Goal: Task Accomplishment & Management: Use online tool/utility

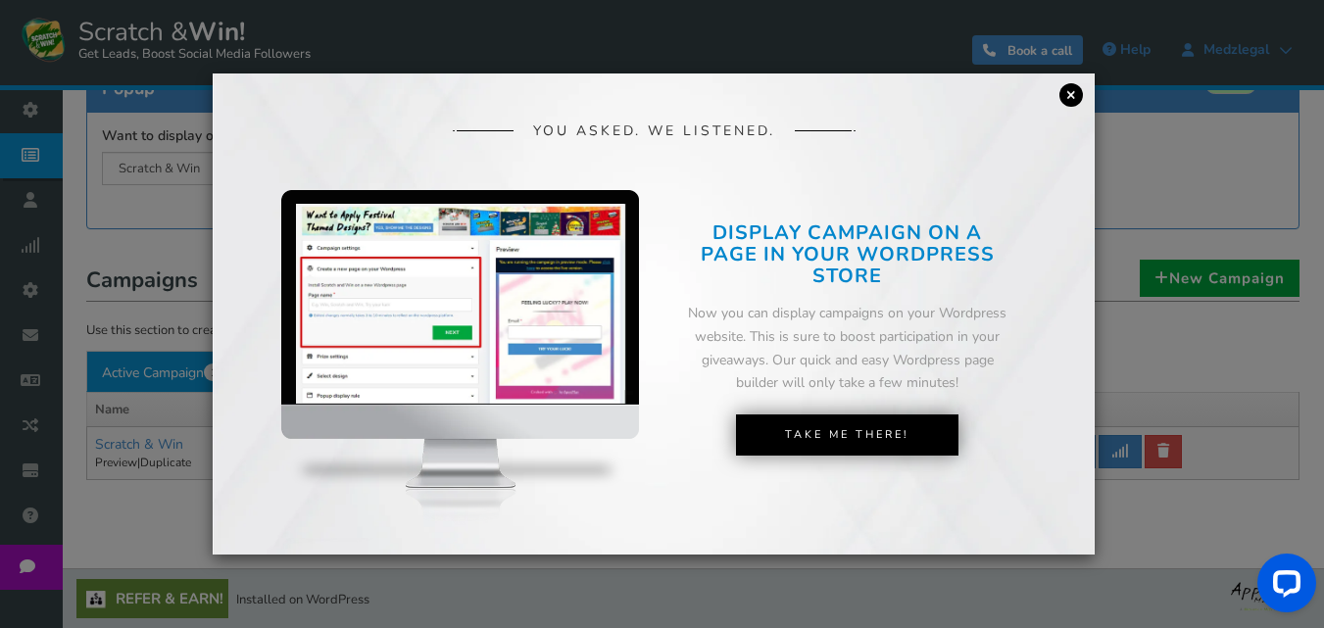
click at [1071, 93] on link "×" at bounding box center [1071, 95] width 24 height 24
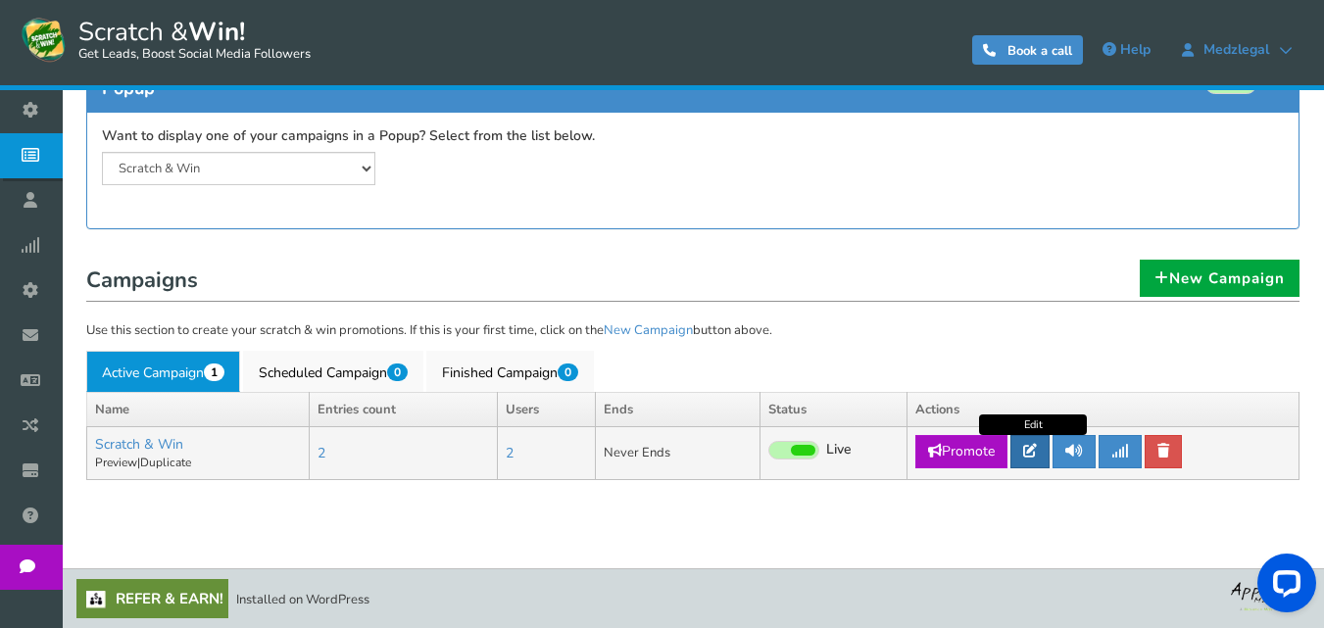
click at [1036, 447] on icon at bounding box center [1030, 451] width 14 height 14
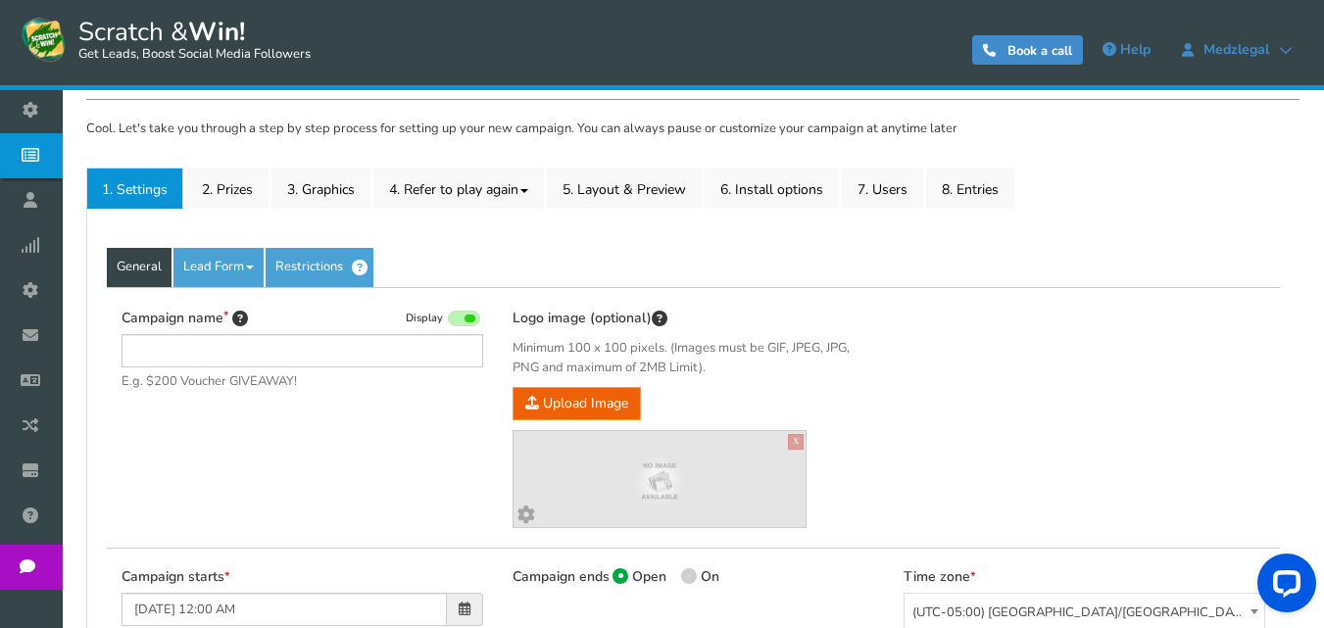
type input "Scratch & Win"
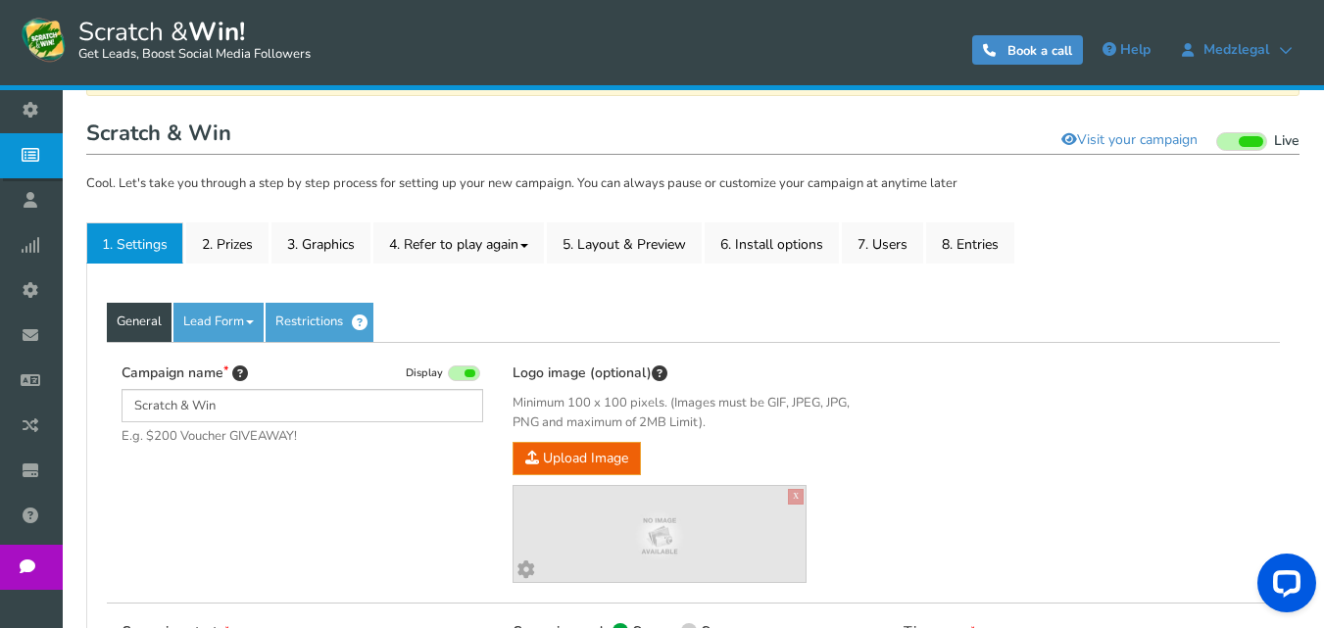
scroll to position [146, 0]
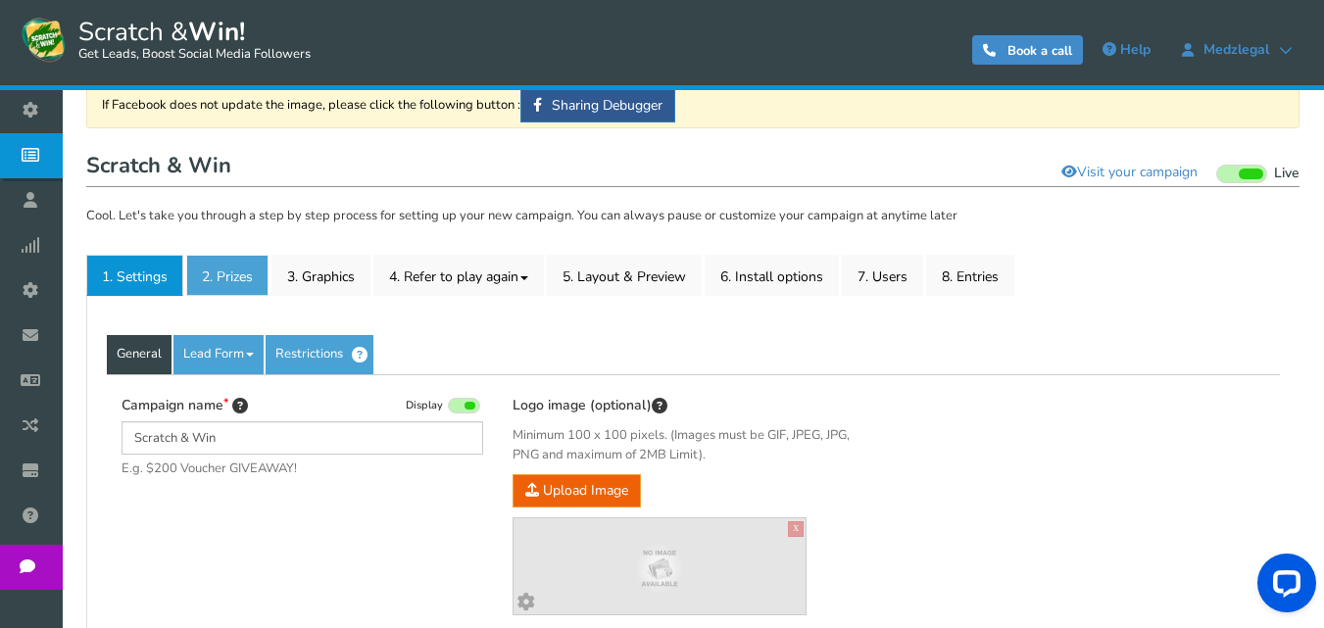
click at [236, 267] on link "2. Prizes" at bounding box center [227, 275] width 82 height 41
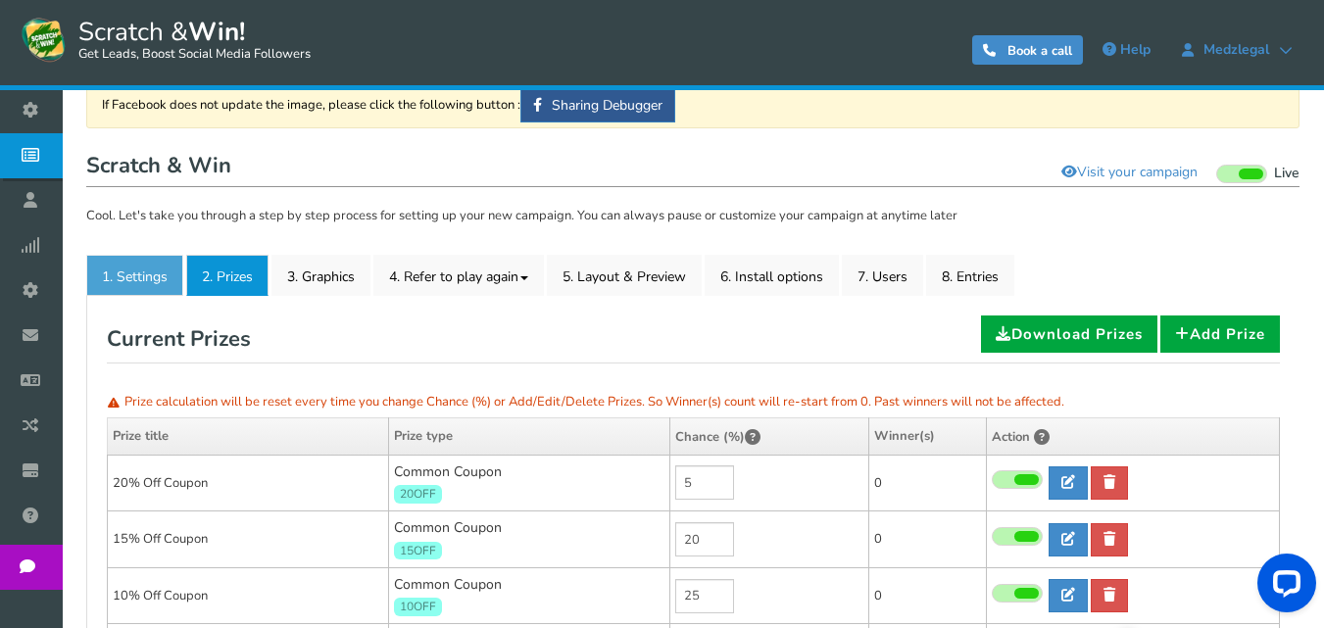
click at [157, 282] on link "1. Settings" at bounding box center [134, 275] width 97 height 41
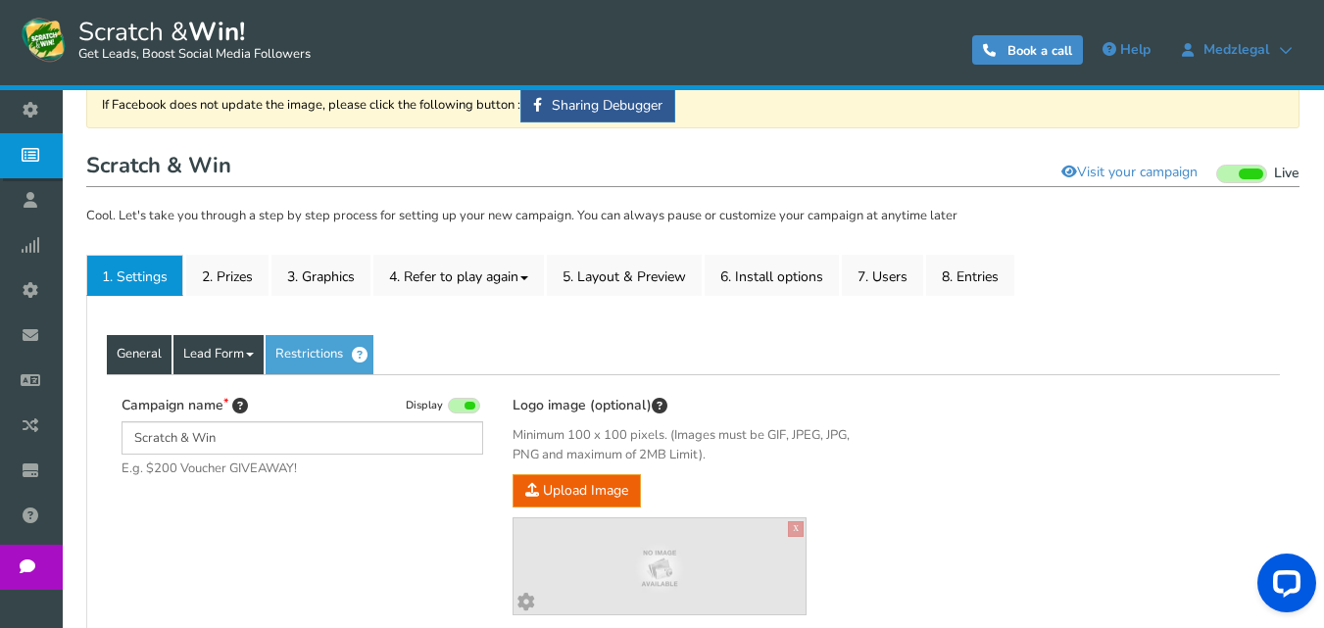
click at [200, 355] on link "Lead Form" at bounding box center [218, 354] width 90 height 39
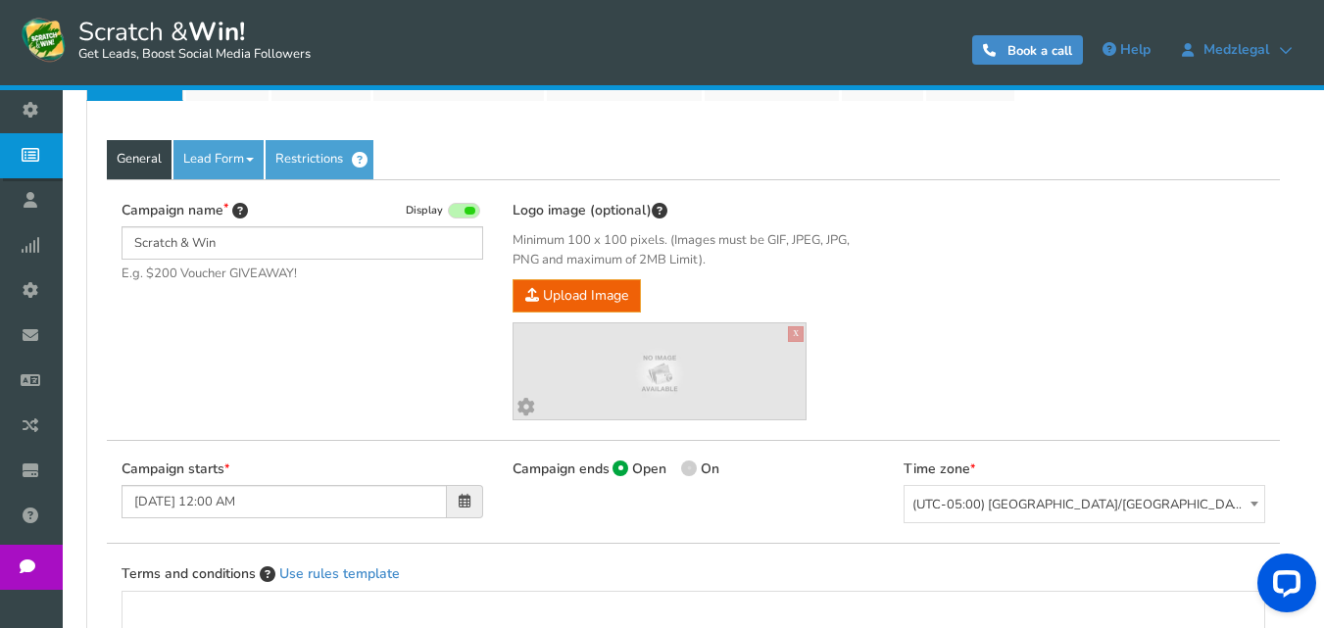
scroll to position [342, 0]
click at [236, 164] on link "Lead Form" at bounding box center [218, 158] width 90 height 39
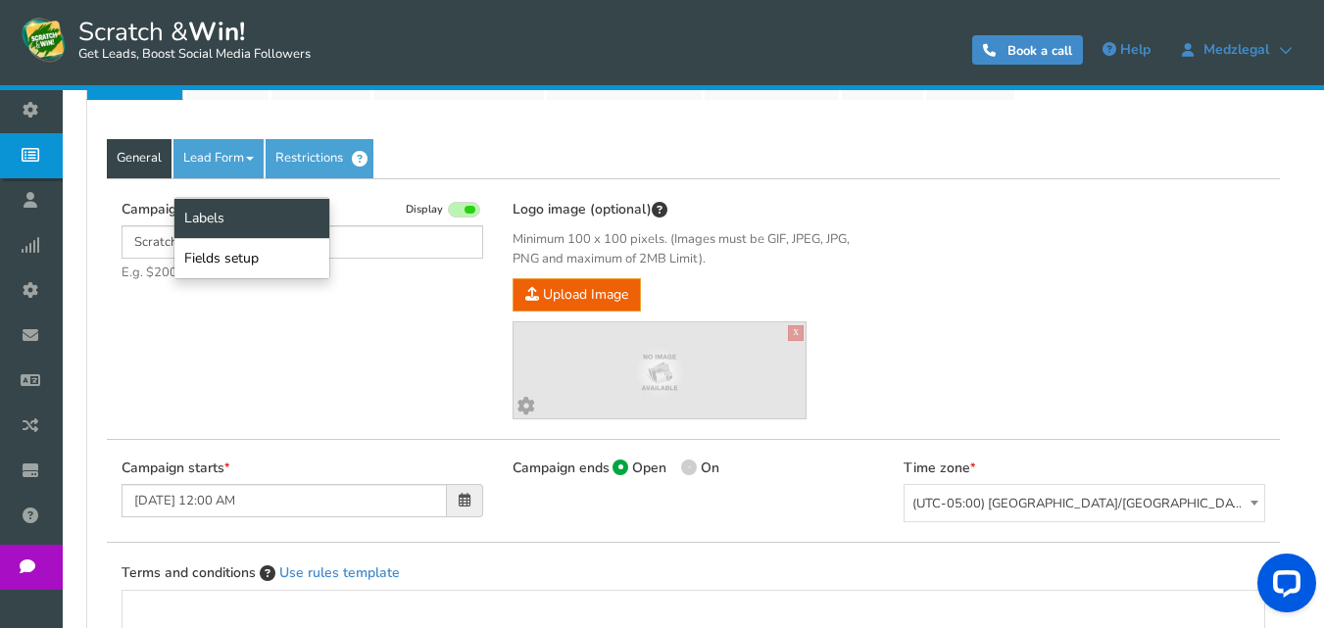
click at [232, 221] on link "Labels" at bounding box center [251, 218] width 155 height 40
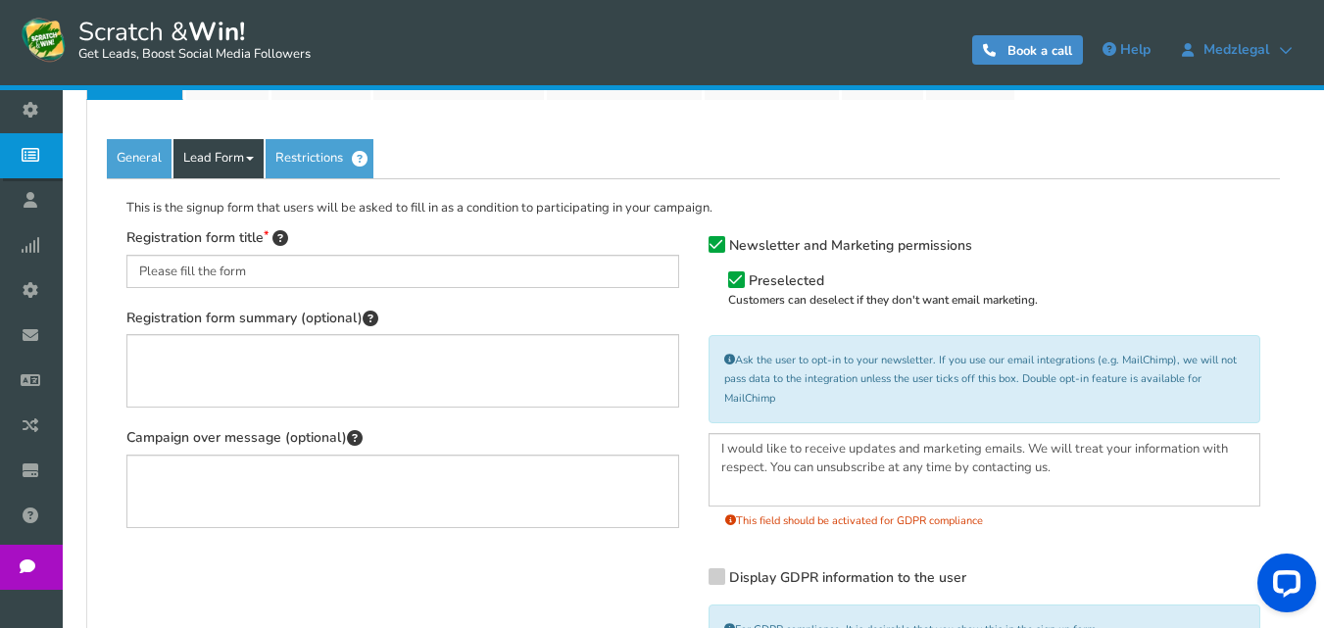
click at [227, 160] on link "Lead Form" at bounding box center [218, 158] width 90 height 39
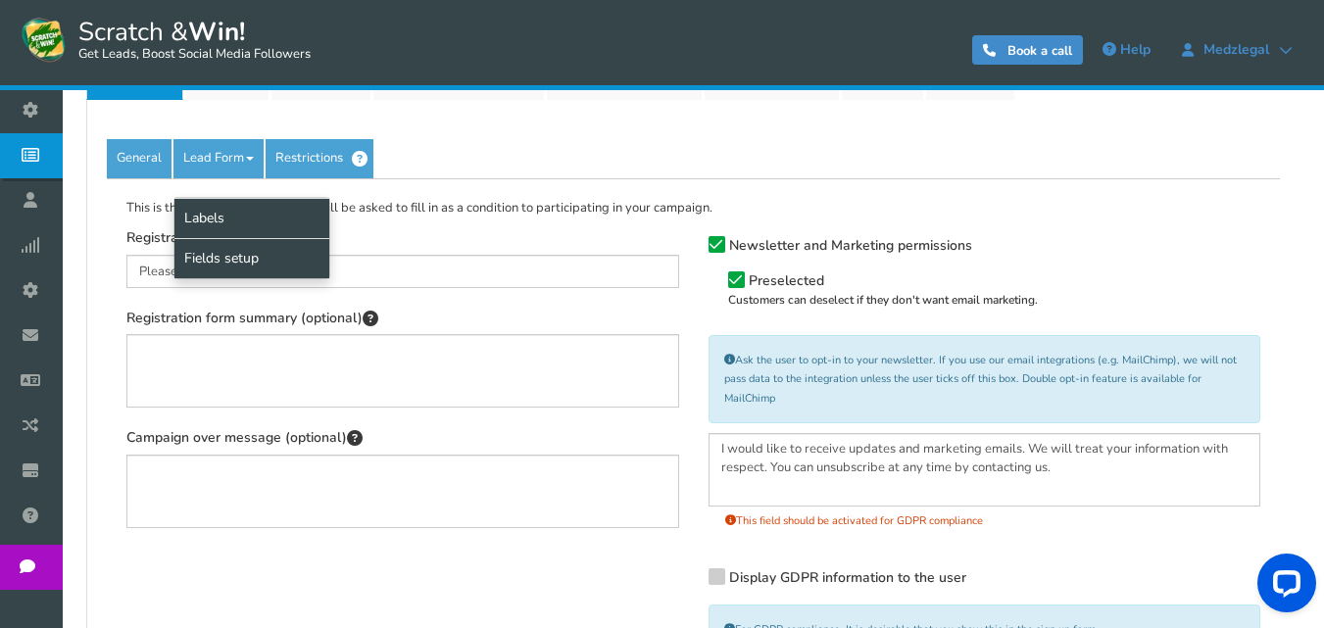
click at [220, 247] on link "Fields setup" at bounding box center [251, 258] width 155 height 40
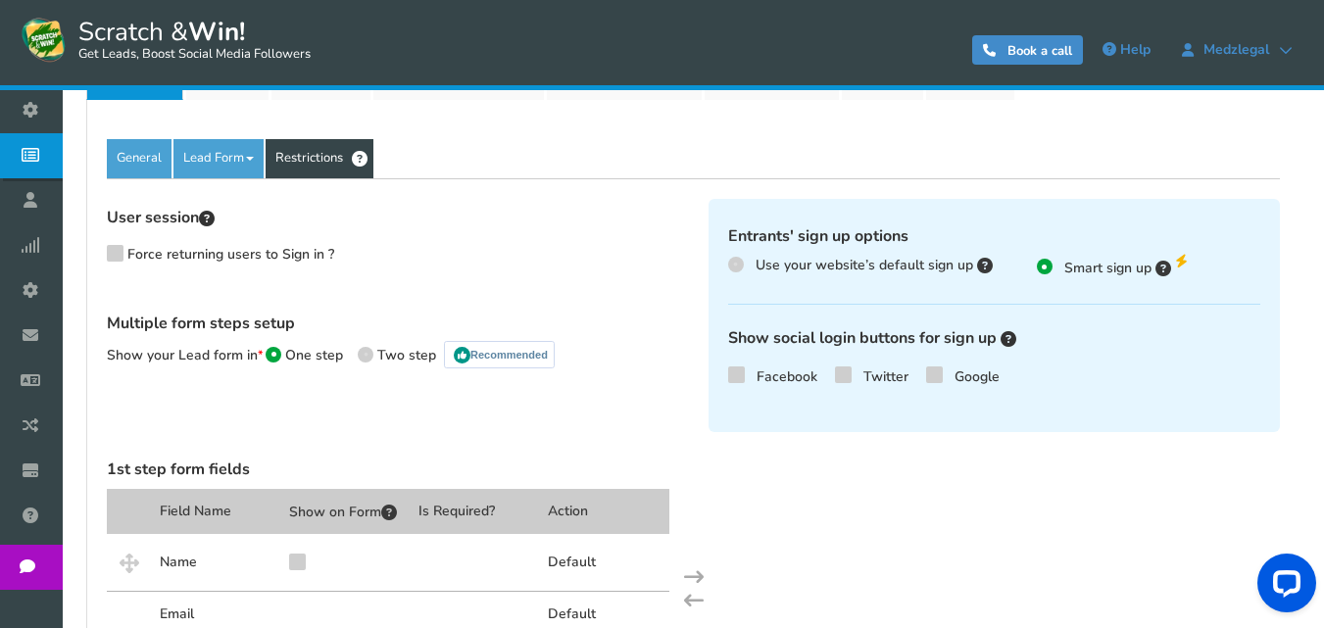
click at [306, 157] on link "Restrictions" at bounding box center [320, 158] width 108 height 39
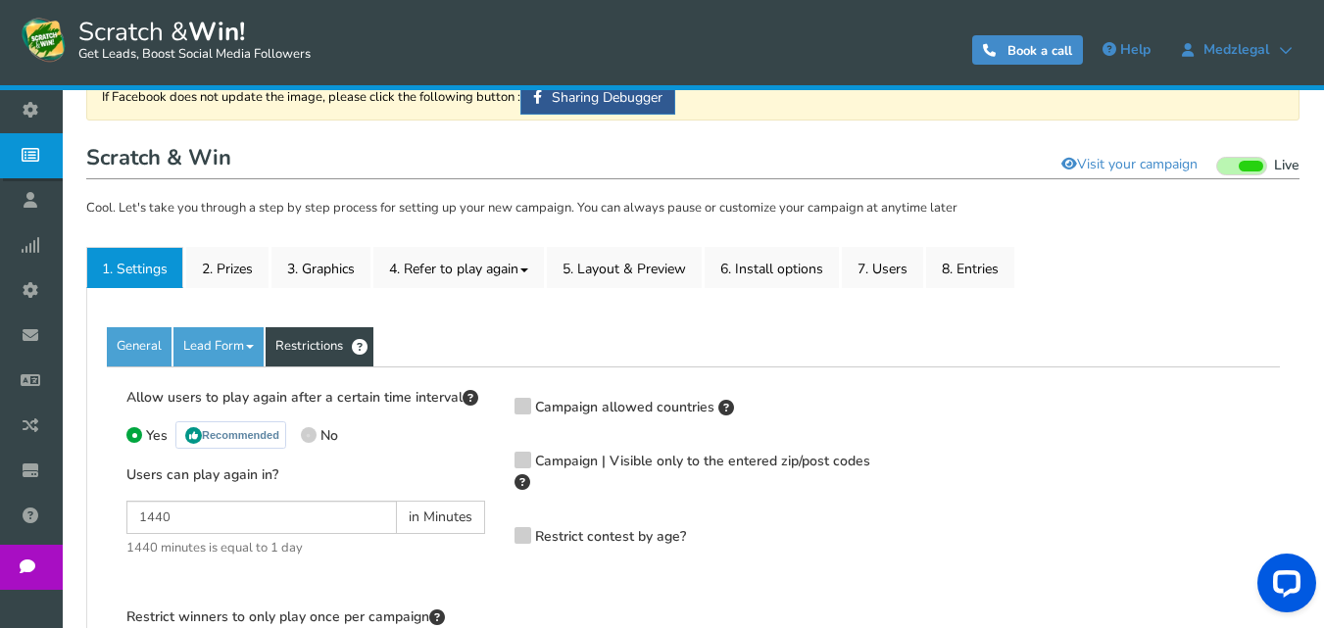
scroll to position [146, 0]
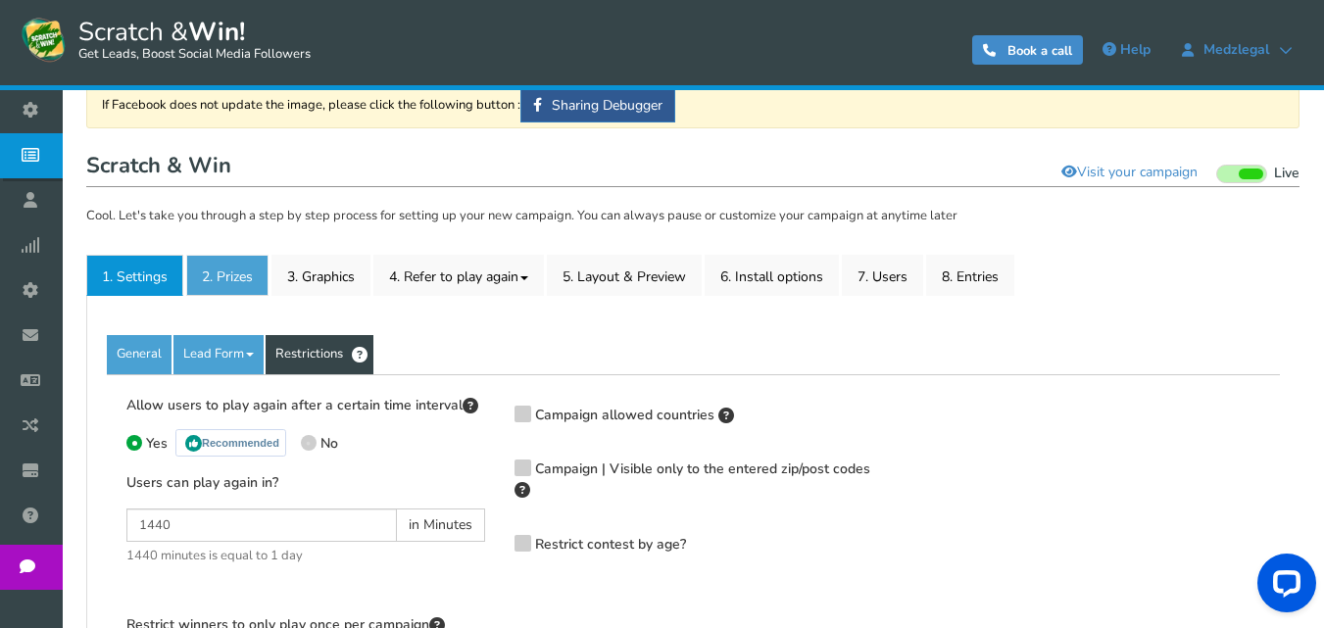
click at [236, 278] on link "2. Prizes" at bounding box center [227, 275] width 82 height 41
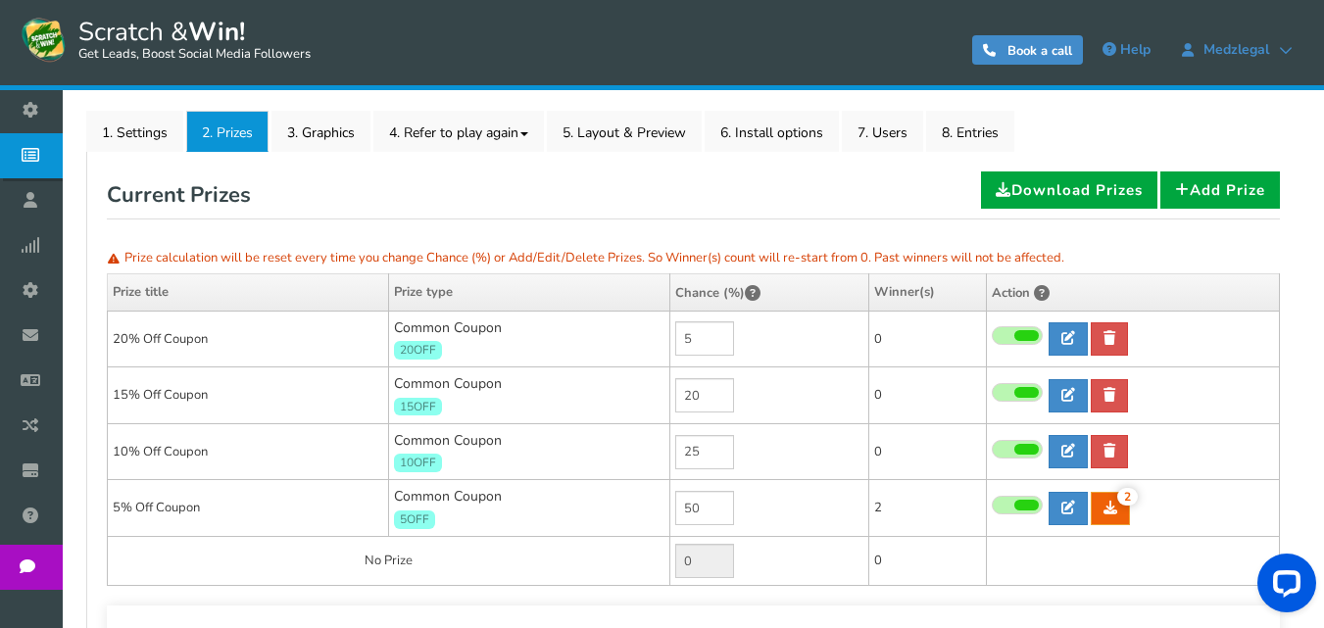
scroll to position [244, 0]
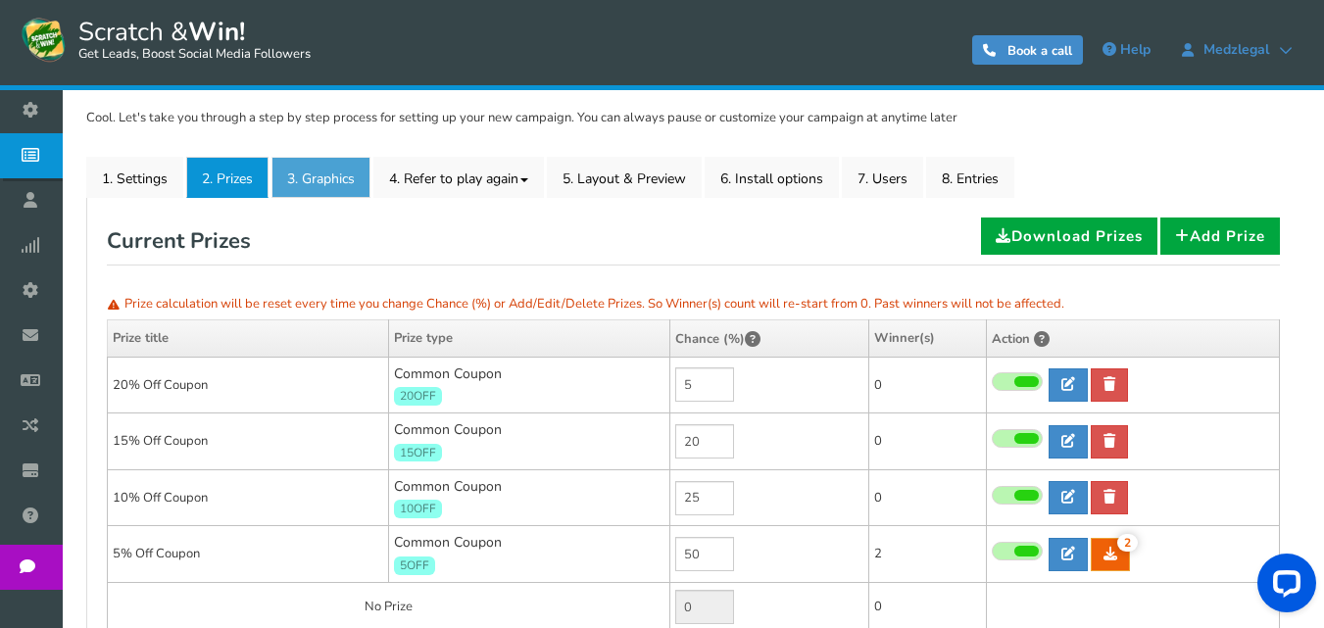
click at [333, 188] on link "3. Graphics" at bounding box center [320, 177] width 99 height 41
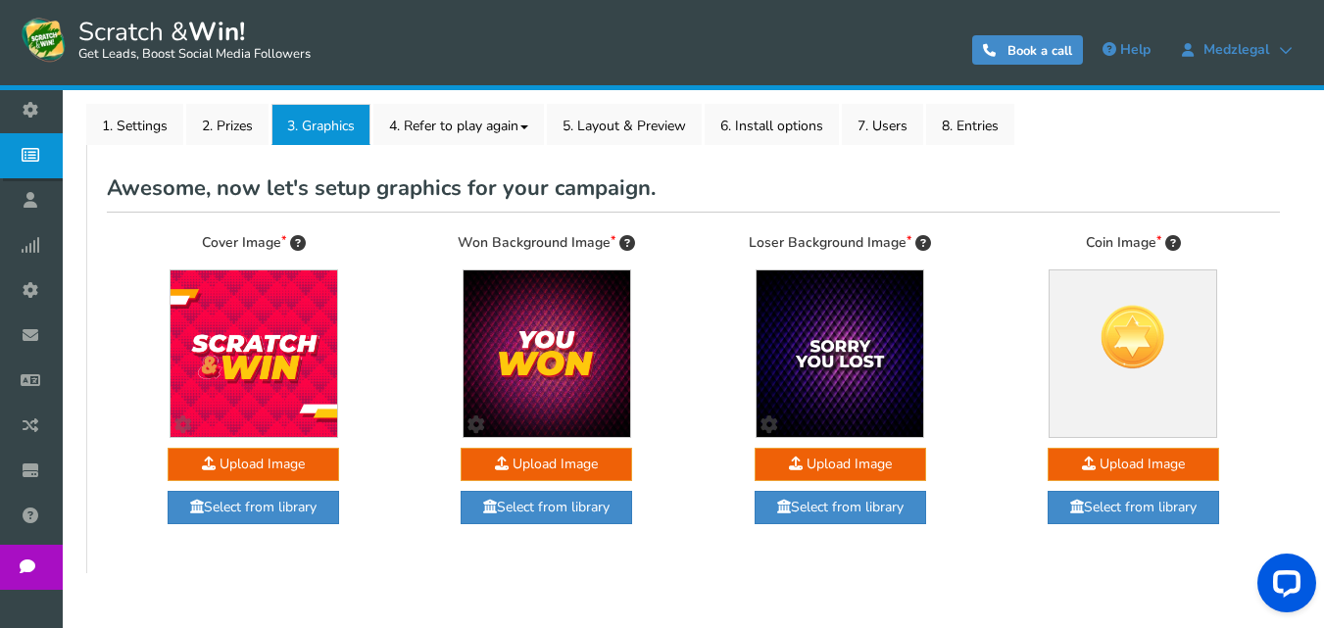
scroll to position [175, 0]
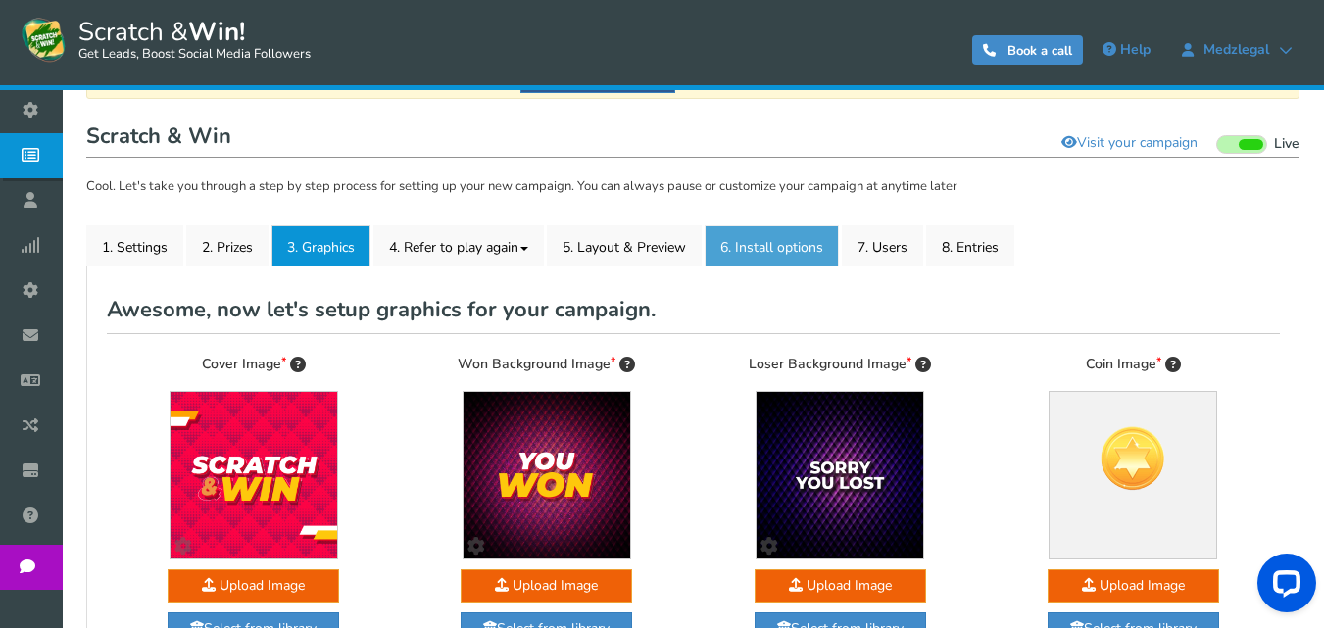
click at [734, 251] on link "6. Install options New" at bounding box center [771, 245] width 134 height 41
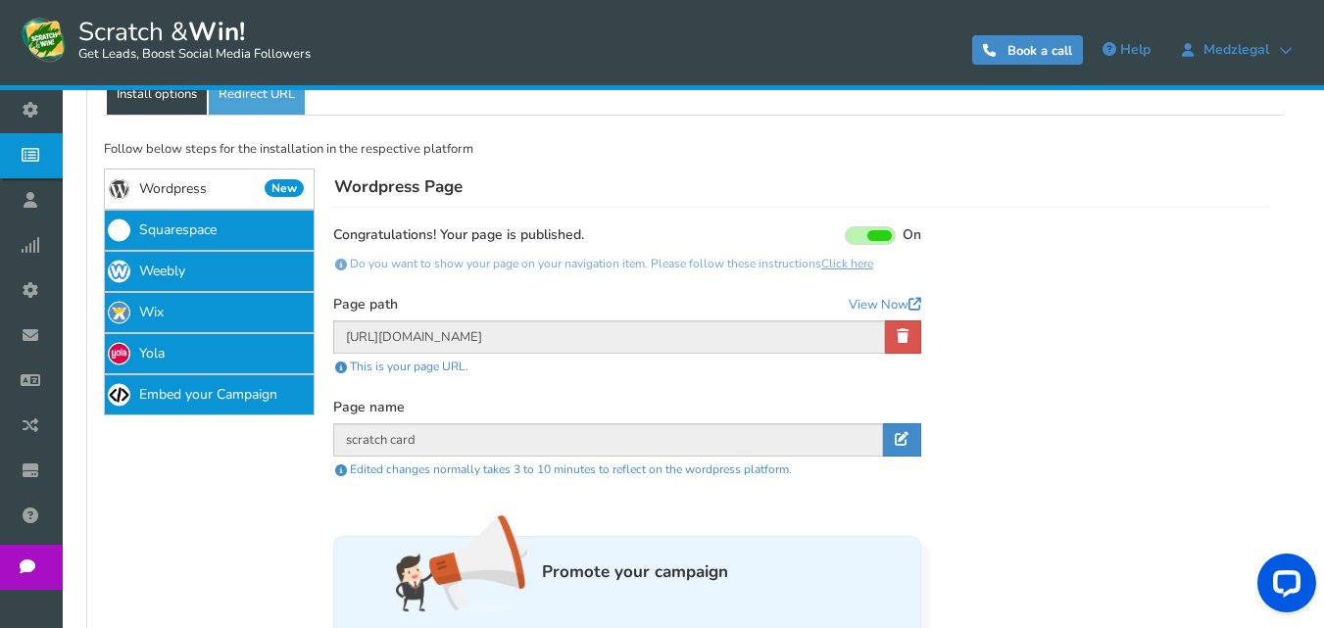
scroll to position [371, 0]
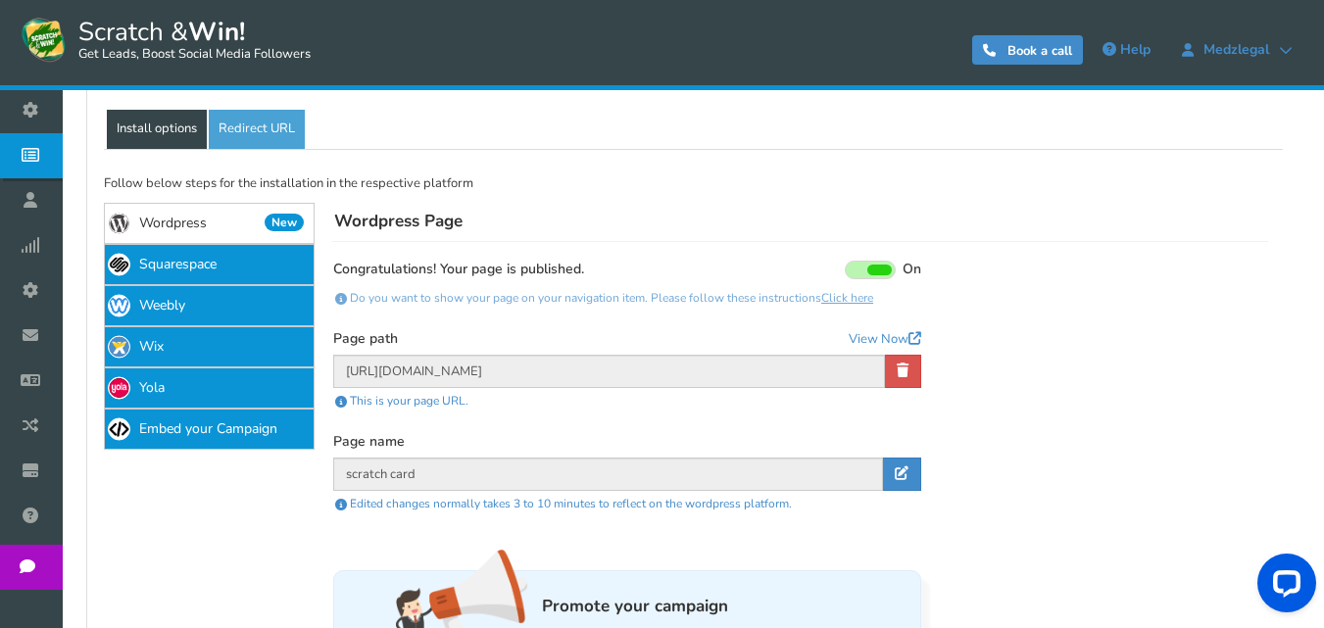
click at [871, 273] on span at bounding box center [879, 270] width 24 height 11
click at [0, 0] on input "On Off" at bounding box center [0, 0] width 0 height 0
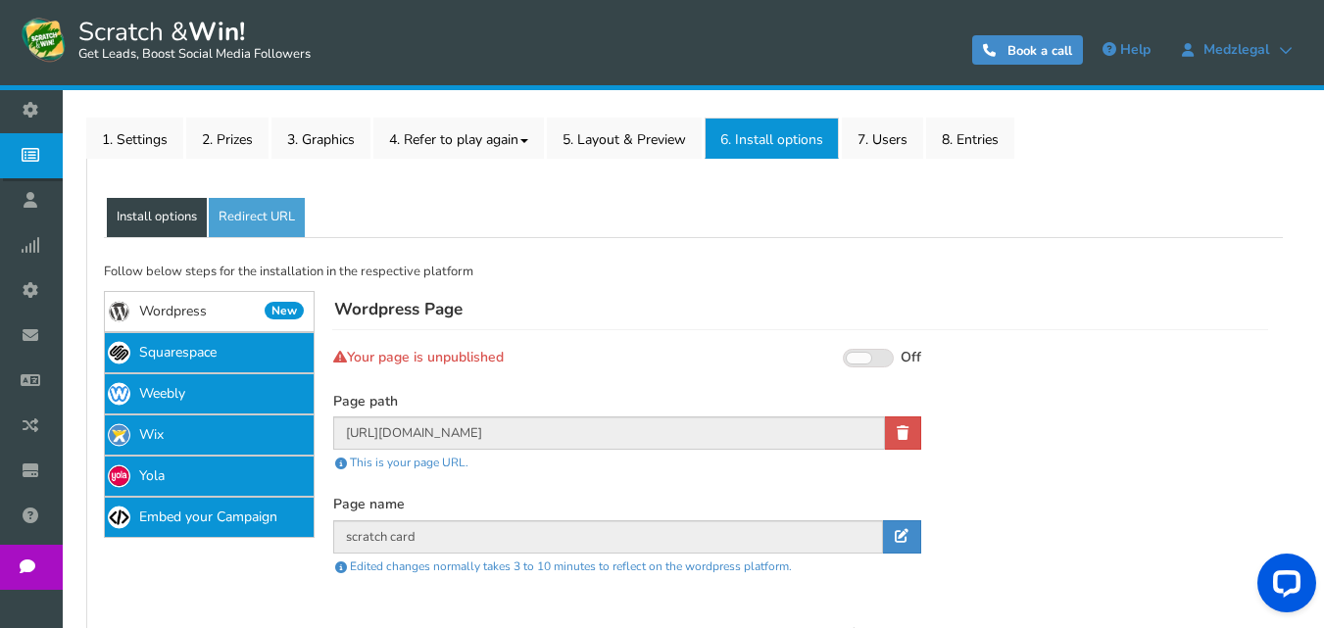
scroll to position [294, 0]
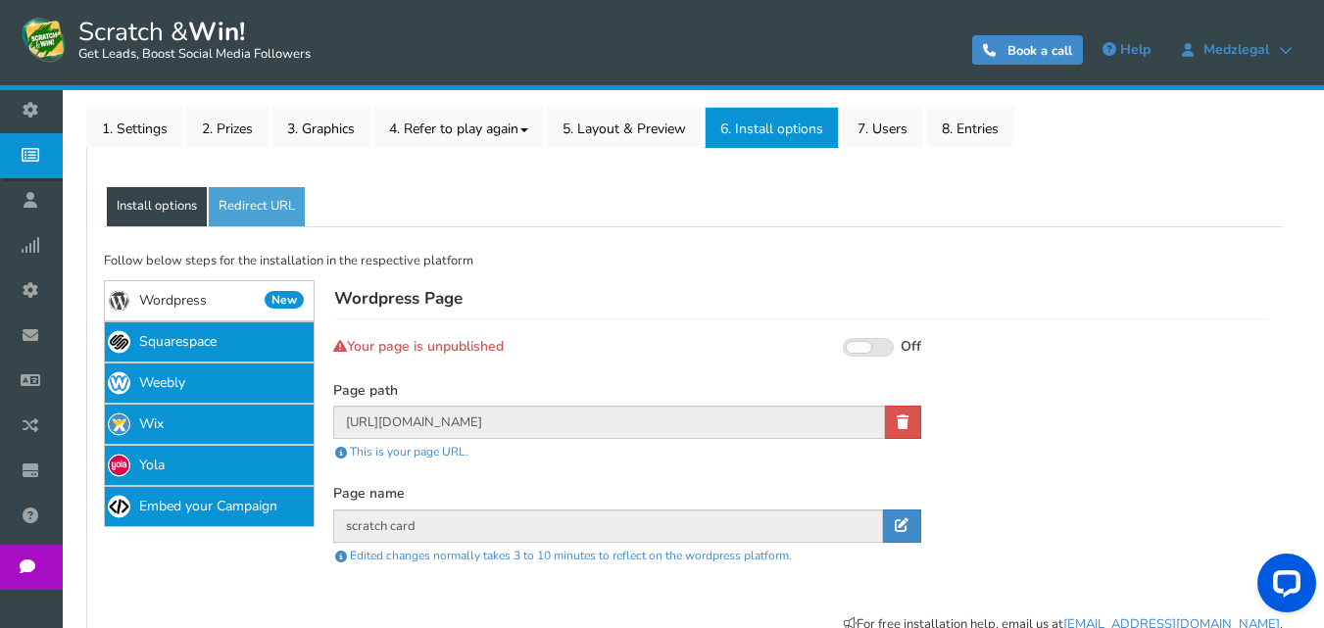
click at [856, 345] on span at bounding box center [859, 347] width 24 height 11
click at [0, 0] on input "On Off" at bounding box center [0, 0] width 0 height 0
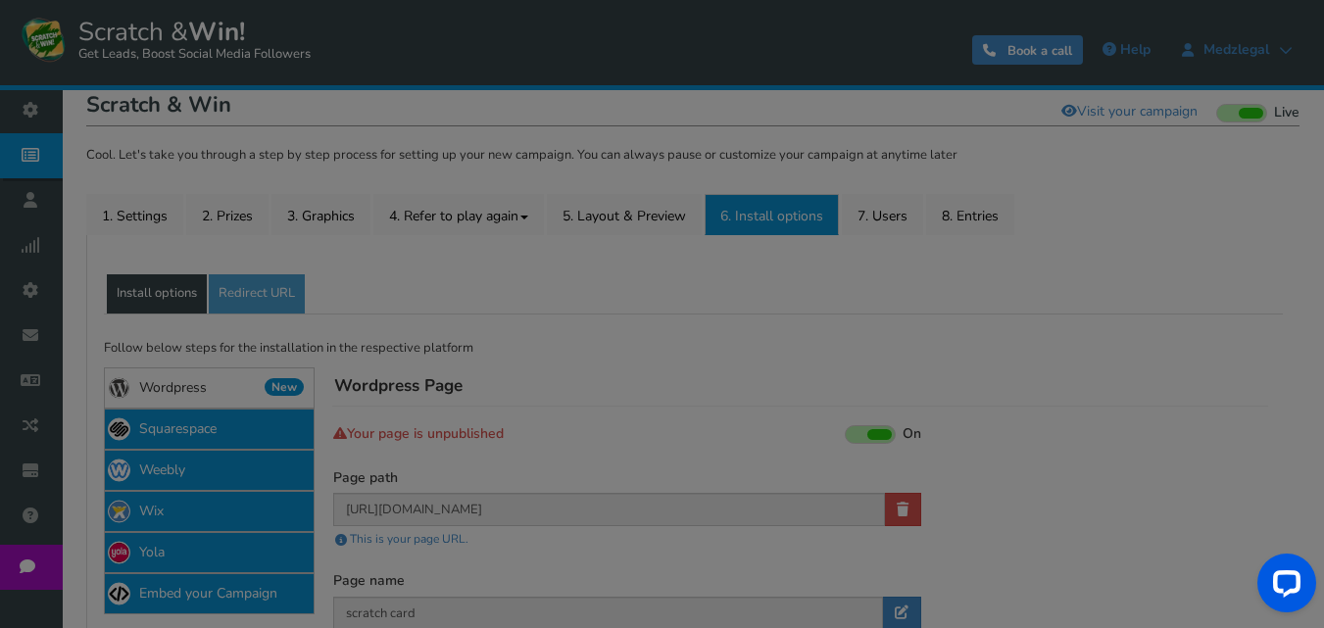
scroll to position [98, 0]
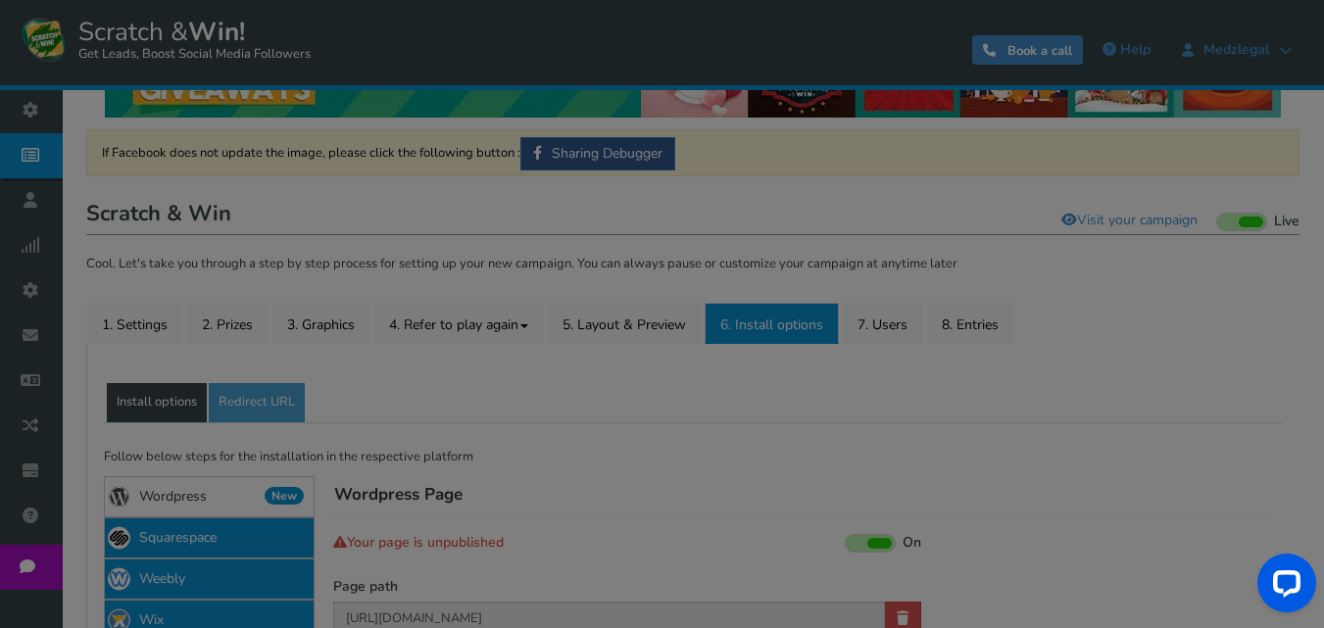
type input "[URL][DOMAIN_NAME]"
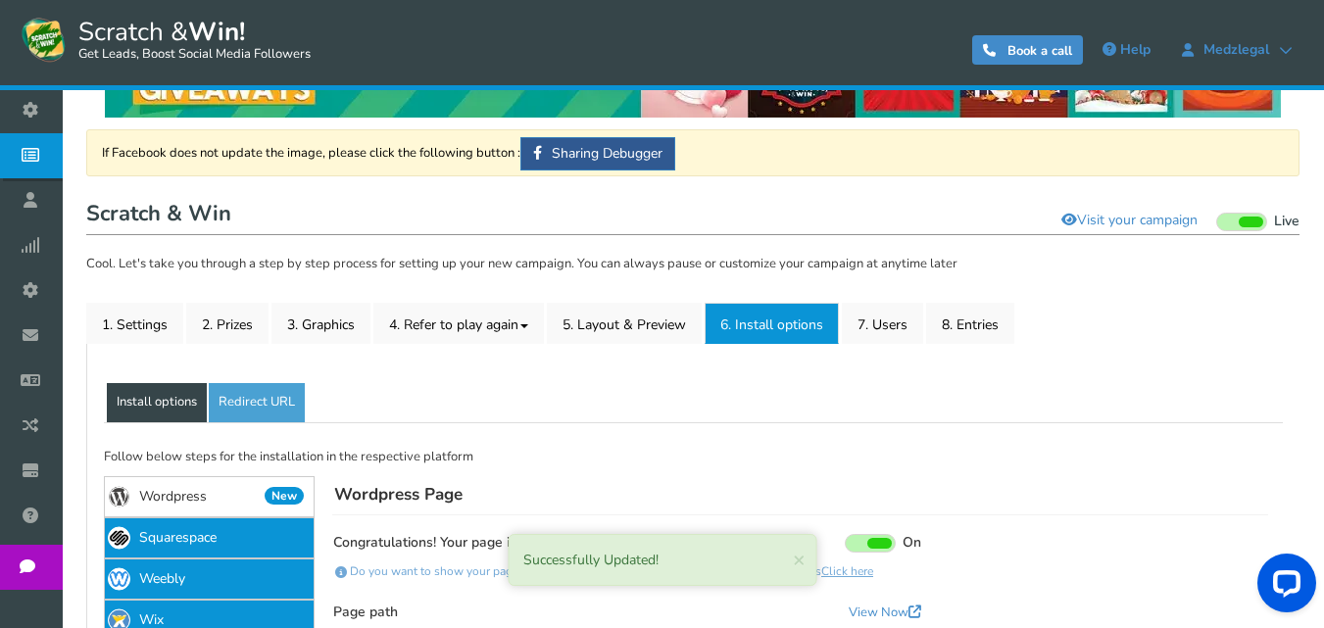
click at [1244, 218] on span at bounding box center [1250, 222] width 24 height 11
click at [1216, 218] on input "Live Paused" at bounding box center [1216, 223] width 0 height 13
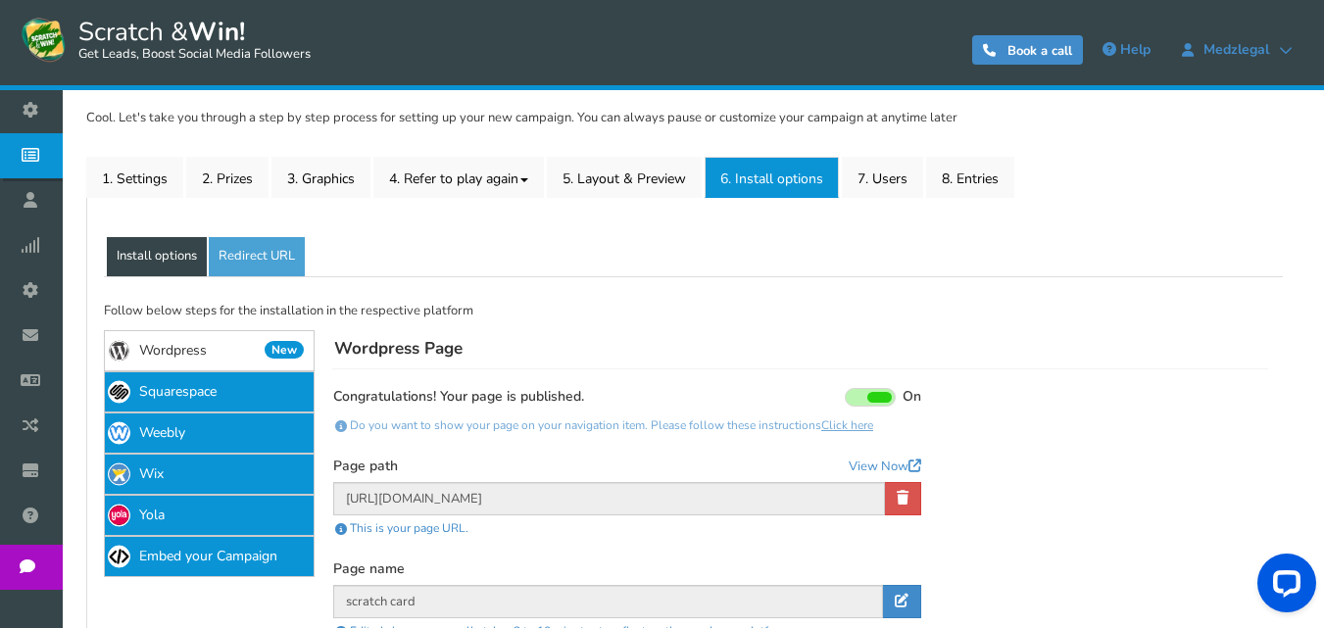
scroll to position [196, 0]
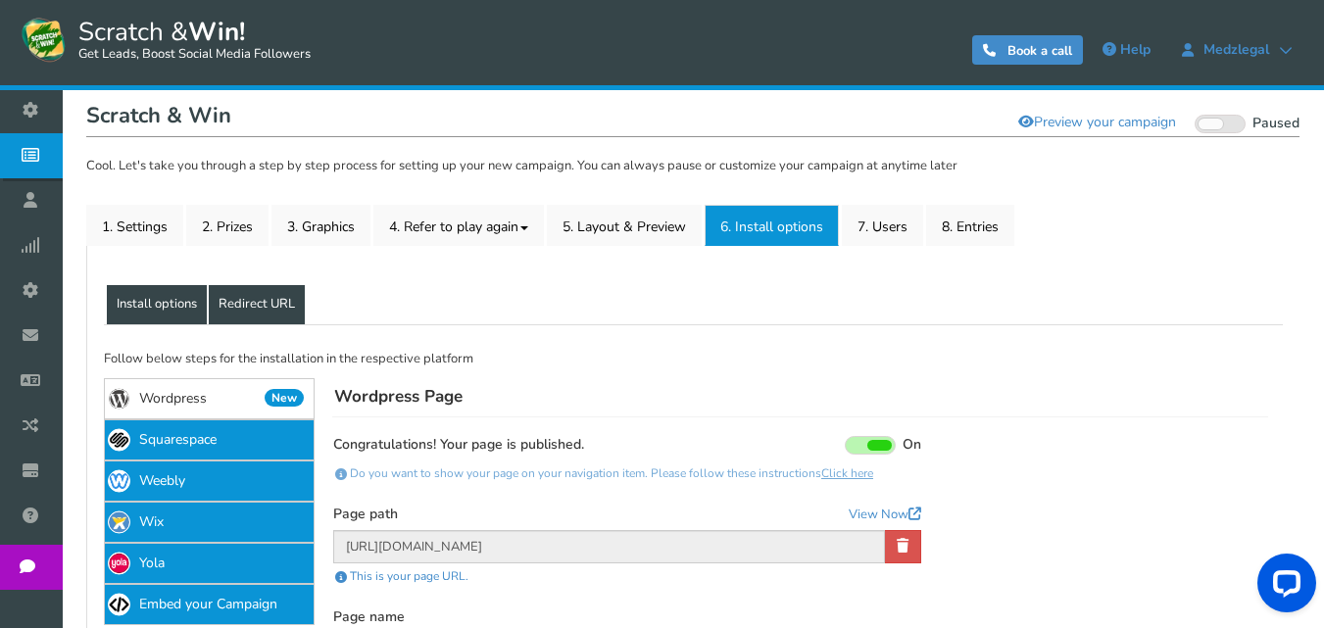
click at [266, 302] on link "Redirect URL" at bounding box center [257, 304] width 96 height 39
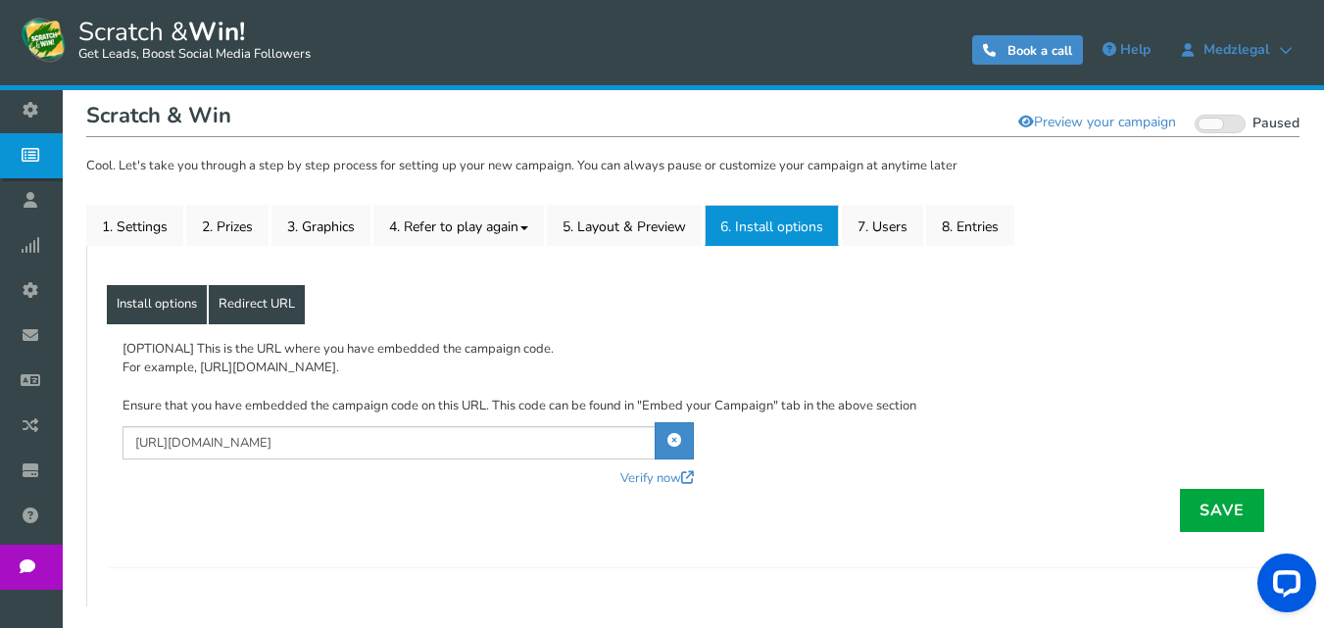
click at [157, 294] on link "Install options" at bounding box center [157, 304] width 100 height 39
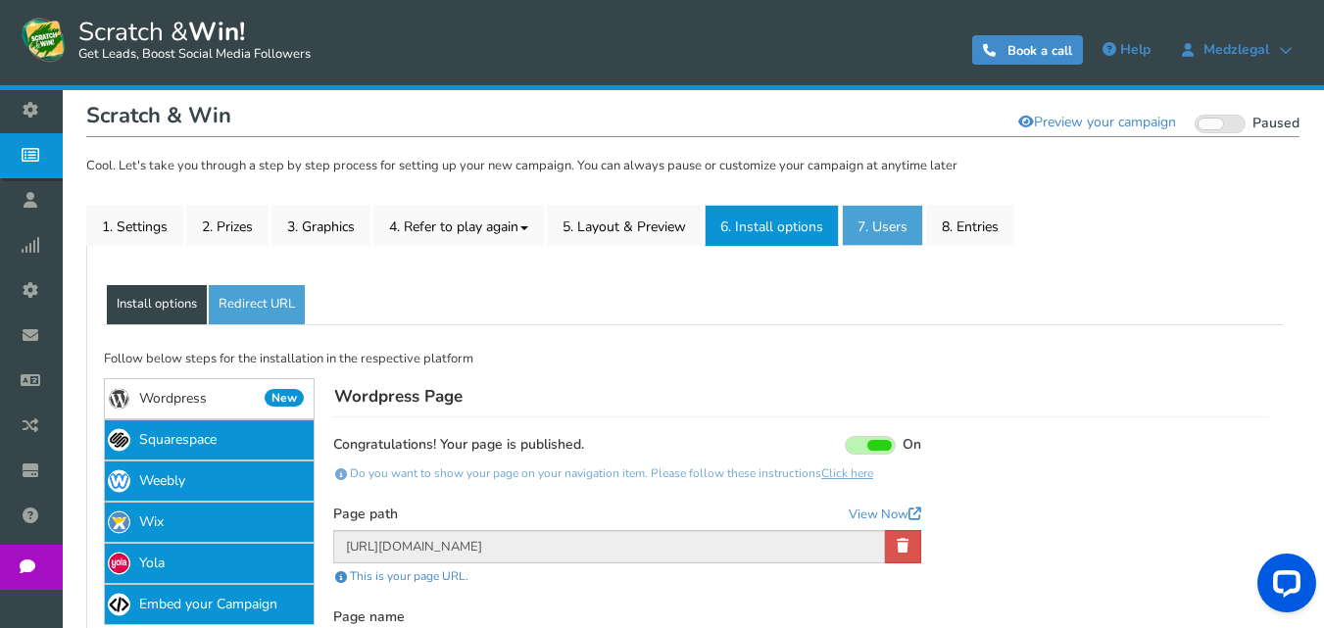
click at [854, 225] on link "7. Users" at bounding box center [882, 225] width 81 height 41
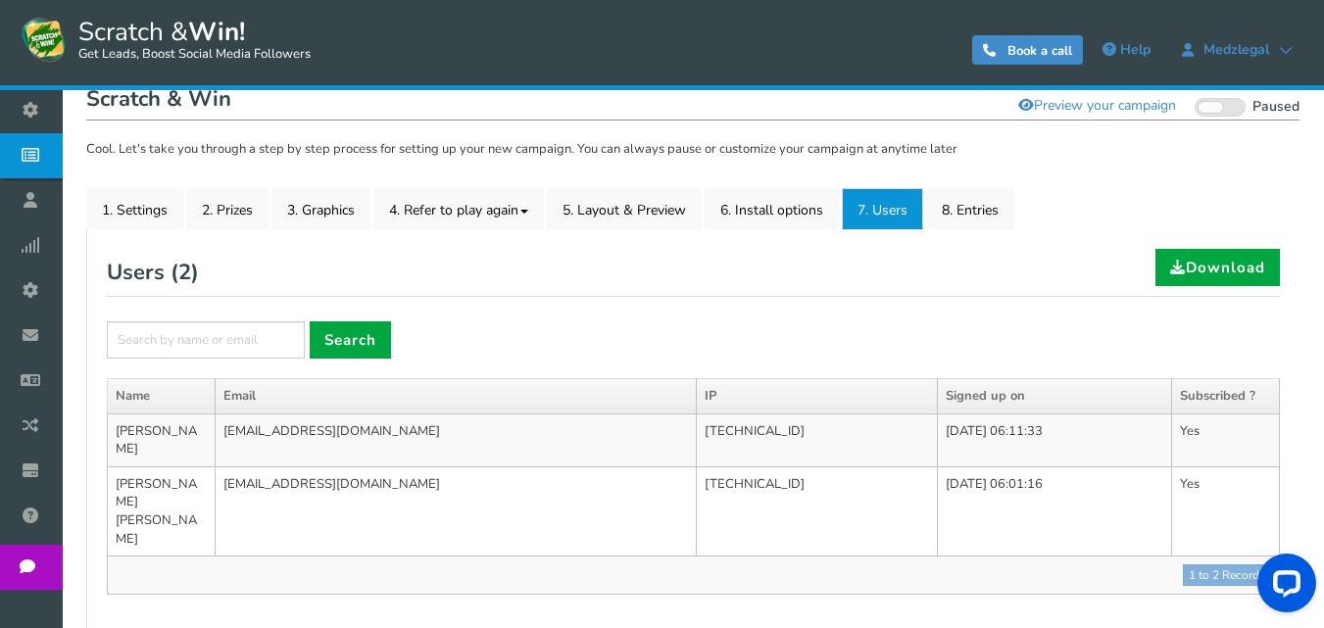
scroll to position [177, 0]
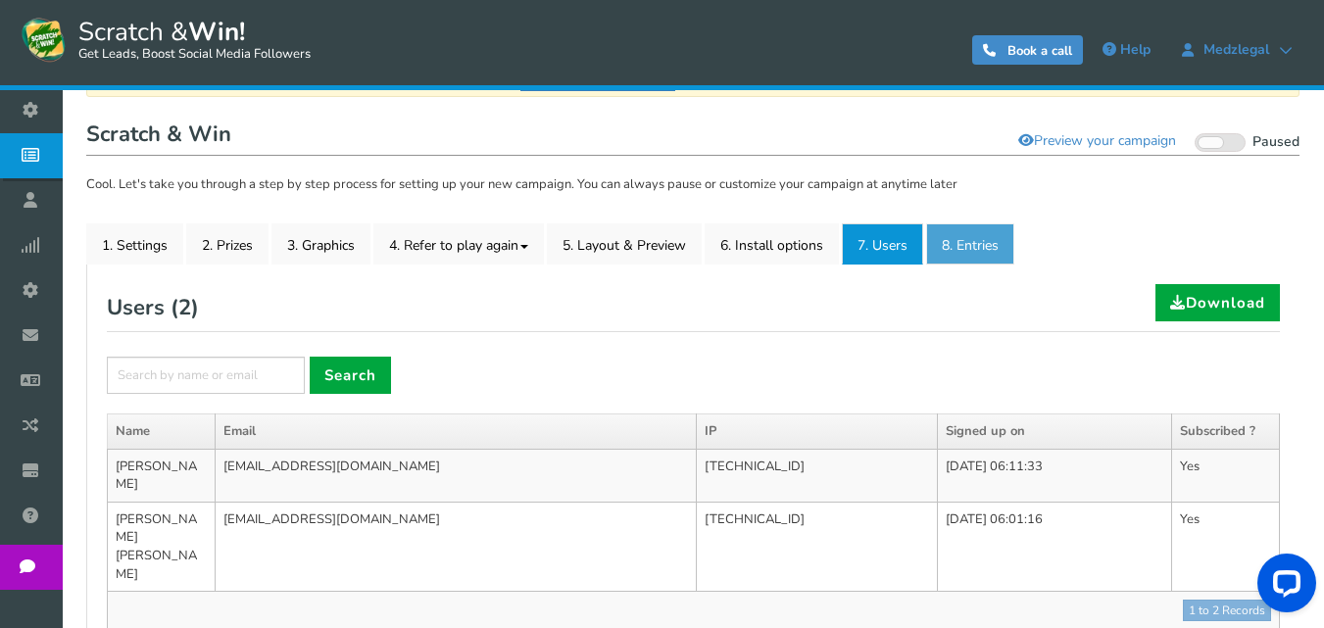
click at [961, 250] on link "8. Entries" at bounding box center [970, 243] width 88 height 41
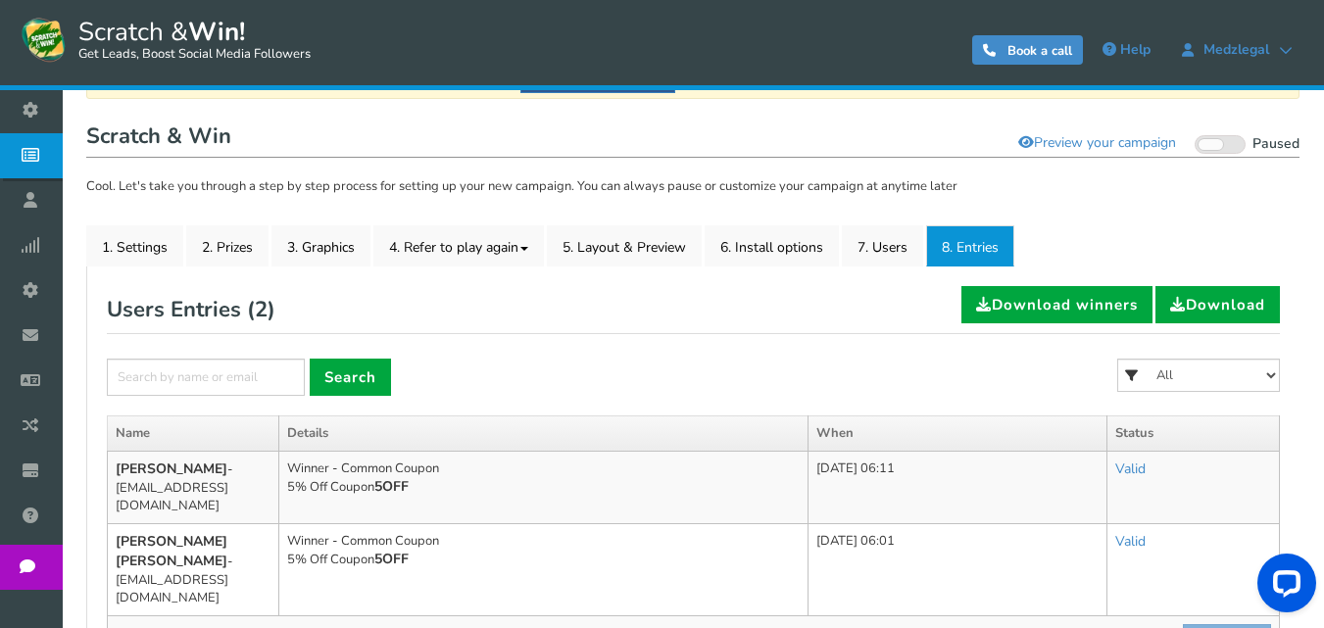
scroll to position [136, 0]
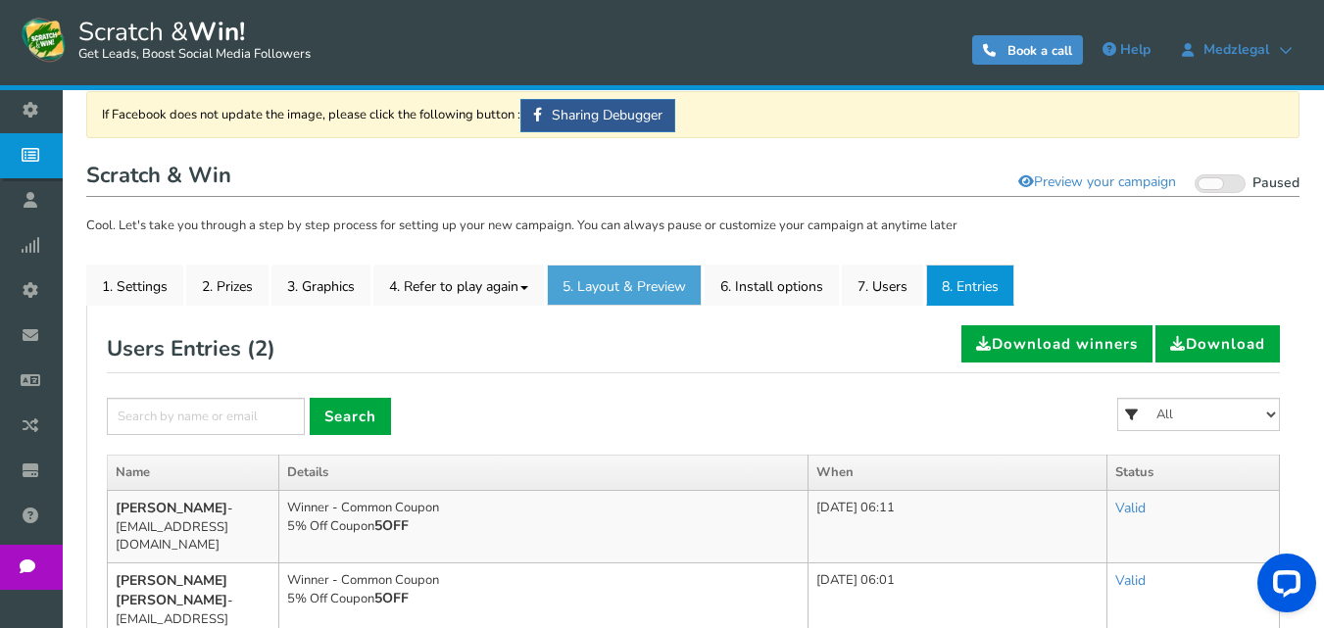
click at [624, 279] on link "5. Layout & Preview" at bounding box center [624, 285] width 155 height 41
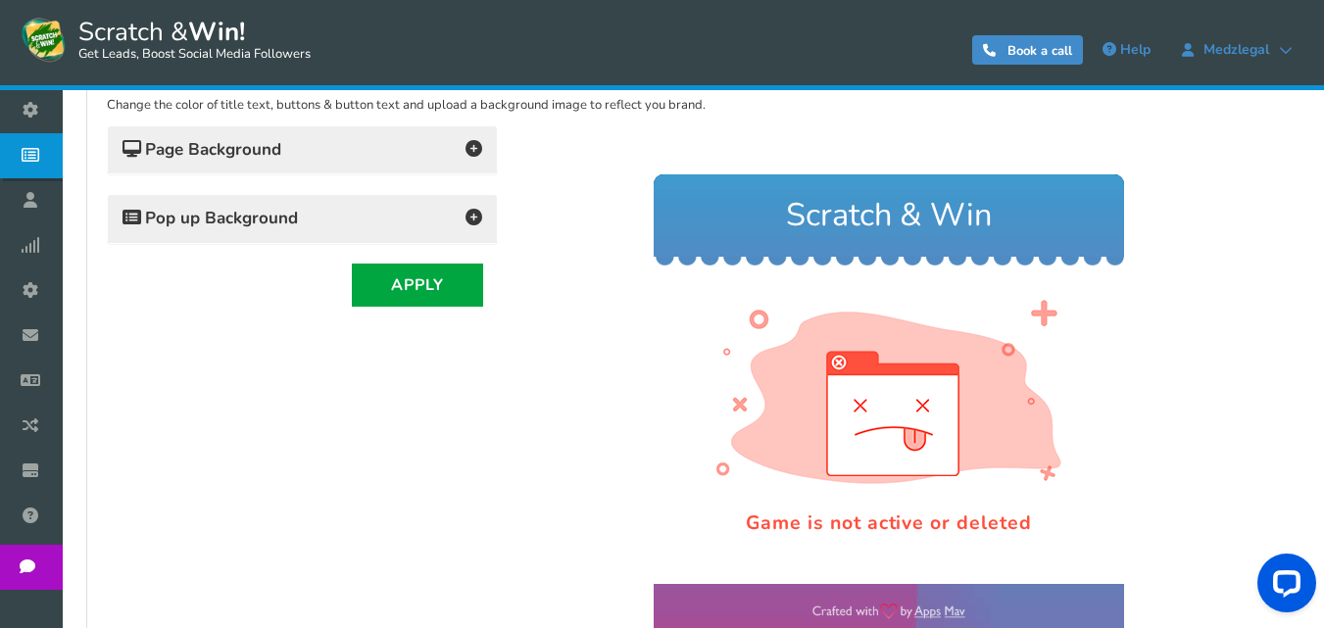
scroll to position [430, 0]
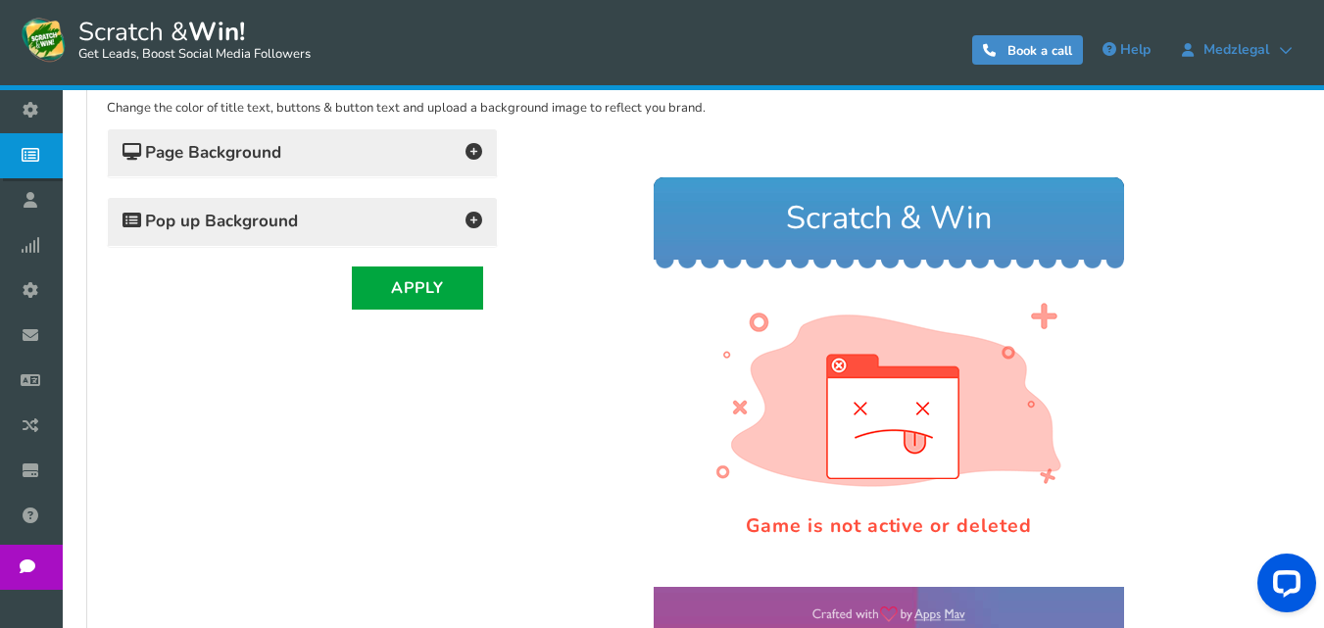
click at [371, 224] on h4 "Pop up Background" at bounding box center [302, 221] width 360 height 27
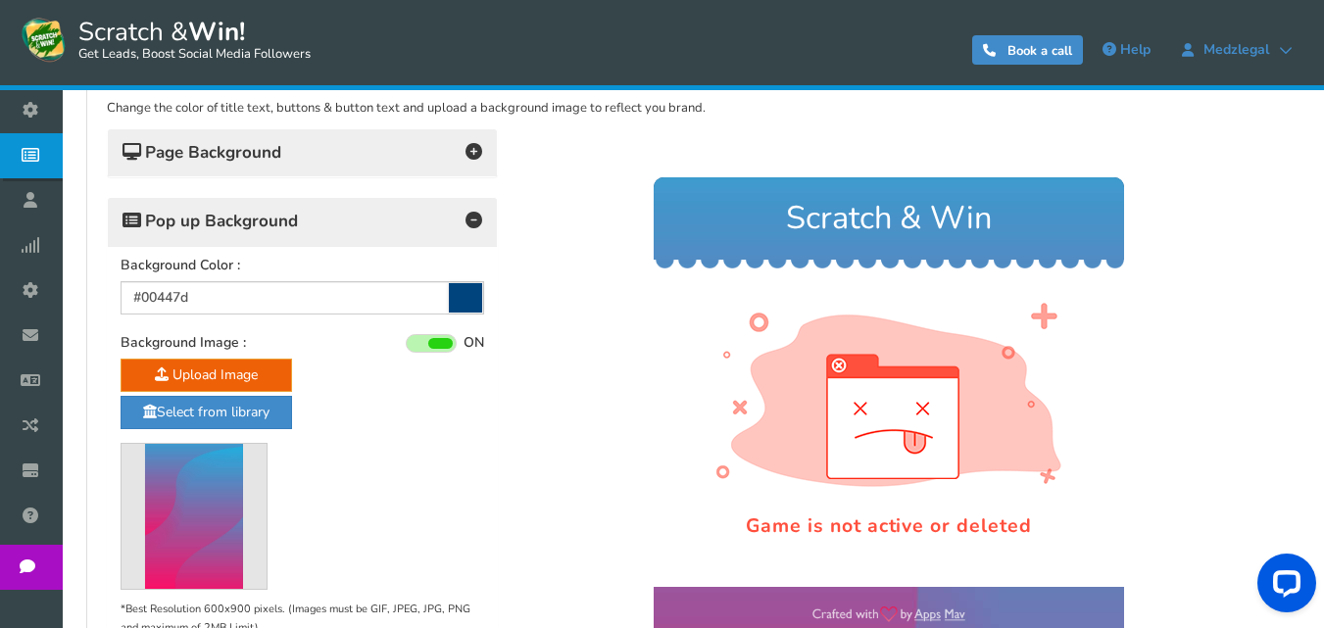
click at [384, 158] on h4 "Page Background" at bounding box center [302, 152] width 360 height 27
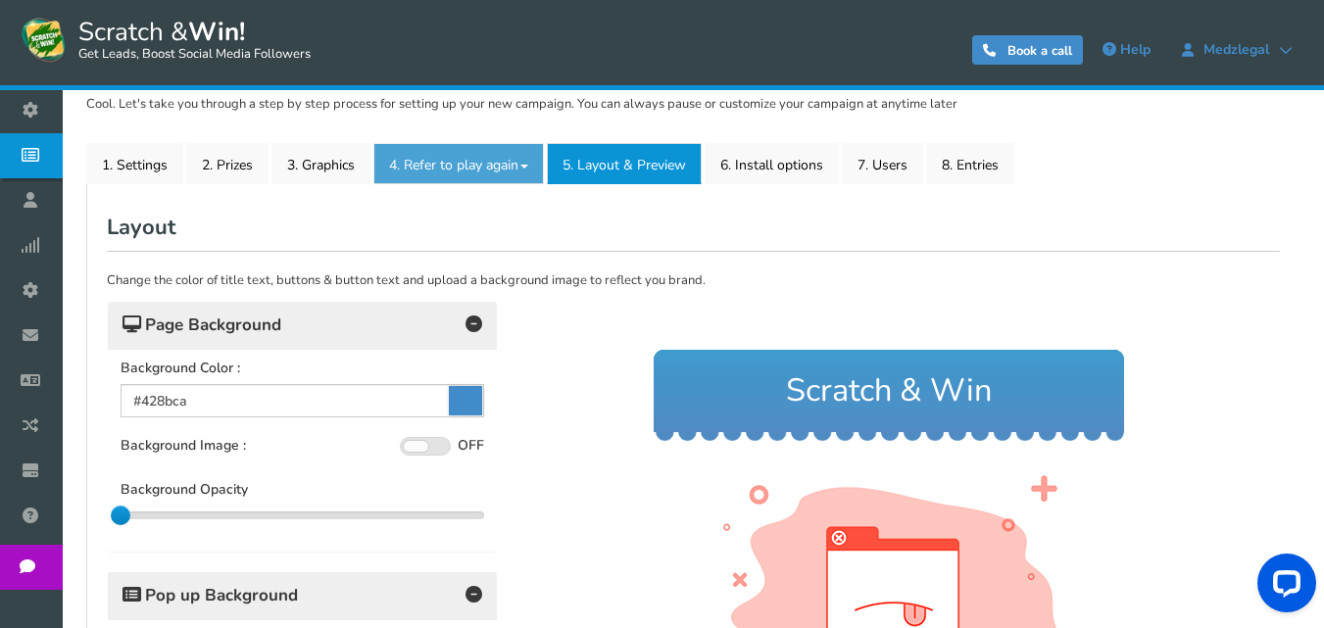
scroll to position [234, 0]
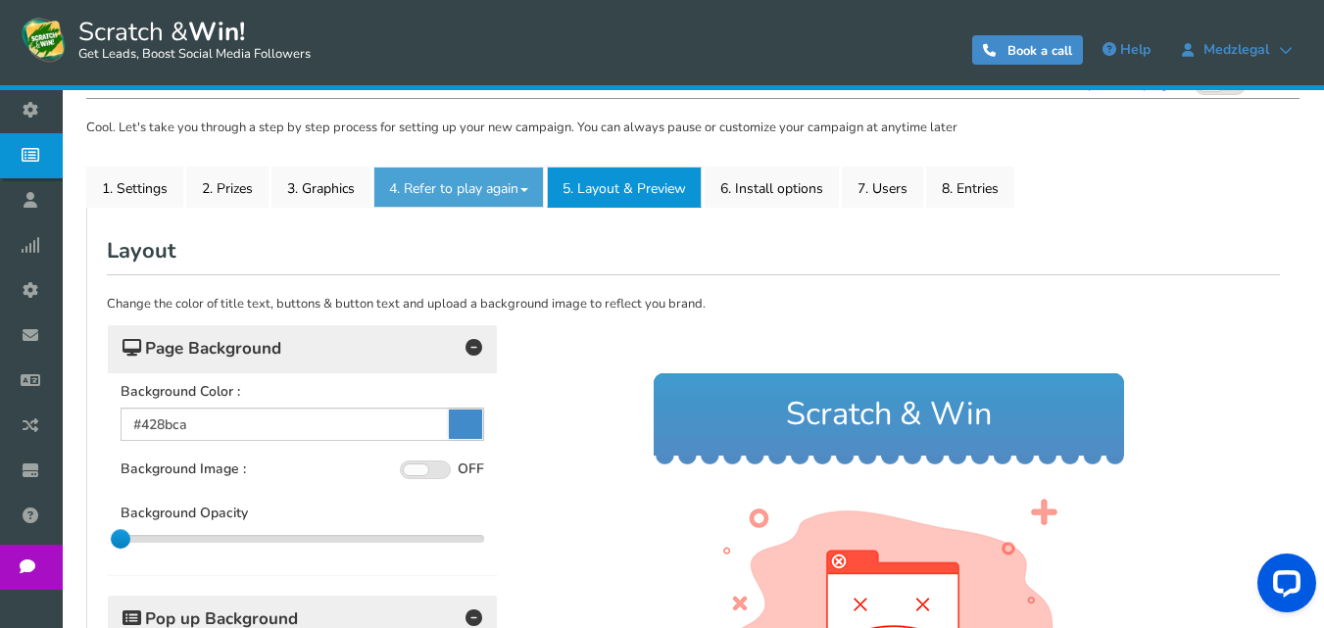
click at [488, 189] on link "4. Refer to play again" at bounding box center [458, 187] width 170 height 41
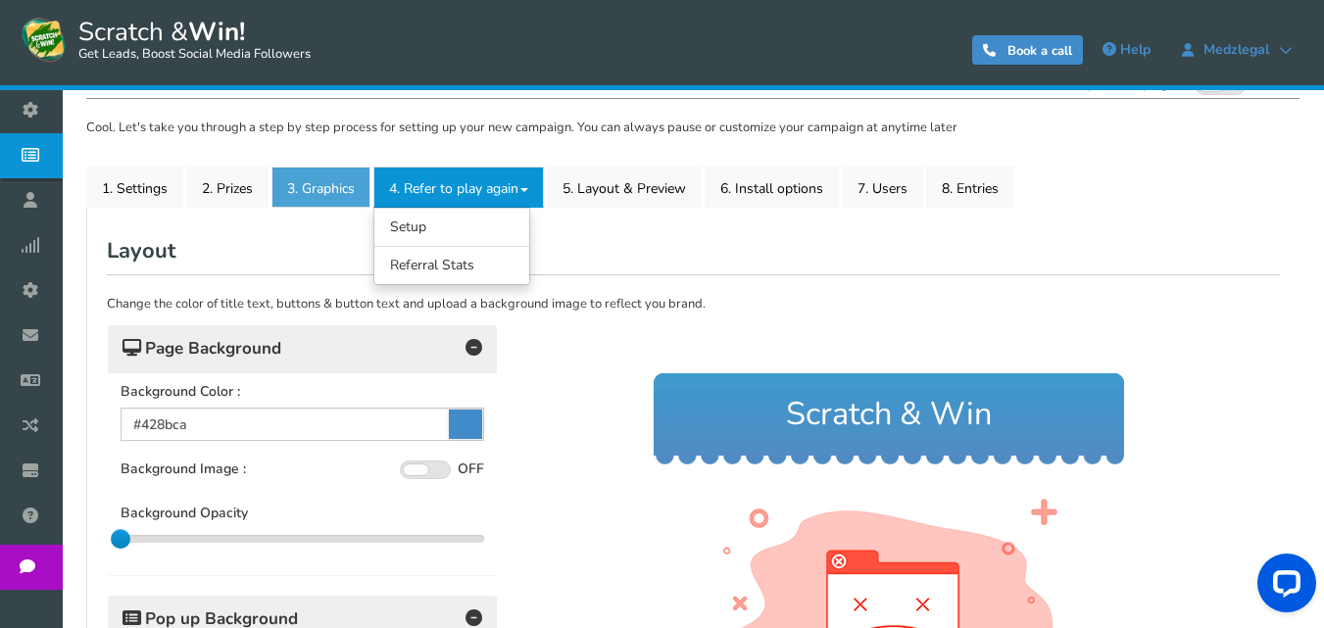
click at [339, 181] on link "3. Graphics" at bounding box center [320, 187] width 99 height 41
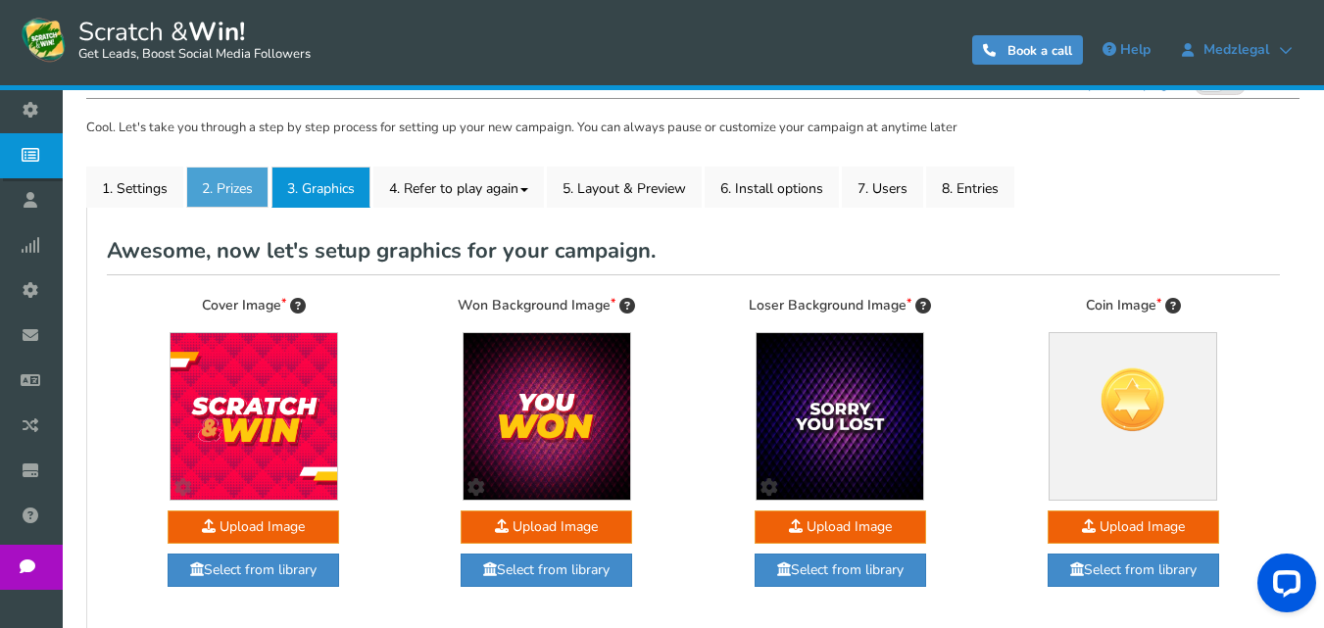
click at [218, 172] on link "2. Prizes" at bounding box center [227, 187] width 82 height 41
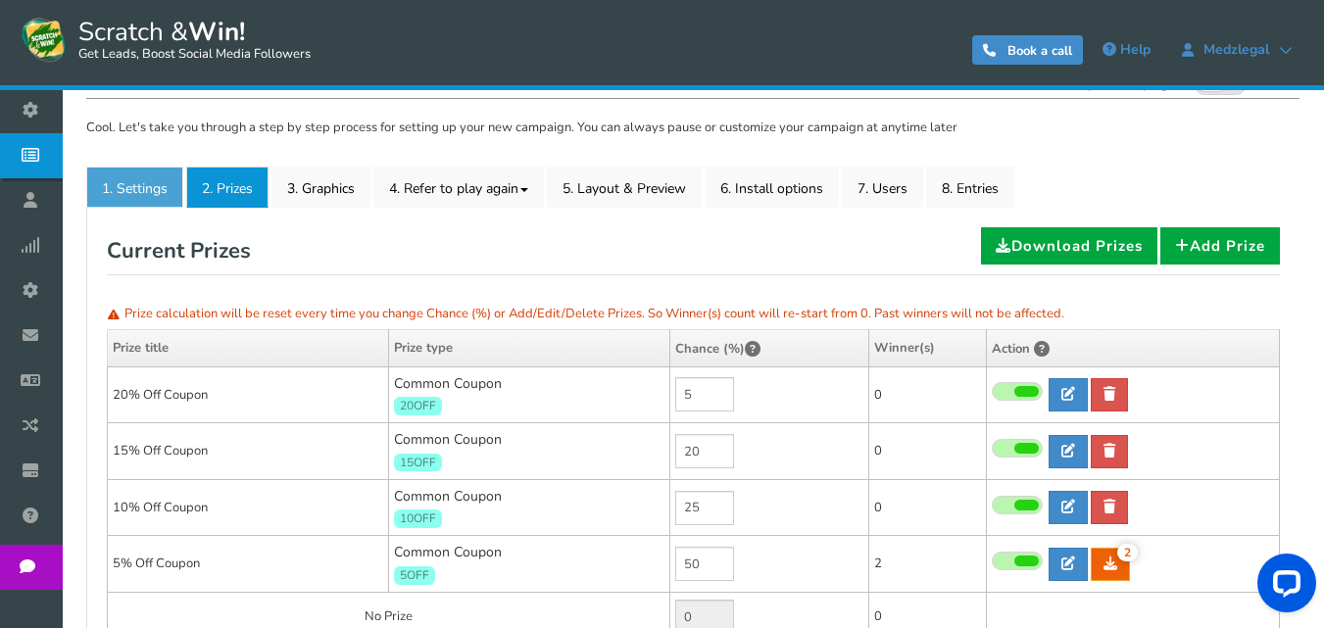
click at [135, 189] on link "1. Settings" at bounding box center [134, 187] width 97 height 41
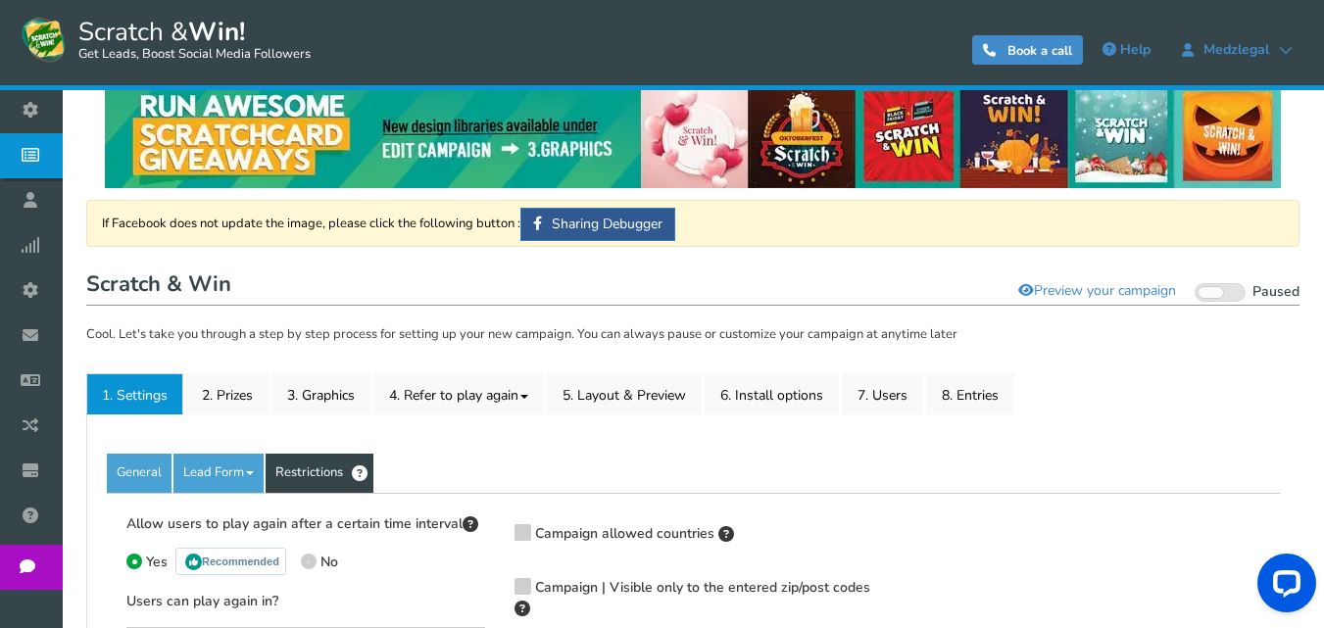
scroll to position [0, 0]
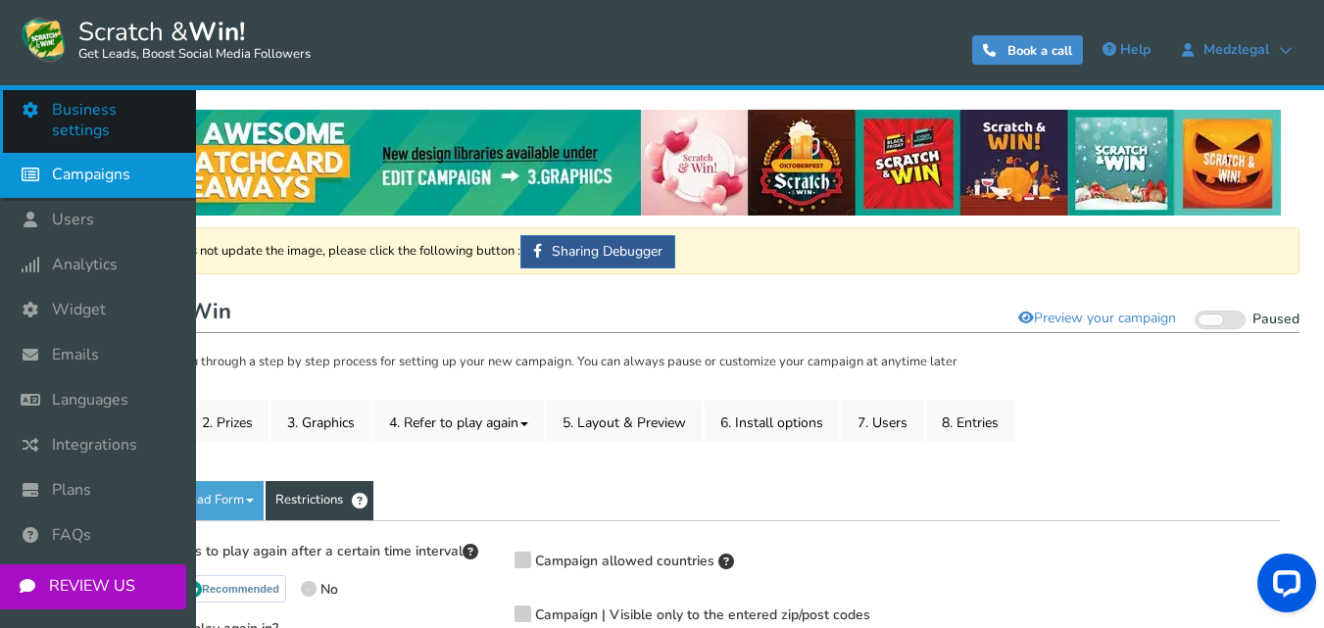
click at [80, 110] on span "Business settings" at bounding box center [114, 120] width 124 height 41
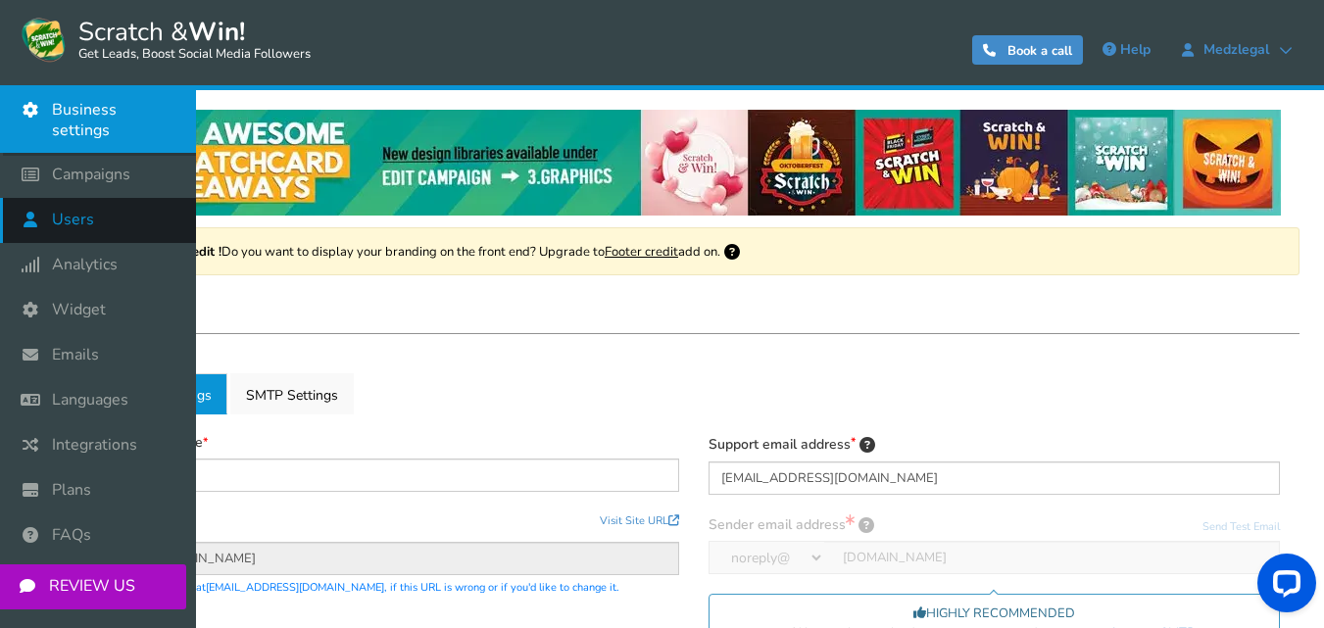
click at [62, 210] on span "Users" at bounding box center [73, 220] width 42 height 21
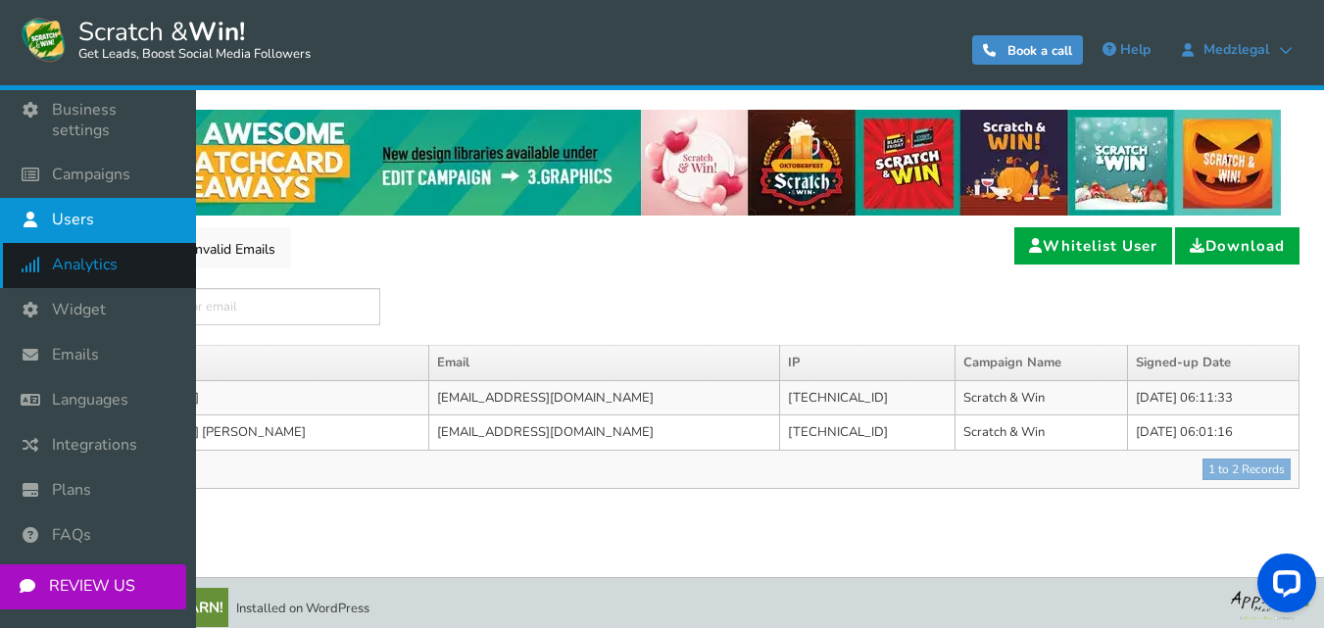
click at [97, 255] on span "Analytics" at bounding box center [85, 265] width 66 height 21
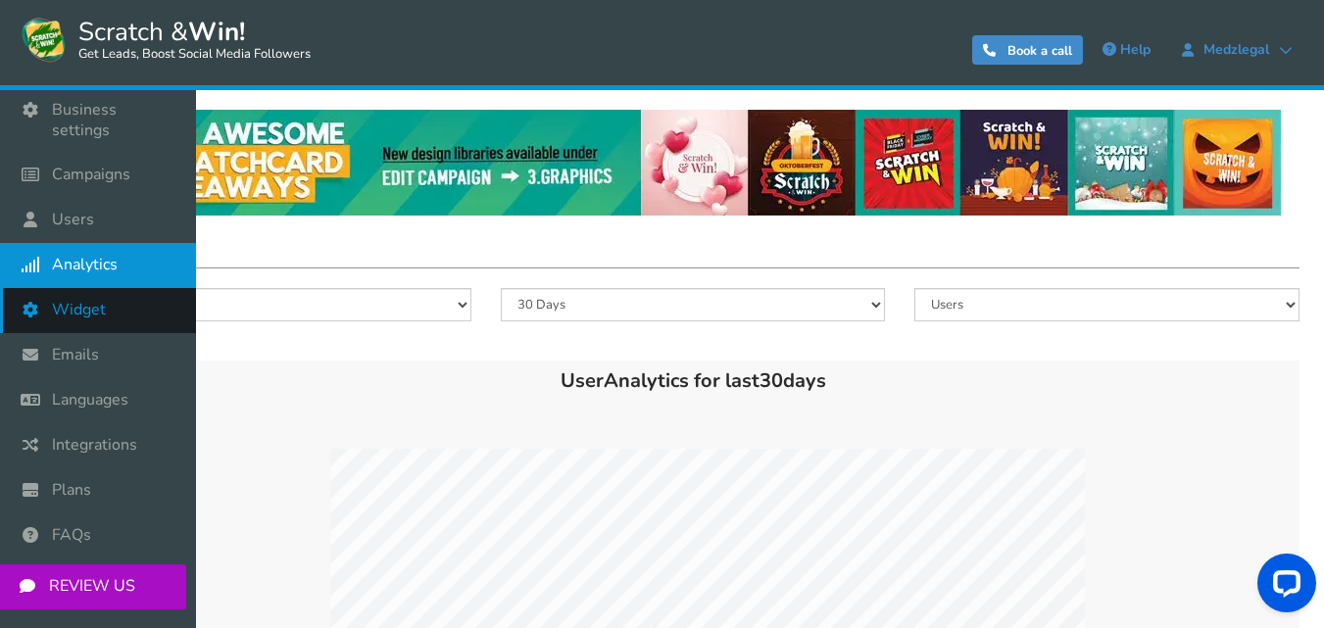
click at [105, 300] on span "Widget" at bounding box center [79, 310] width 54 height 21
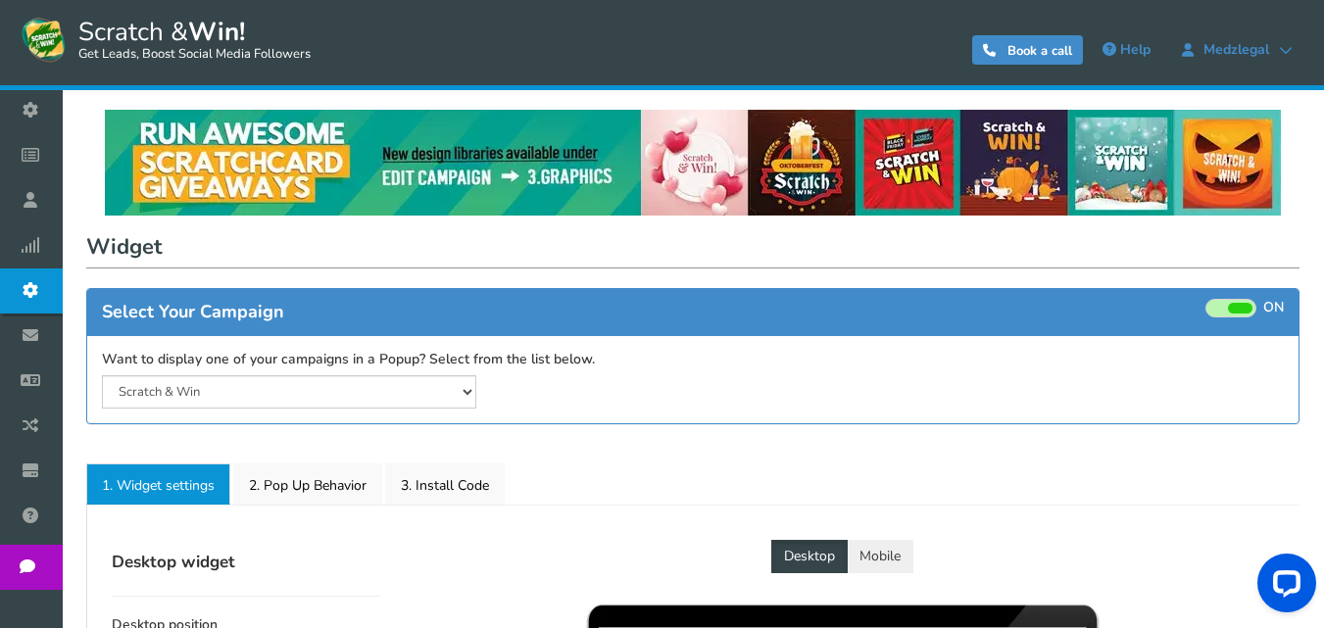
select select "mid-bottom-bar"
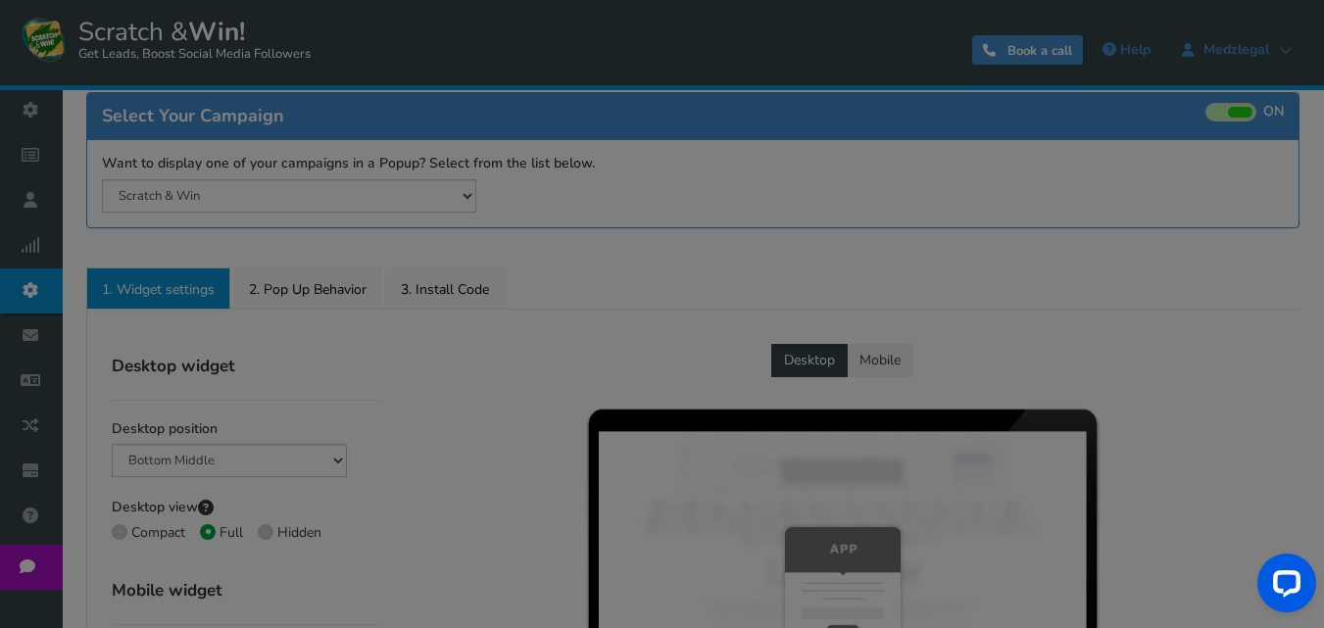
radio input "true"
select select "inherit"
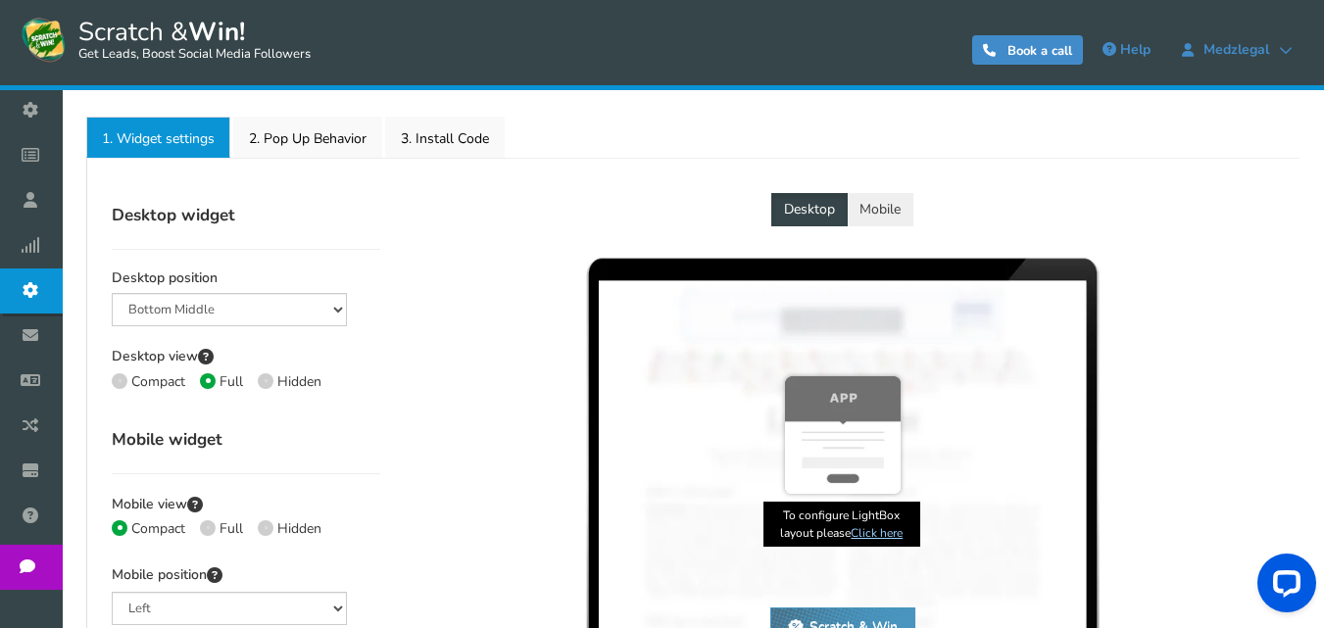
scroll to position [392, 0]
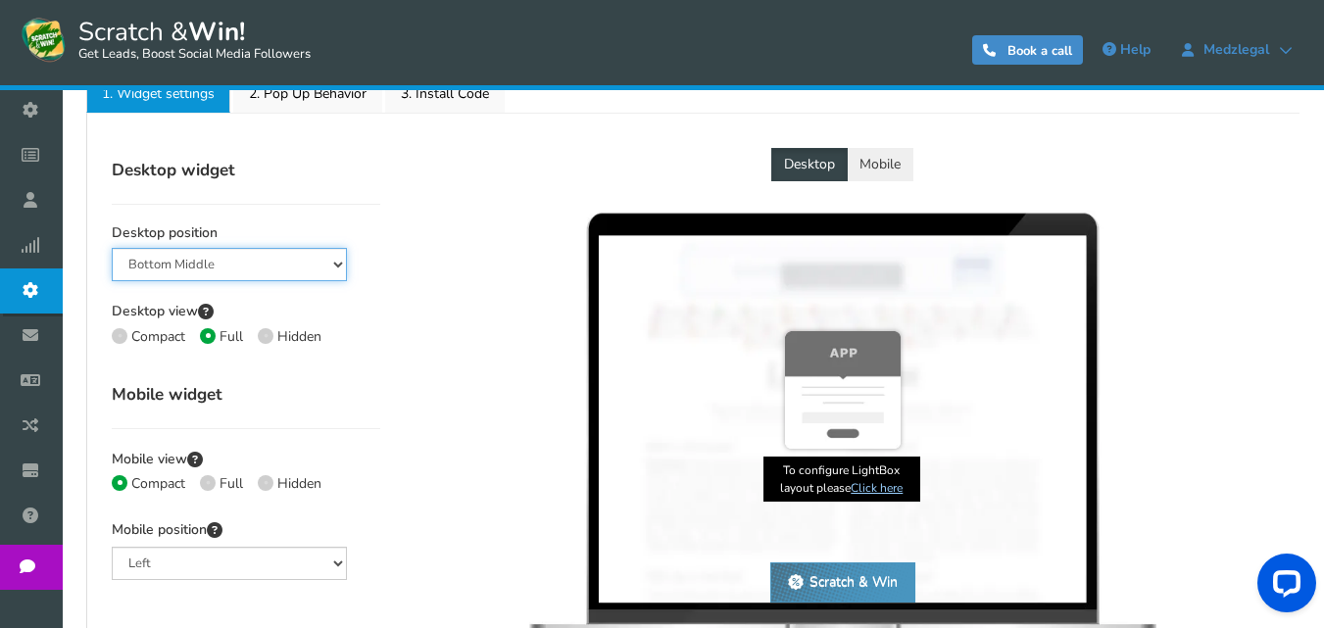
click at [315, 261] on select "Mid Right Mid Left Top Bar Bottom Bar Bottom Left Bottom Right Bottom Middle" at bounding box center [229, 264] width 235 height 33
select select "left-side-drawer"
click at [112, 248] on select "Mid Right Mid Left Top Bar Bottom Bar Bottom Left Bottom Right Bottom Middle" at bounding box center [229, 264] width 235 height 33
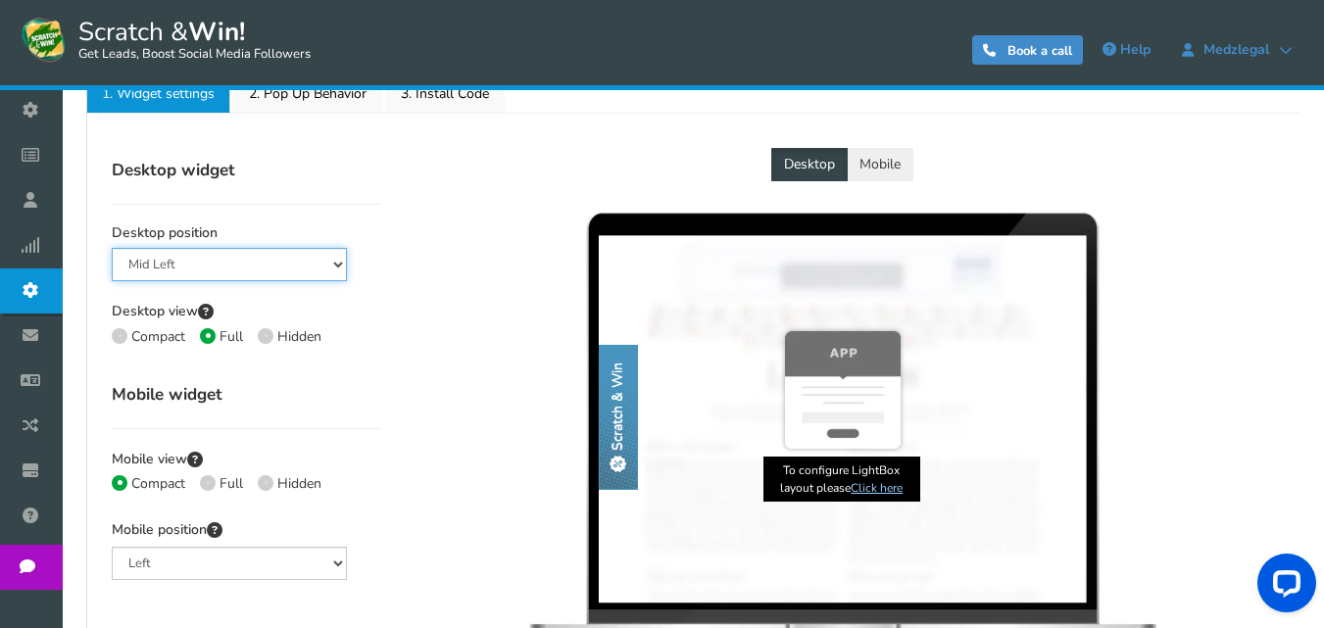
click at [295, 273] on select "Mid Right Mid Left Top Bar Bottom Bar Bottom Left Bottom Right Bottom Middle" at bounding box center [229, 264] width 235 height 33
click at [112, 248] on select "Mid Right Mid Left Top Bar Bottom Bar Bottom Left Bottom Right Bottom Middle" at bounding box center [229, 264] width 235 height 33
click at [267, 337] on icon at bounding box center [266, 336] width 4 height 4
click at [267, 337] on input "Hidden" at bounding box center [264, 338] width 13 height 13
radio input "true"
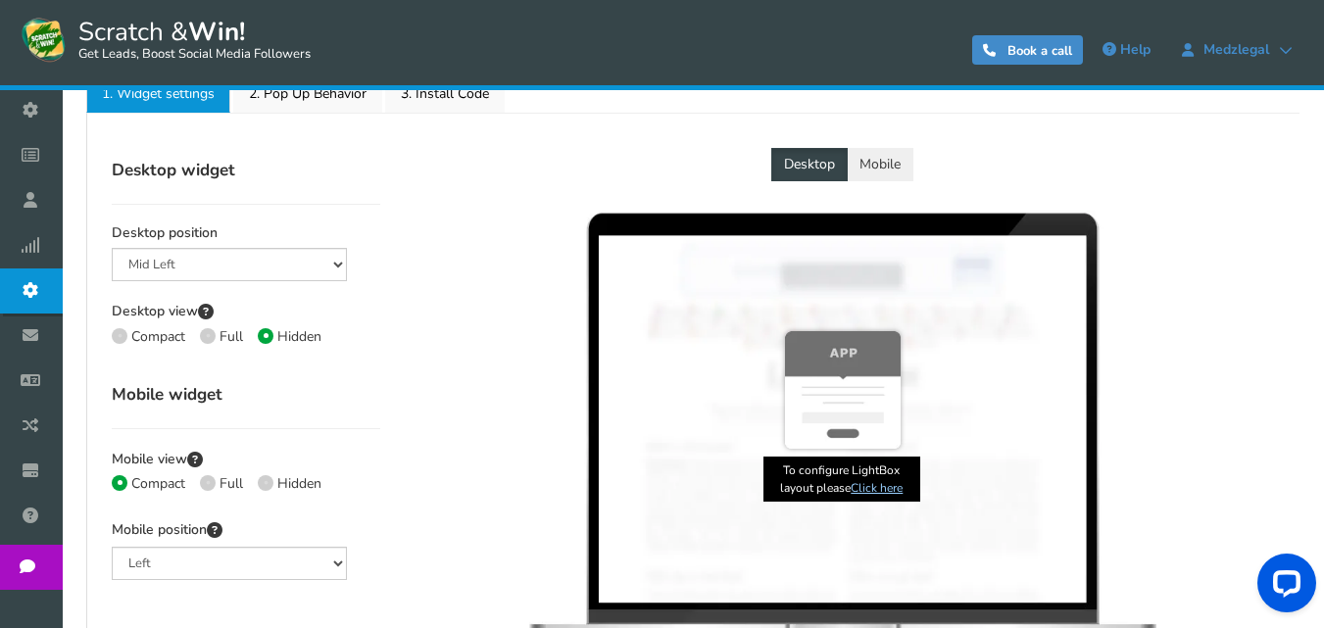
click at [267, 337] on icon at bounding box center [266, 335] width 5 height 5
click at [267, 337] on input "Hidden" at bounding box center [264, 338] width 13 height 13
click at [213, 336] on span at bounding box center [208, 336] width 16 height 16
click at [213, 336] on input "Full" at bounding box center [206, 338] width 13 height 13
radio input "true"
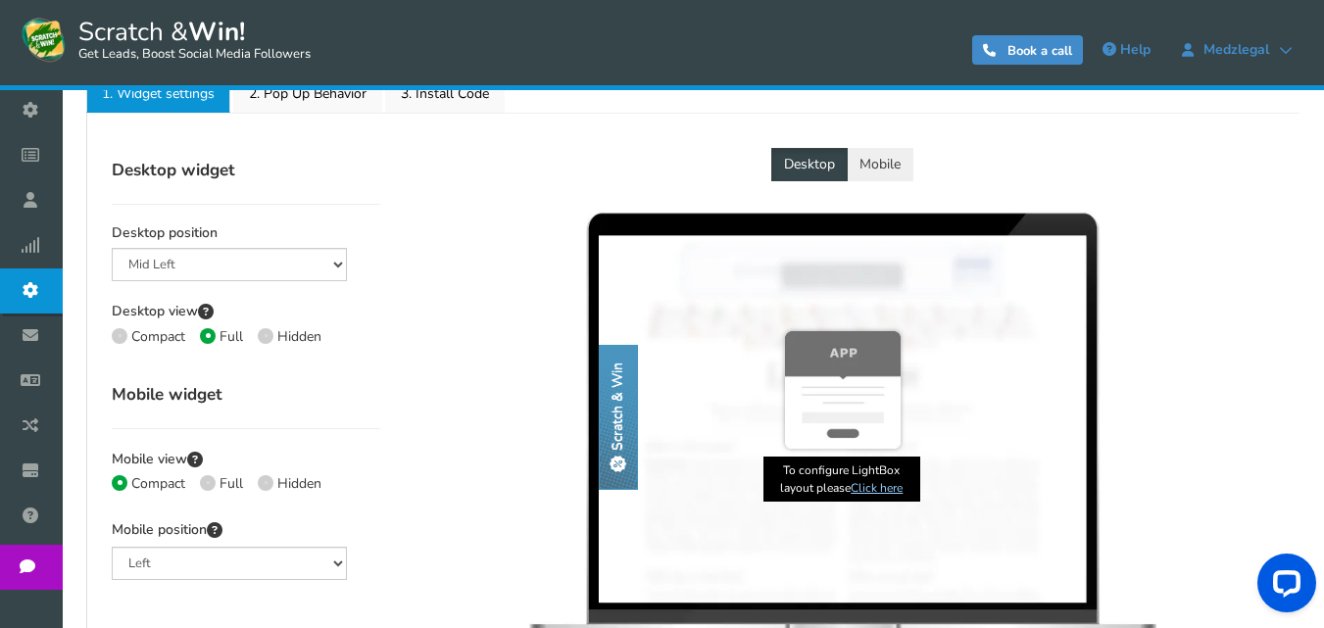
click at [116, 335] on span at bounding box center [120, 336] width 16 height 16
click at [116, 335] on input "Compact" at bounding box center [118, 338] width 13 height 13
radio input "true"
click at [211, 332] on span at bounding box center [208, 336] width 16 height 16
click at [211, 332] on input "Full" at bounding box center [206, 338] width 13 height 13
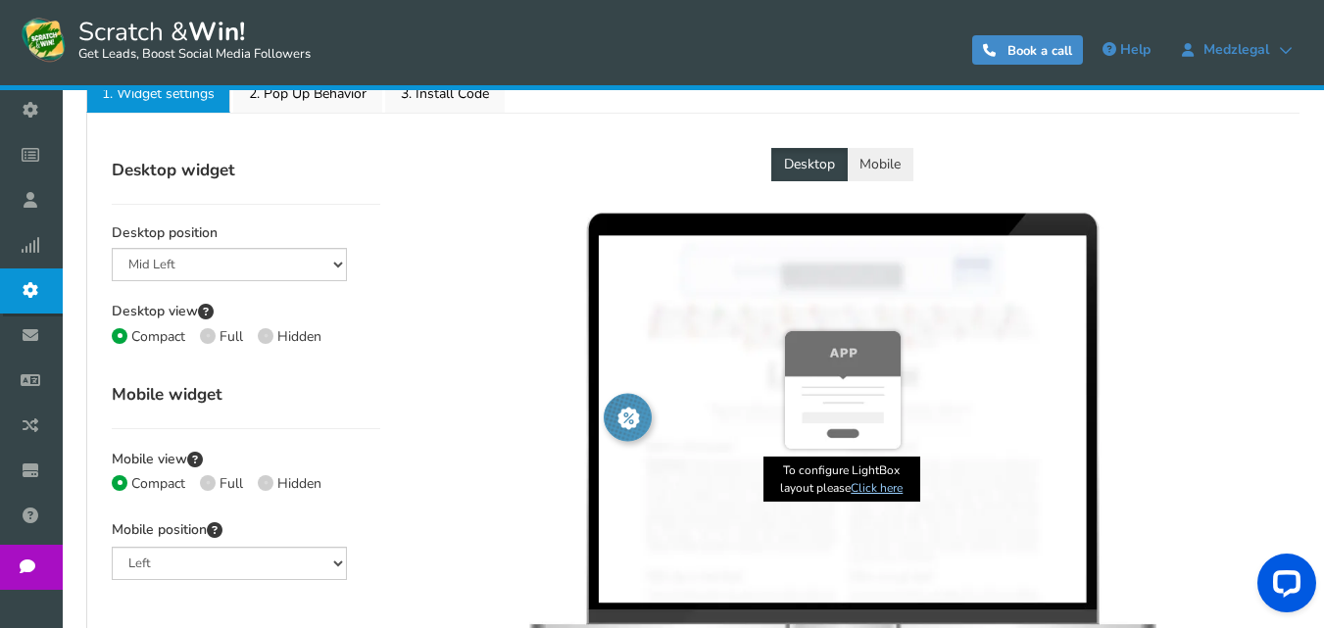
radio input "true"
click at [271, 336] on span at bounding box center [266, 336] width 16 height 16
click at [270, 336] on input "Hidden" at bounding box center [264, 338] width 13 height 13
radio input "true"
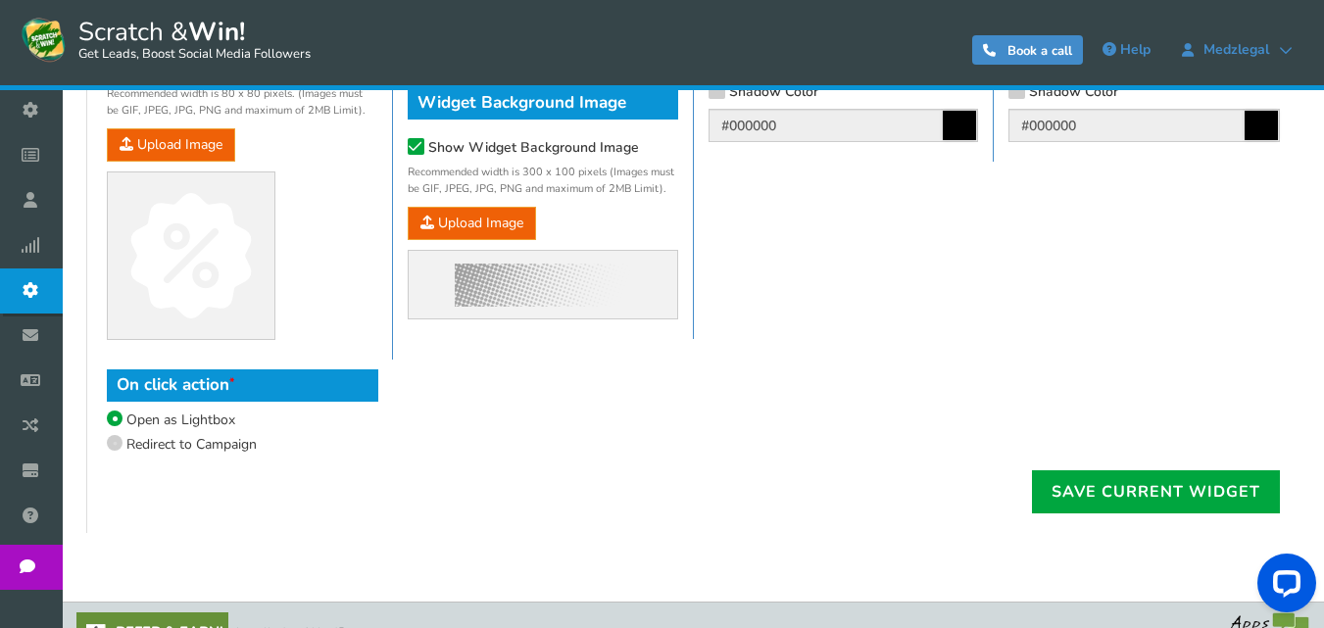
scroll to position [1308, 0]
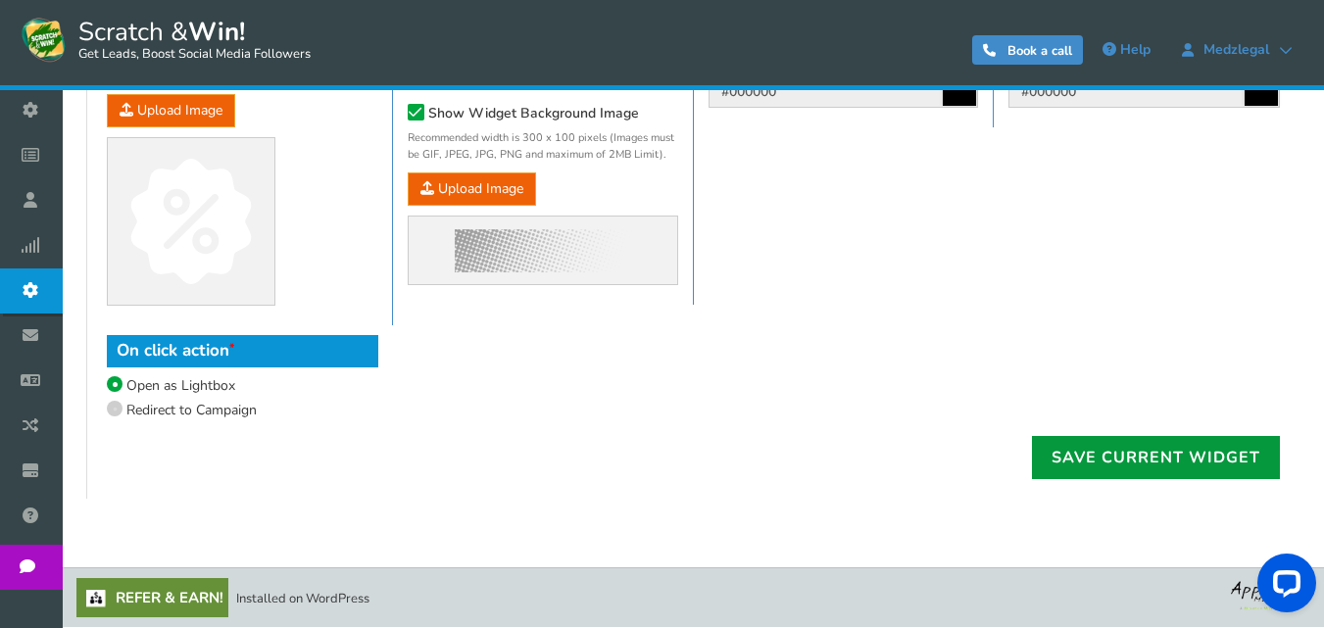
click at [1183, 466] on link "Save current widget" at bounding box center [1156, 457] width 248 height 43
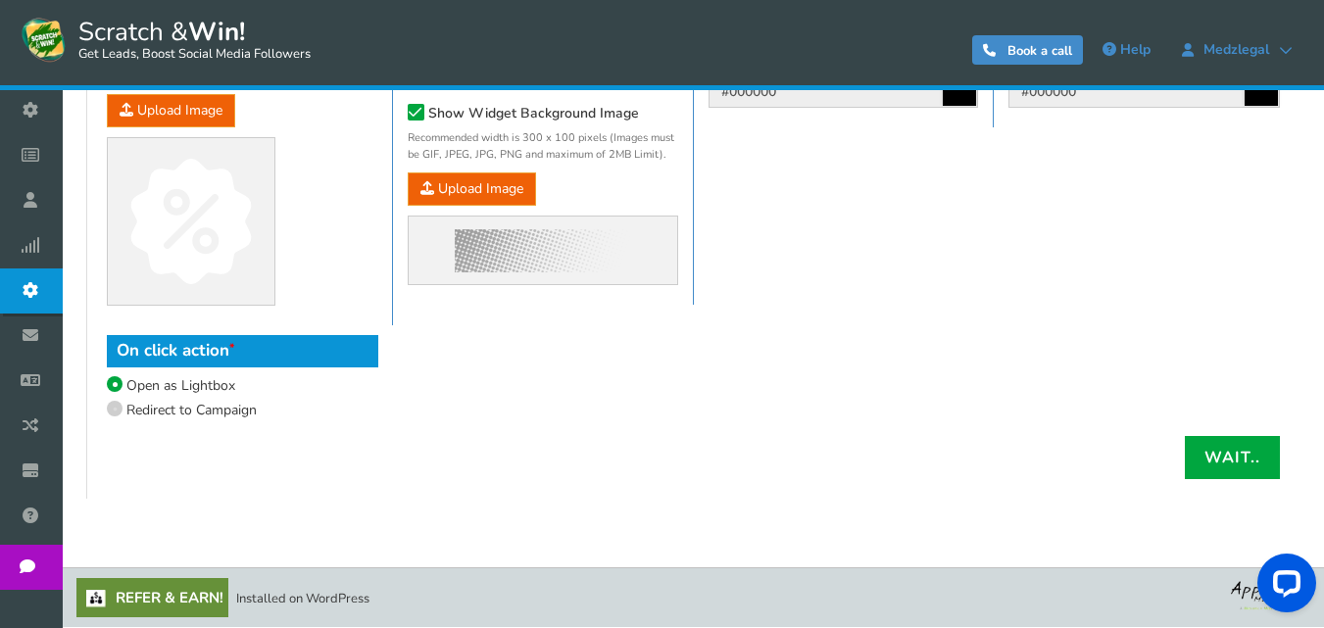
scroll to position [658, 0]
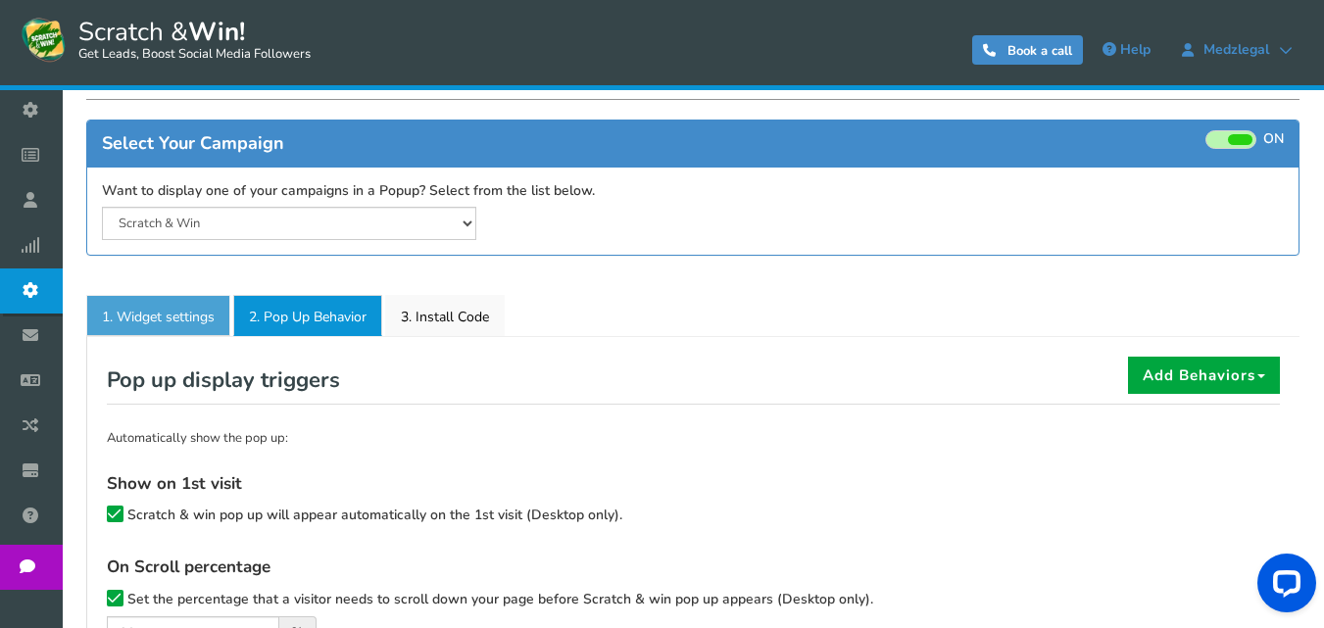
click at [175, 307] on link "1. Widget settings" at bounding box center [158, 315] width 144 height 41
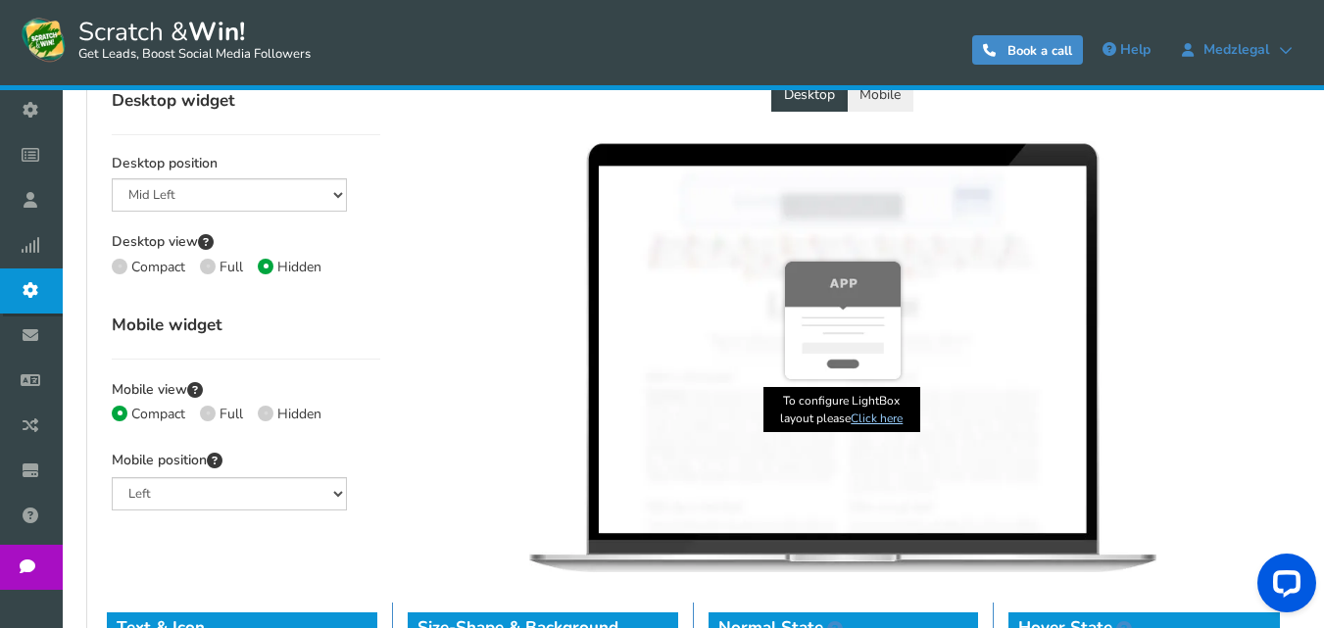
scroll to position [462, 0]
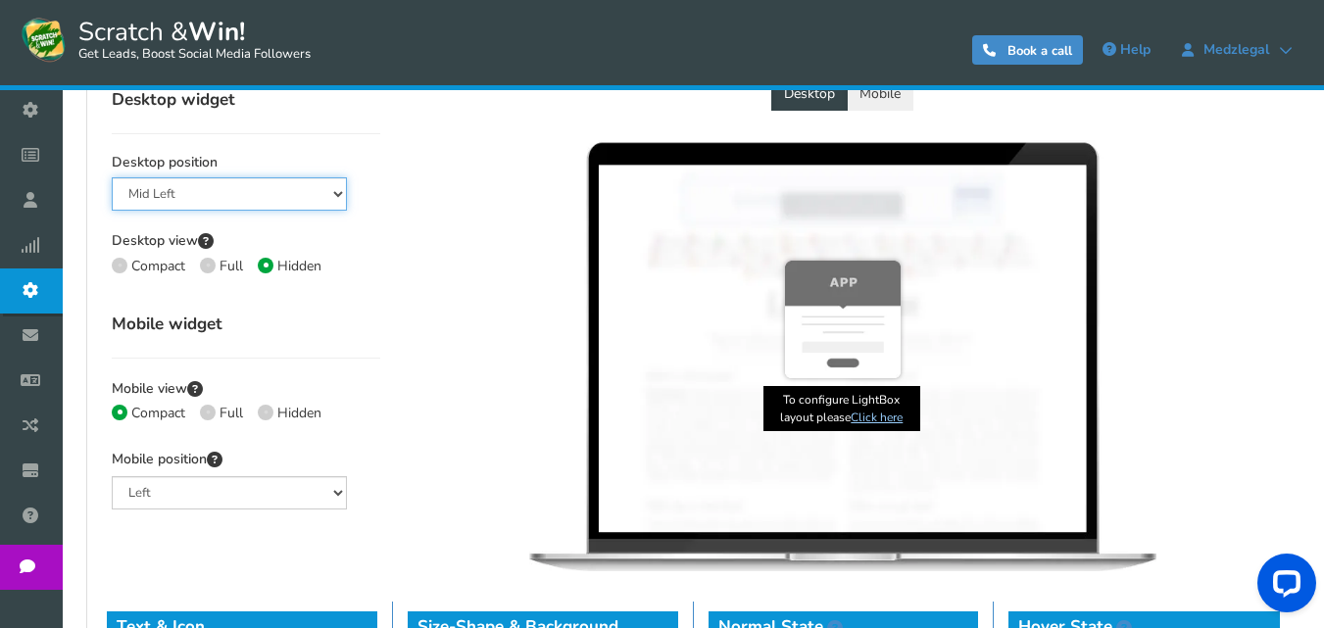
click at [295, 194] on select "Mid Right Mid Left Top Bar Bottom Bar Bottom Left Bottom Right Bottom Middle" at bounding box center [229, 193] width 235 height 33
select select "side-drawer"
click at [112, 177] on select "Mid Right Mid Left Top Bar Bottom Bar Bottom Left Bottom Right Bottom Middle" at bounding box center [229, 193] width 235 height 33
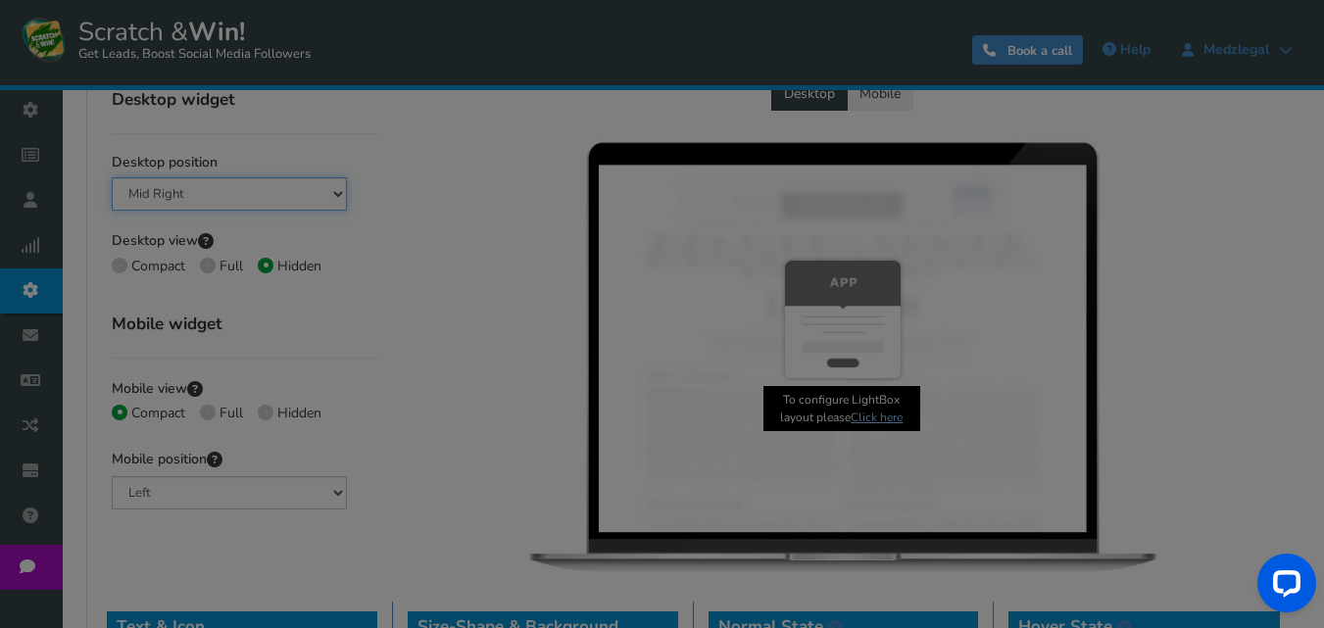
radio input "true"
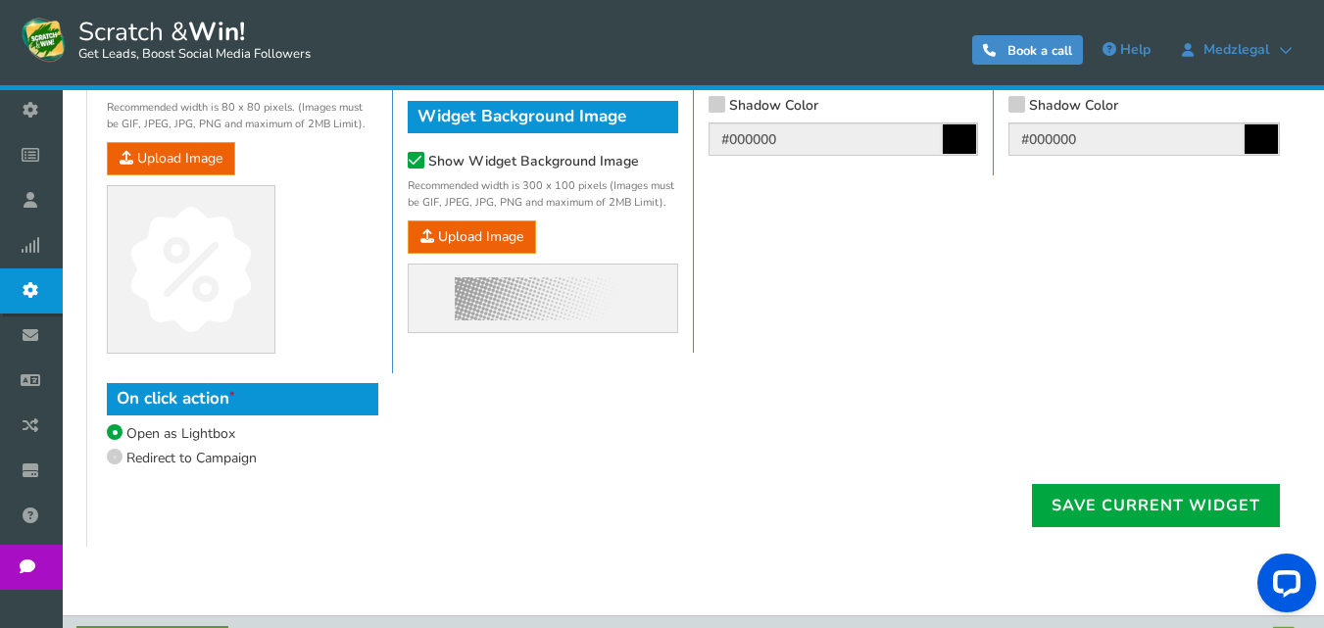
scroll to position [1308, 0]
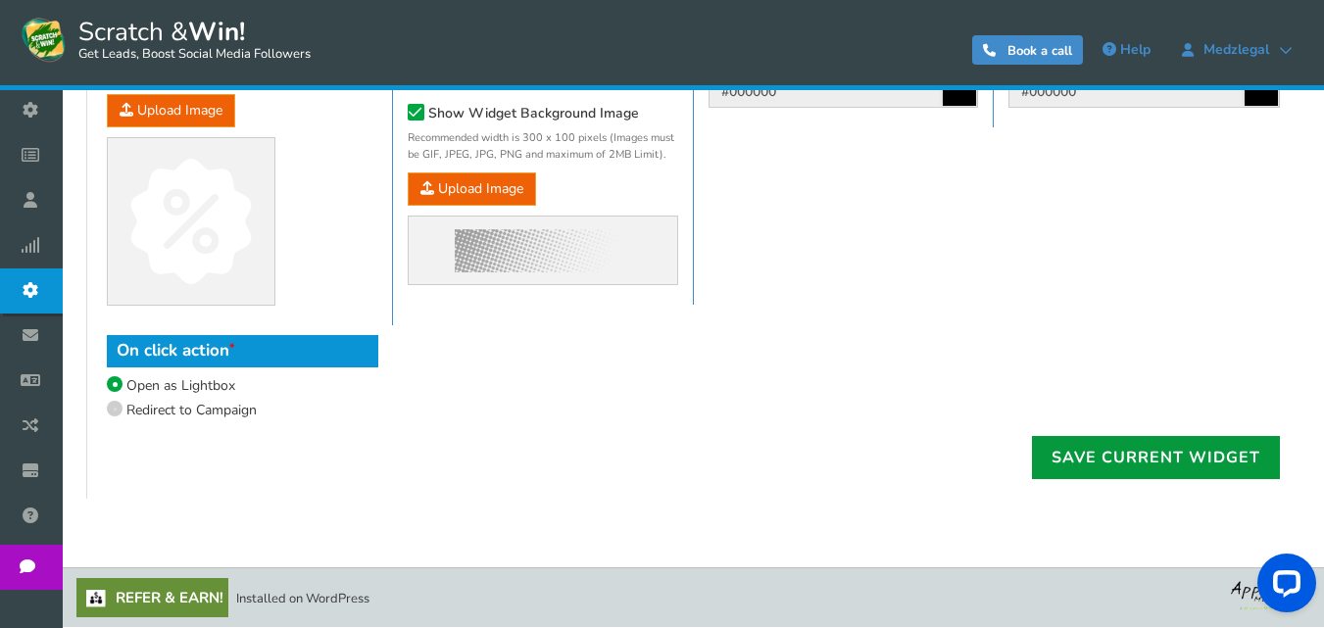
click at [1110, 450] on link "Save Current Widget" at bounding box center [1156, 457] width 248 height 43
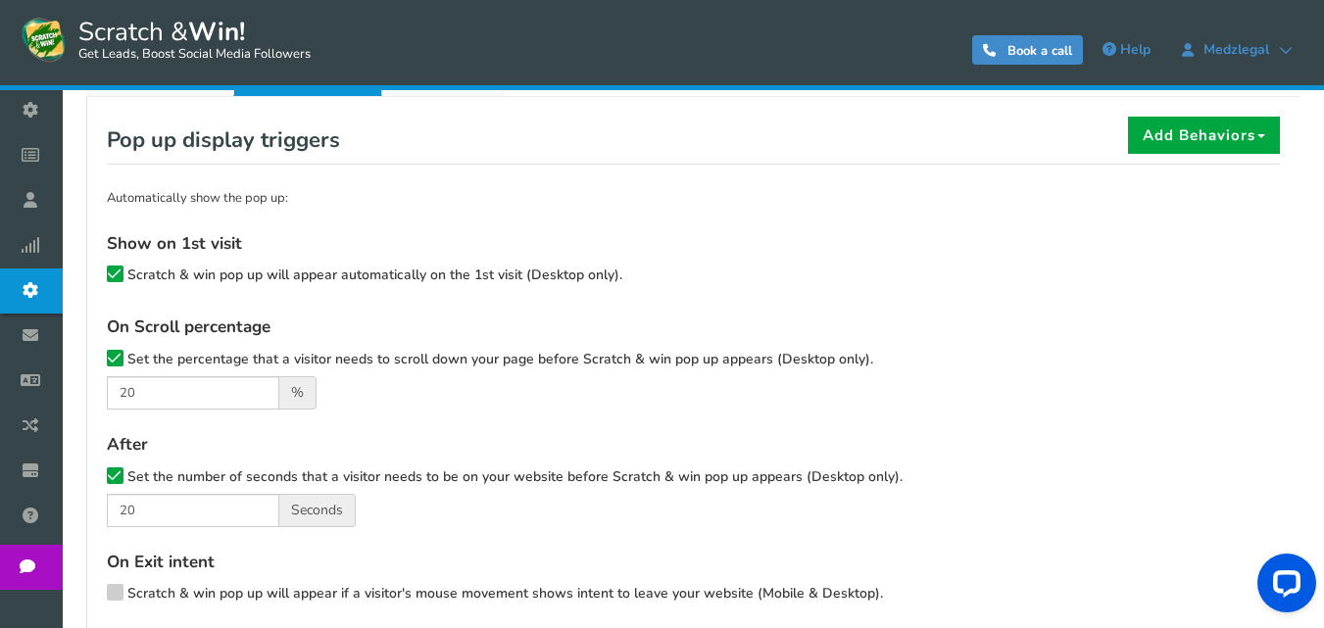
scroll to position [364, 0]
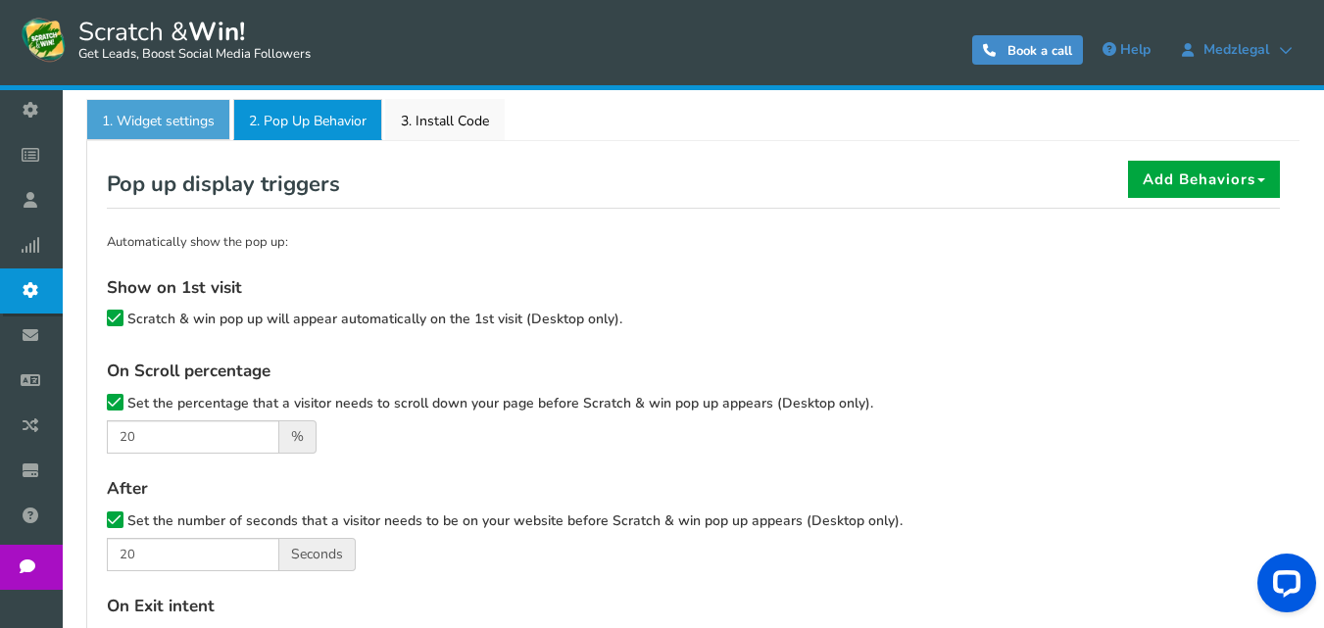
click at [148, 120] on link "1. Widget settings" at bounding box center [158, 119] width 144 height 41
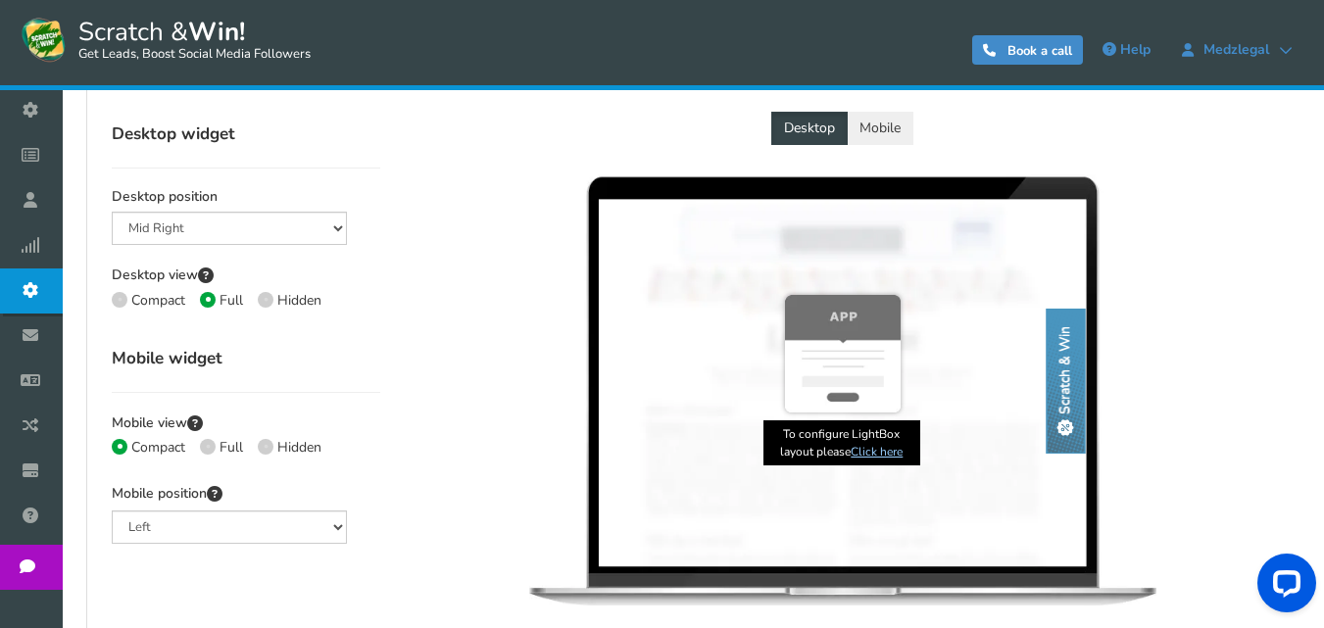
scroll to position [462, 0]
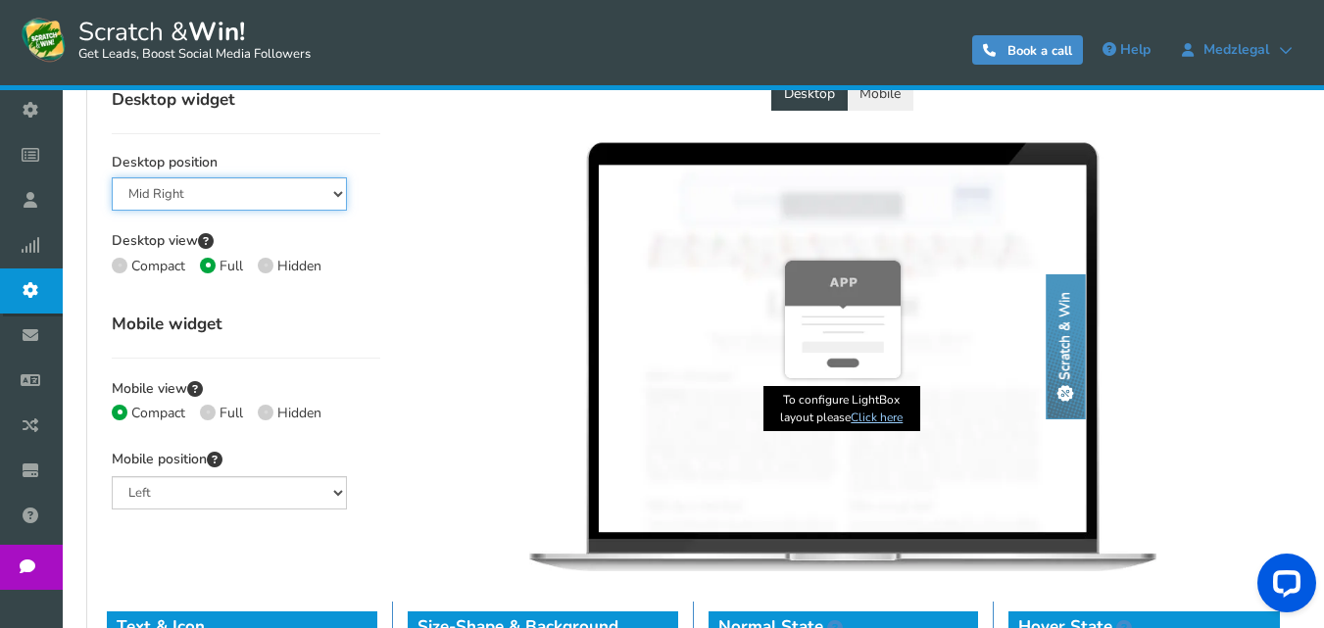
click at [283, 206] on select "Mid Right Mid Left Top Bar Bottom Bar Bottom Left Bottom Right Bottom Middle" at bounding box center [229, 193] width 235 height 33
click at [112, 177] on select "Mid Right Mid Left Top Bar Bottom Bar Bottom Left Bottom Right Bottom Middle" at bounding box center [229, 193] width 235 height 33
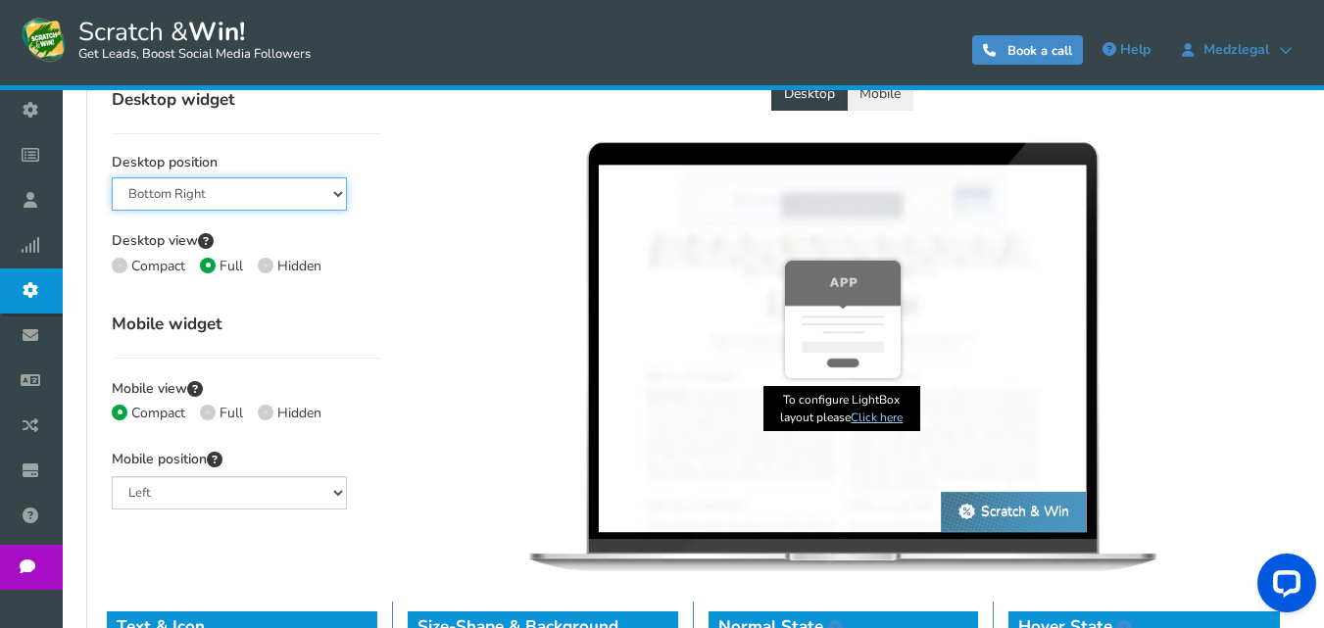
click at [285, 187] on select "Mid Right Mid Left Top Bar Bottom Bar Bottom Left Bottom Right Bottom Middle" at bounding box center [229, 193] width 235 height 33
click at [112, 177] on select "Mid Right Mid Left Top Bar Bottom Bar Bottom Left Bottom Right Bottom Middle" at bounding box center [229, 193] width 235 height 33
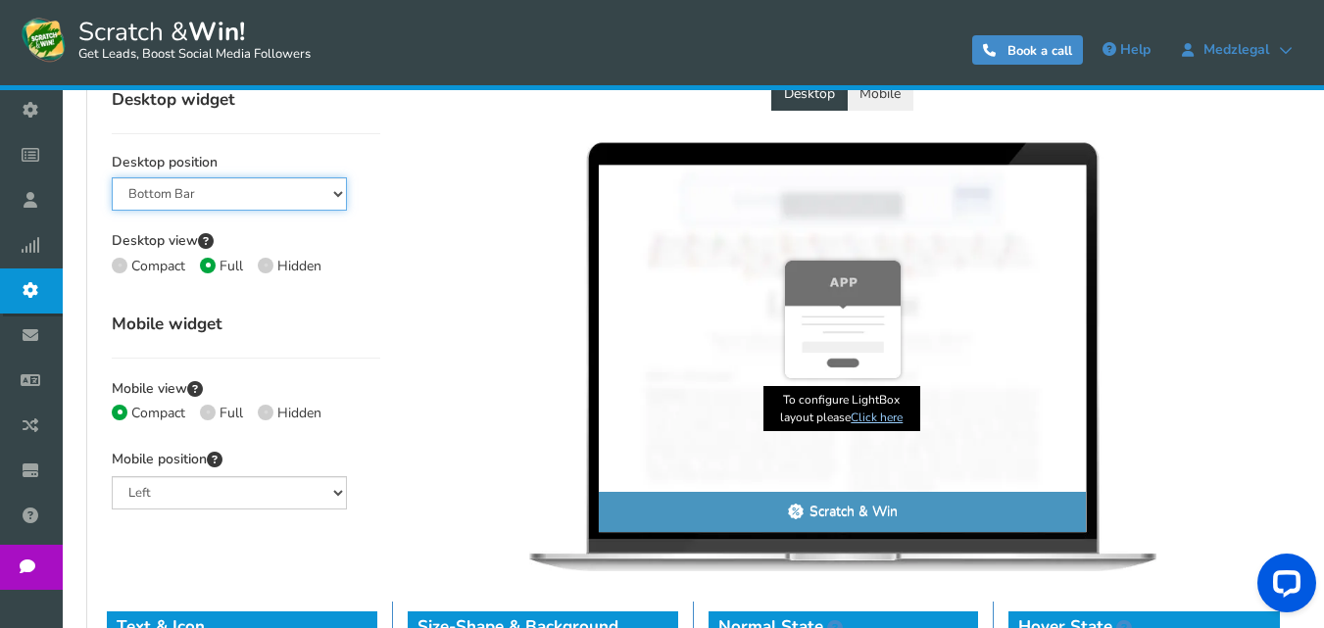
click at [271, 192] on select "Mid Right Mid Left Top Bar Bottom Bar Bottom Left Bottom Right Bottom Middle" at bounding box center [229, 193] width 235 height 33
click at [112, 177] on select "Mid Right Mid Left Top Bar Bottom Bar Bottom Left Bottom Right Bottom Middle" at bounding box center [229, 193] width 235 height 33
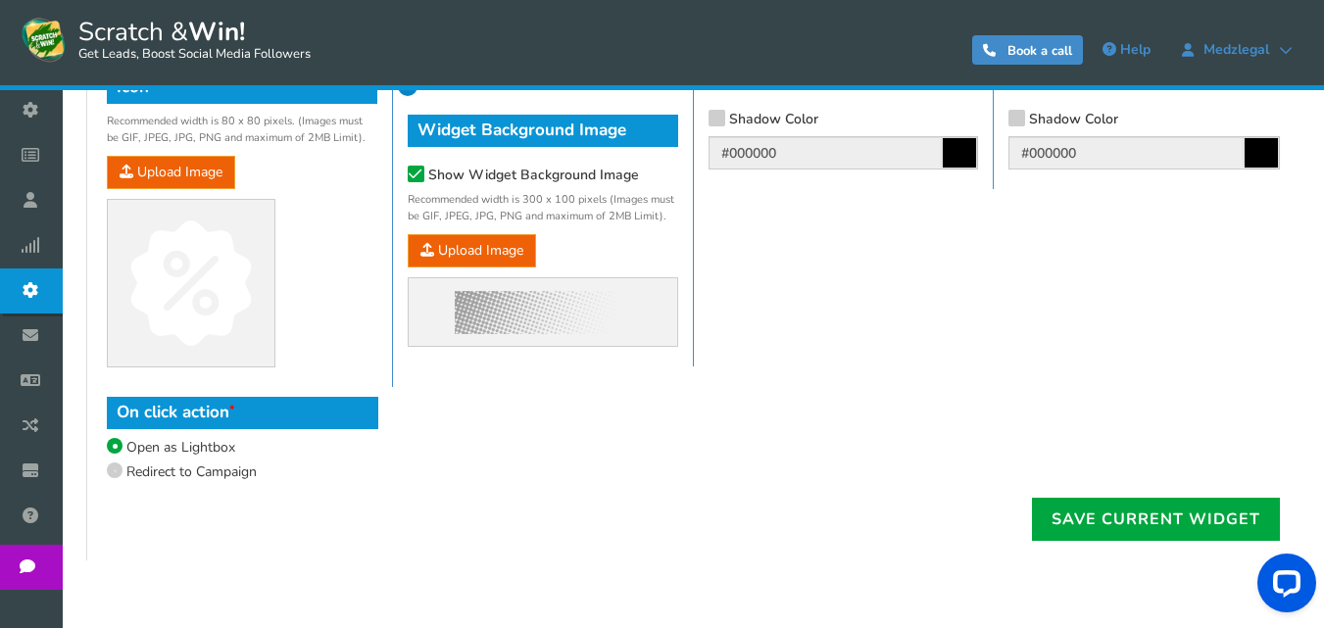
scroll to position [1308, 0]
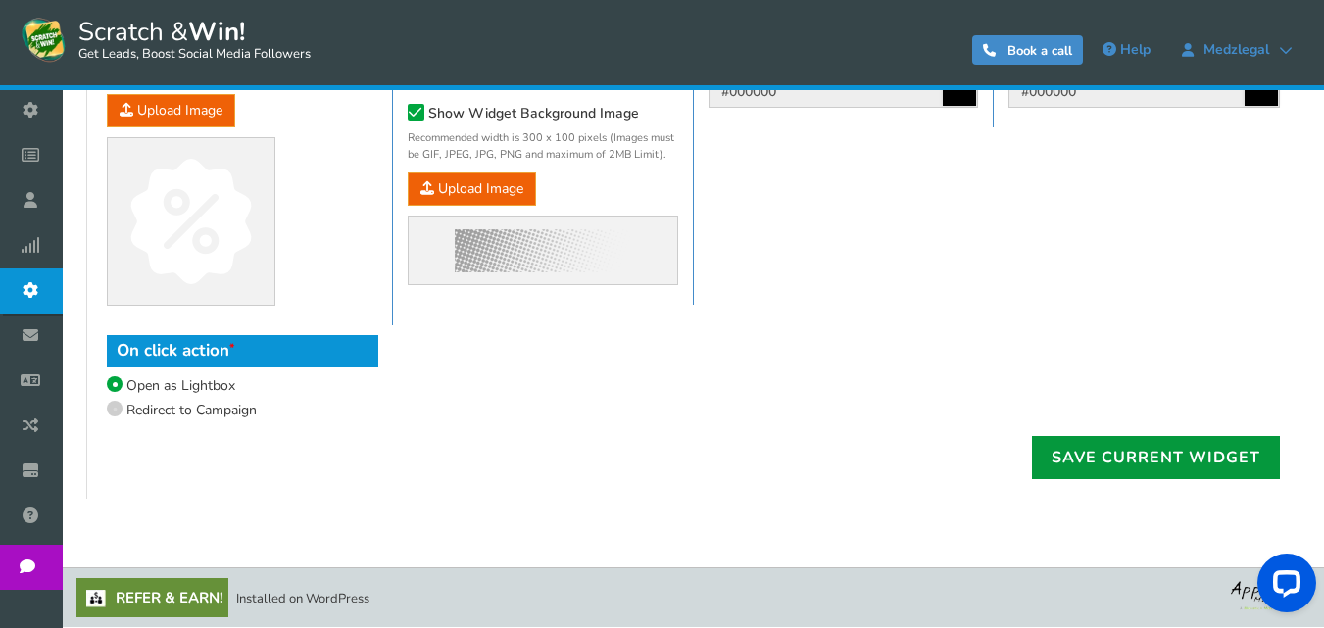
click at [1121, 453] on link "Save Current Widget" at bounding box center [1156, 457] width 248 height 43
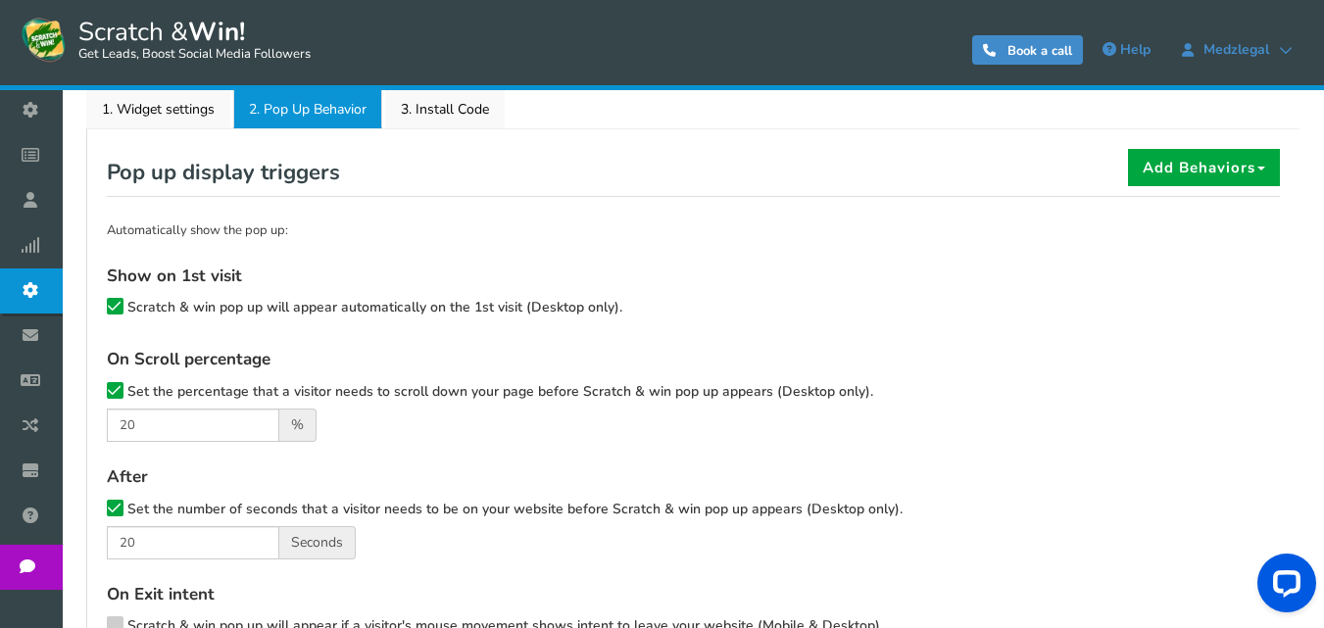
scroll to position [345, 0]
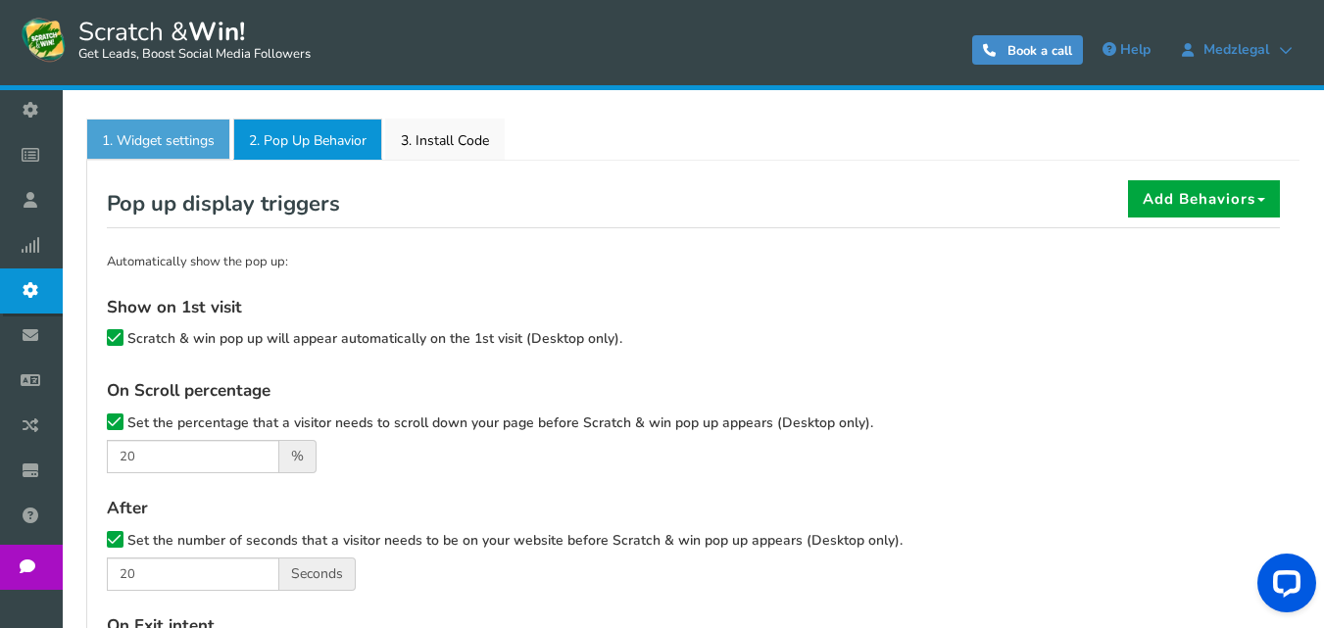
click at [182, 150] on link "1. Widget settings" at bounding box center [158, 139] width 144 height 41
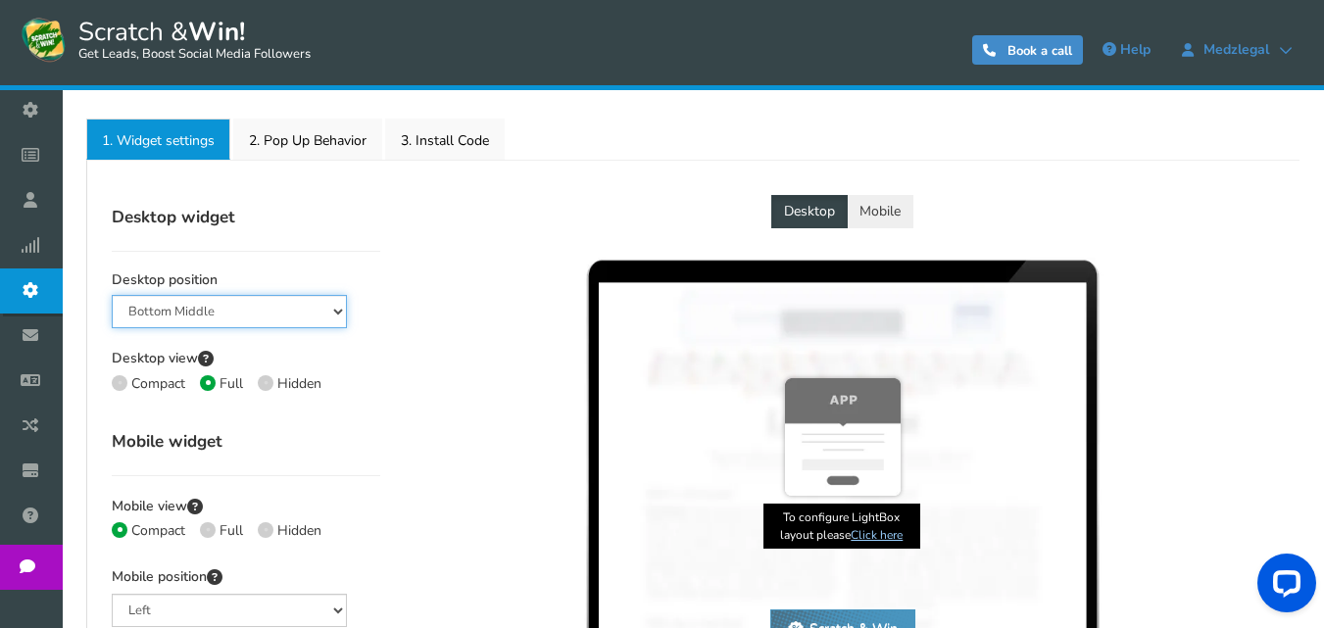
click at [251, 321] on select "Mid Right Mid Left Top Bar Bottom Bar Bottom Left Bottom Right Bottom Middle" at bounding box center [229, 311] width 235 height 33
select select "side-drawer"
click at [112, 295] on select "Mid Right Mid Left Top Bar Bottom Bar Bottom Left Bottom Right Bottom Middle" at bounding box center [229, 311] width 235 height 33
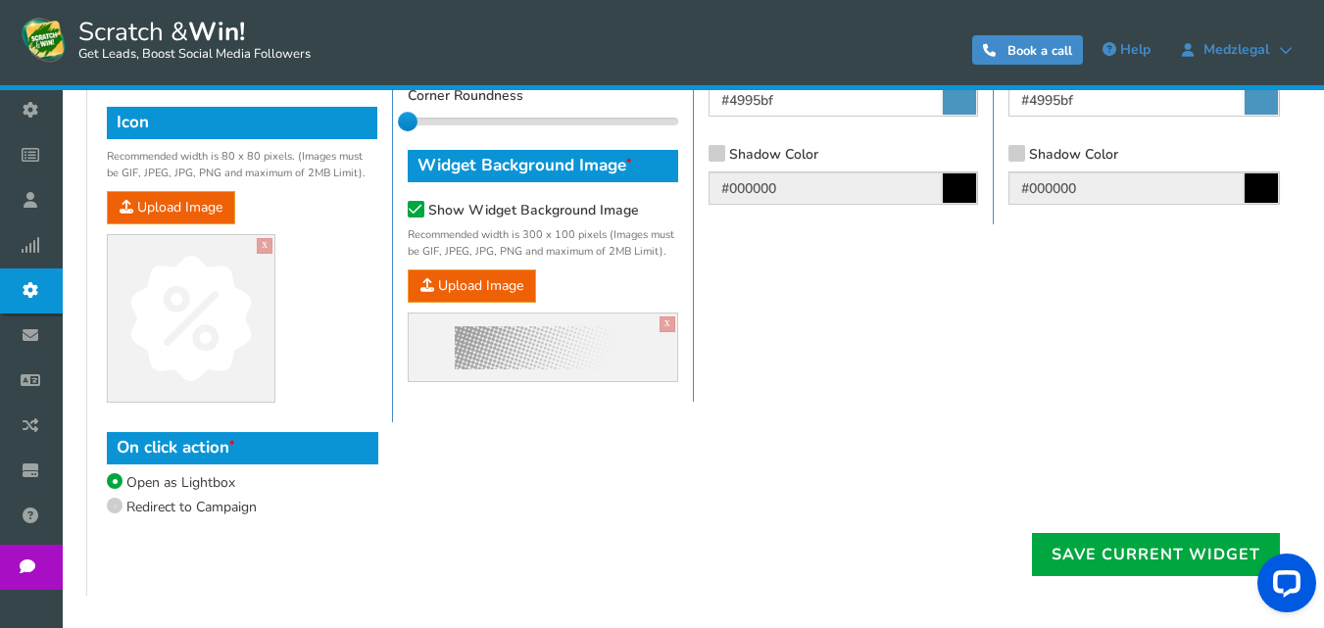
scroll to position [1308, 0]
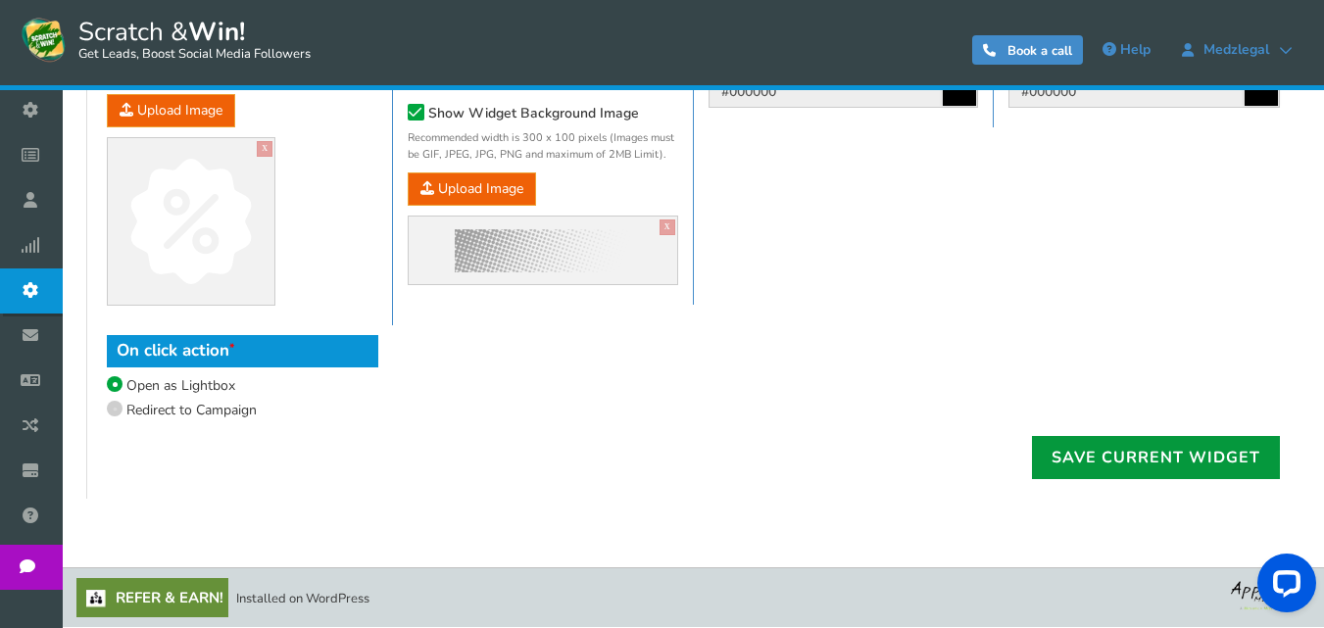
click at [1166, 453] on link "Save Current Widget" at bounding box center [1156, 457] width 248 height 43
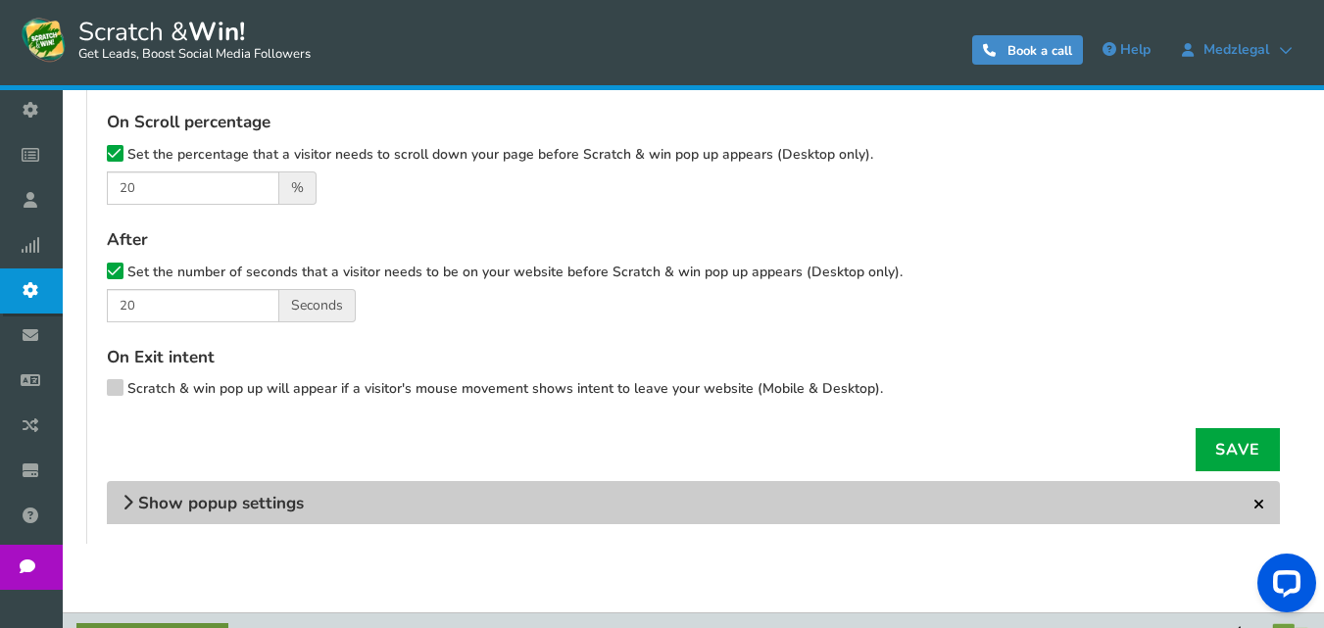
scroll to position [658, 0]
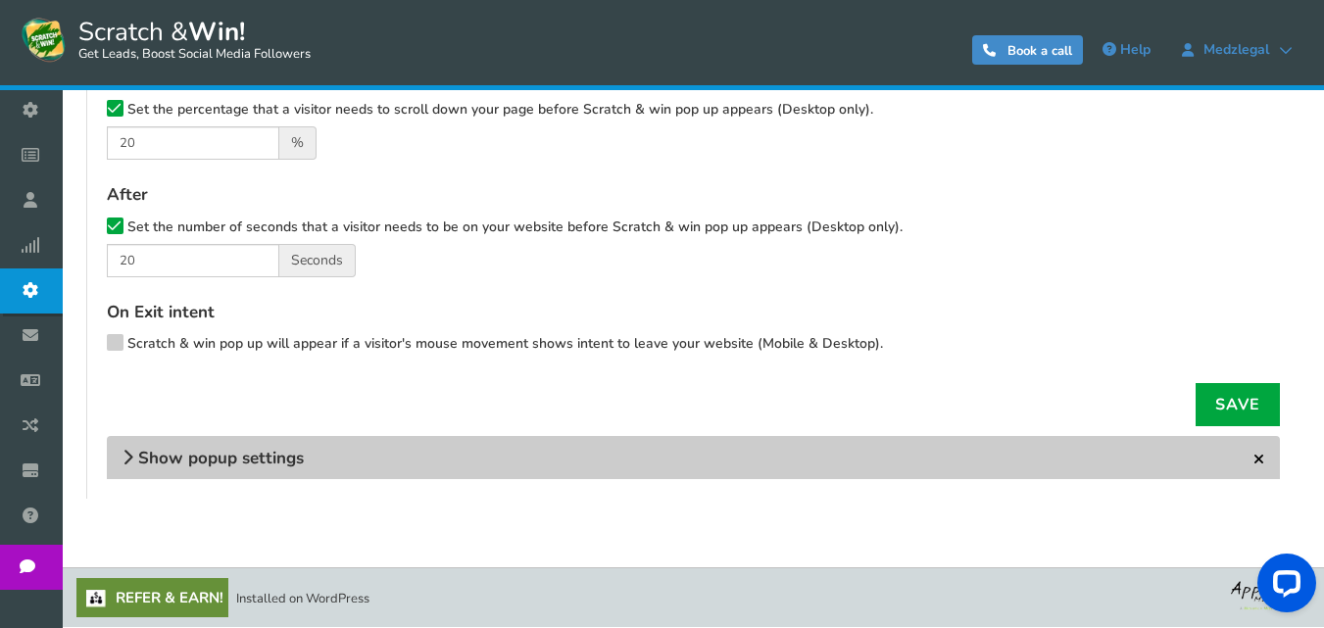
click at [266, 462] on span "Show popup settings" at bounding box center [221, 458] width 166 height 23
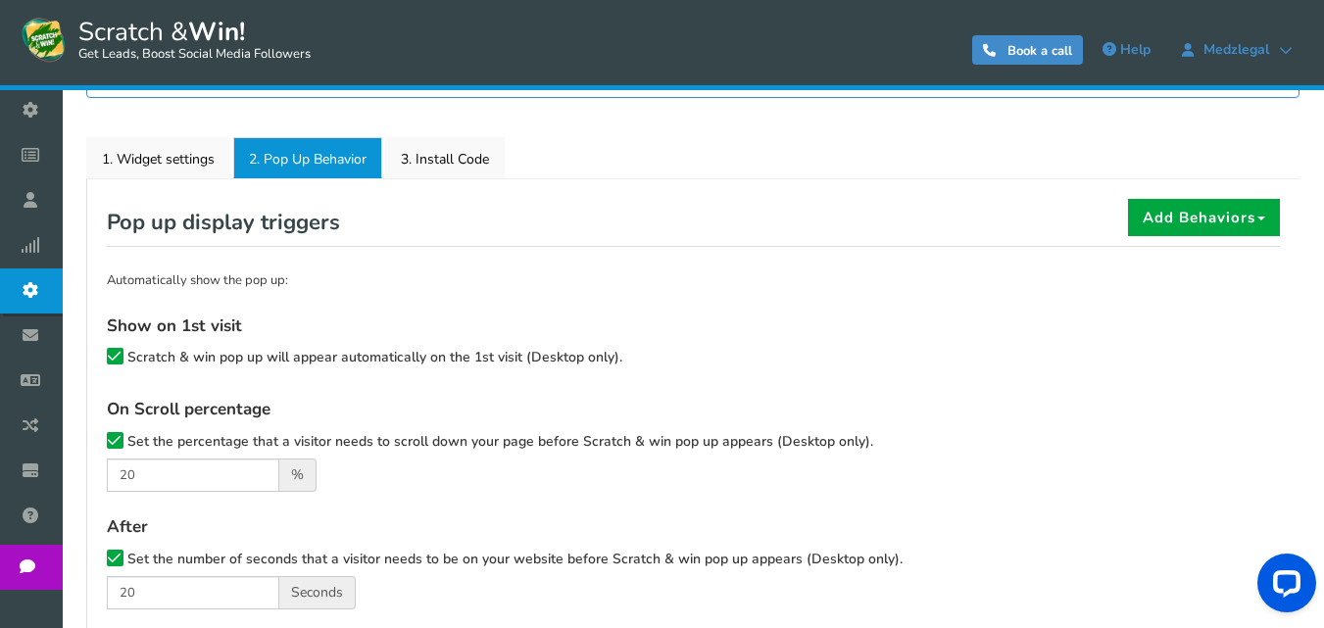
scroll to position [228, 0]
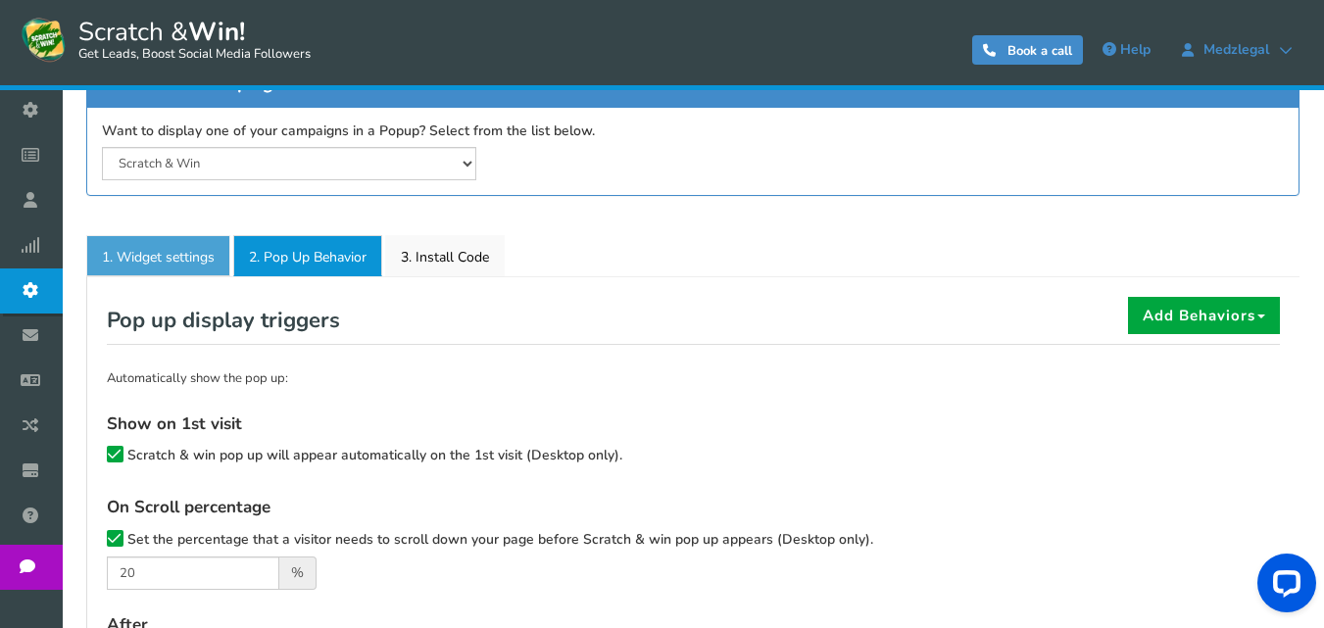
click at [157, 261] on link "1. Widget settings" at bounding box center [158, 255] width 144 height 41
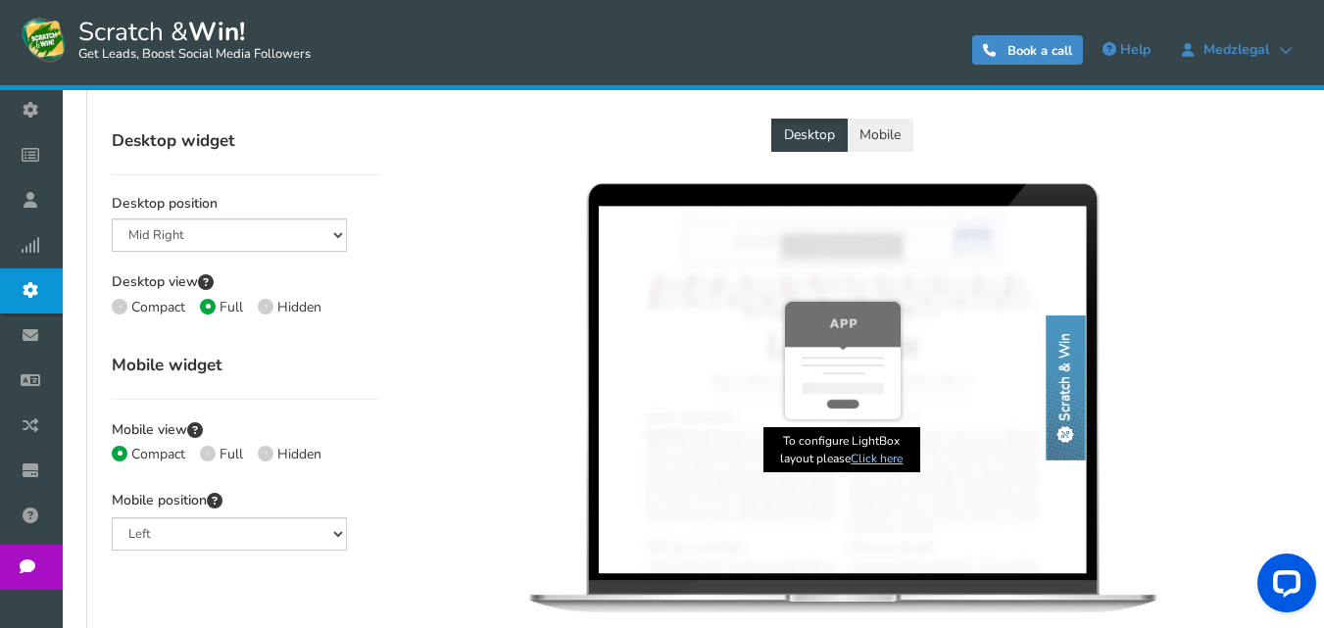
scroll to position [424, 0]
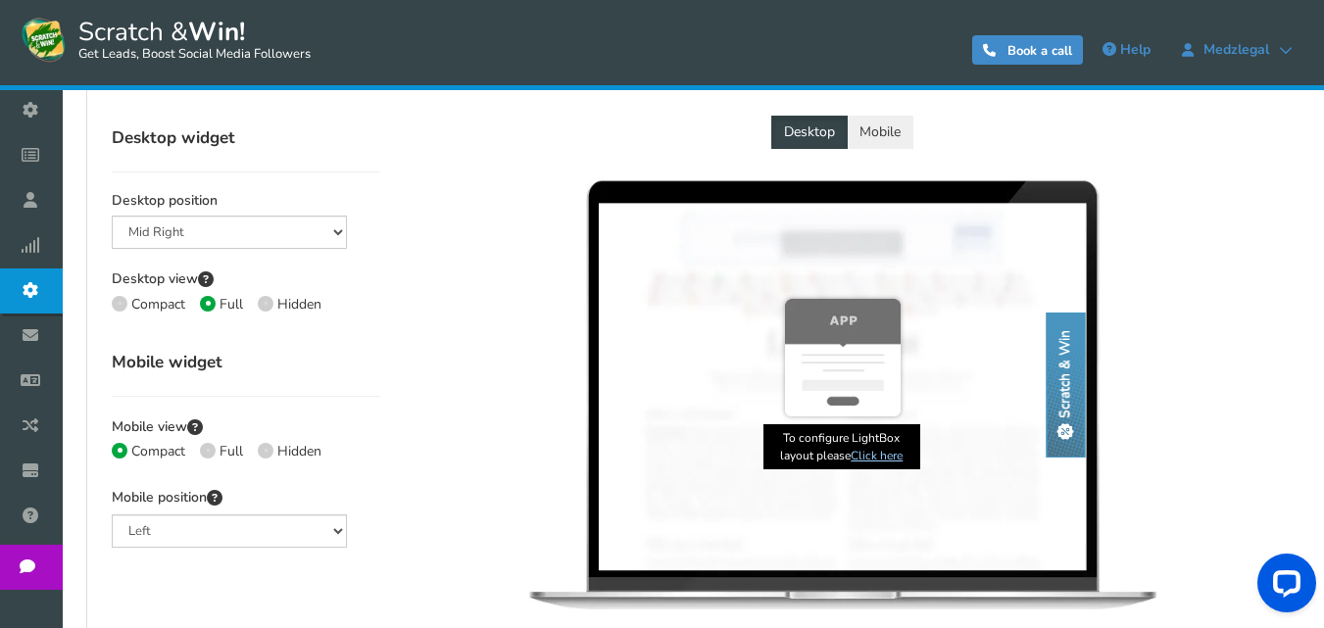
click at [263, 304] on span at bounding box center [266, 304] width 16 height 16
click at [263, 304] on input "Hidden" at bounding box center [264, 306] width 13 height 13
radio input "true"
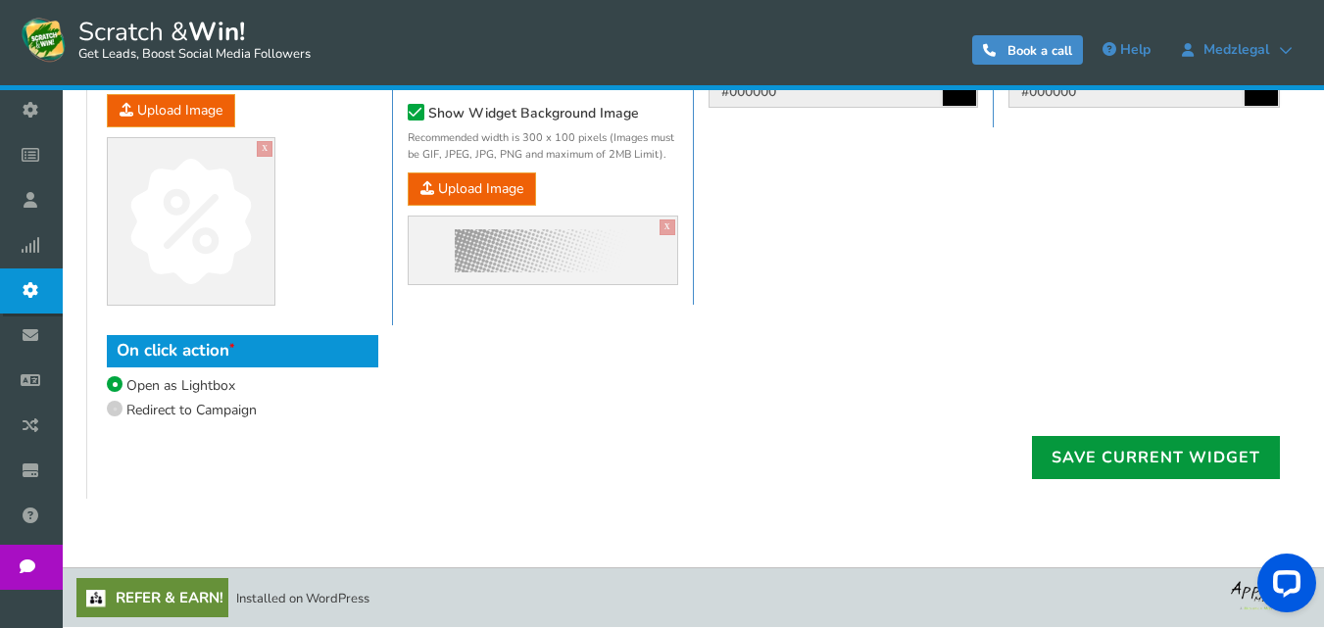
click at [1113, 464] on link "Save Current Widget" at bounding box center [1156, 457] width 248 height 43
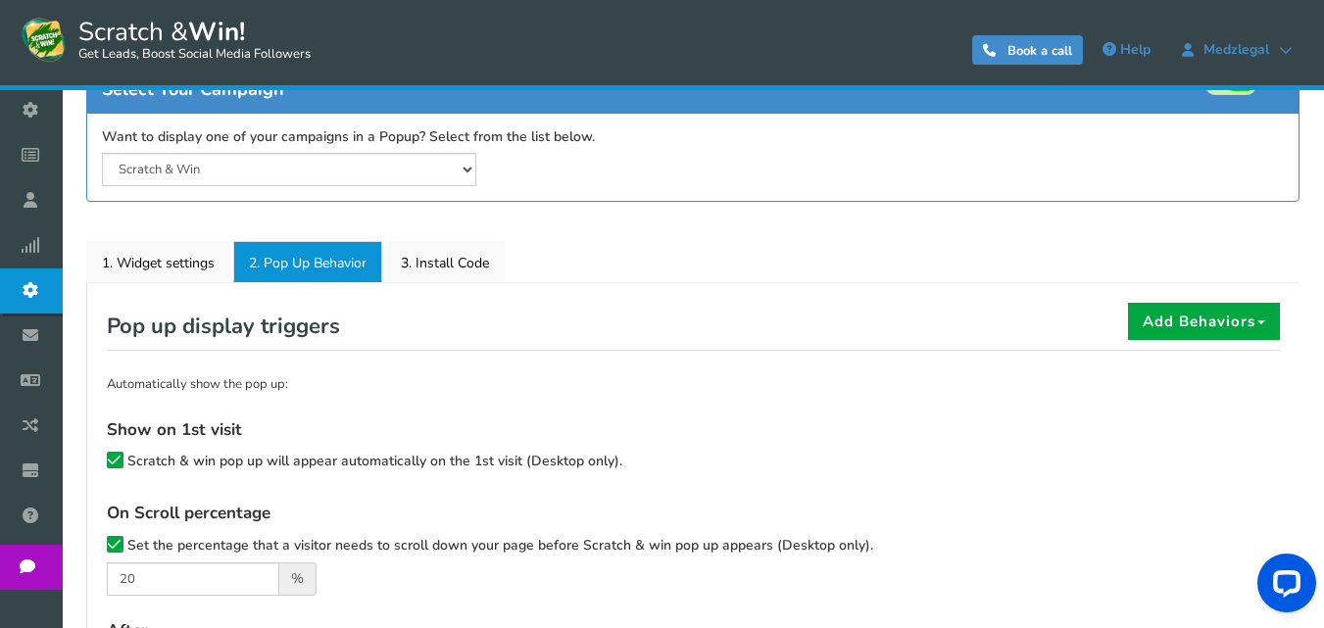
scroll to position [230, 0]
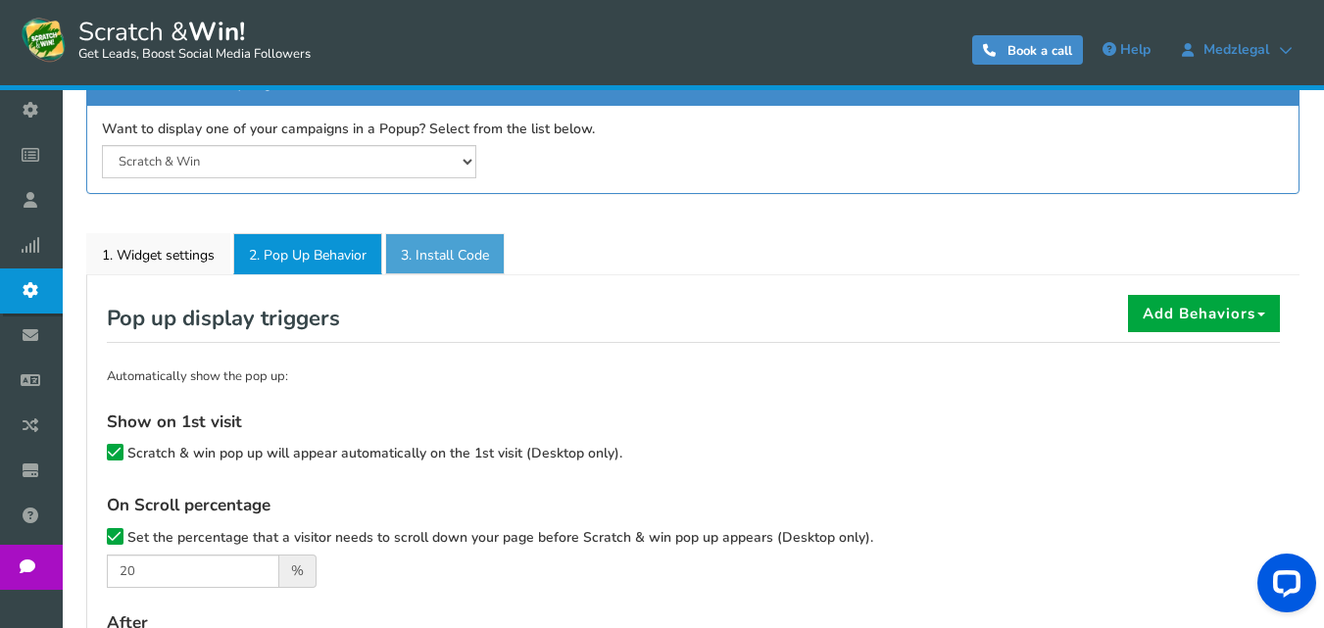
click at [434, 246] on link "3. Install Code" at bounding box center [445, 253] width 120 height 41
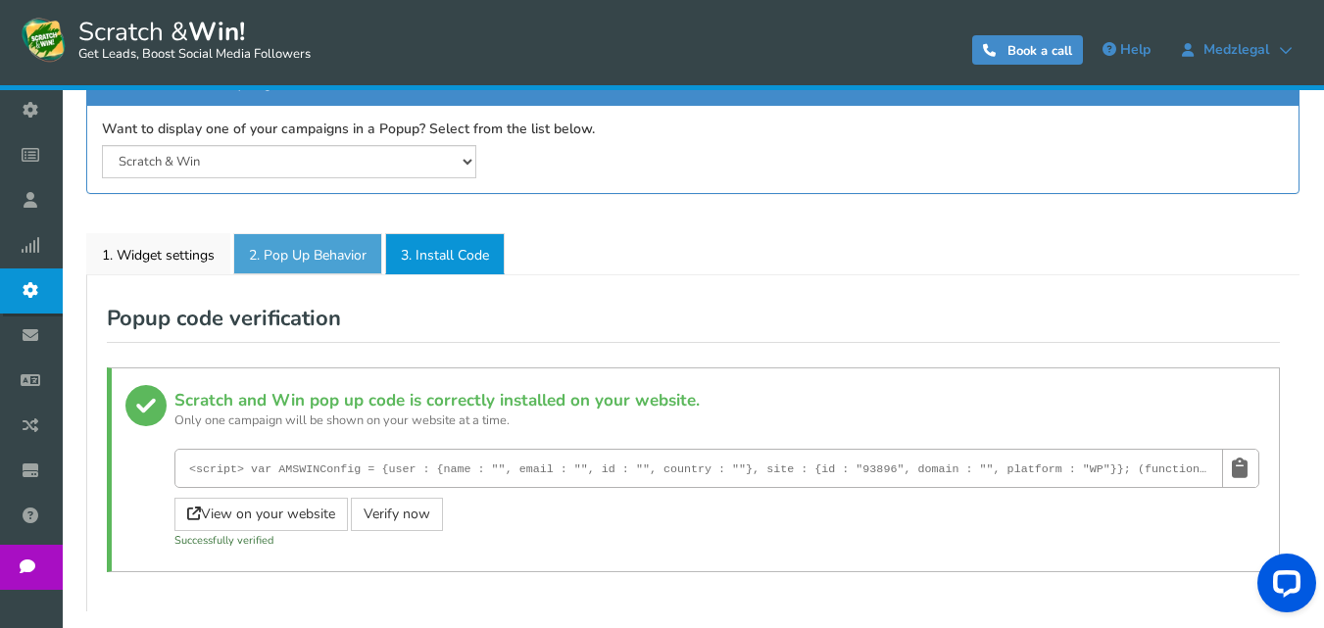
click at [341, 251] on link "2. Pop Up Behavior" at bounding box center [307, 253] width 149 height 41
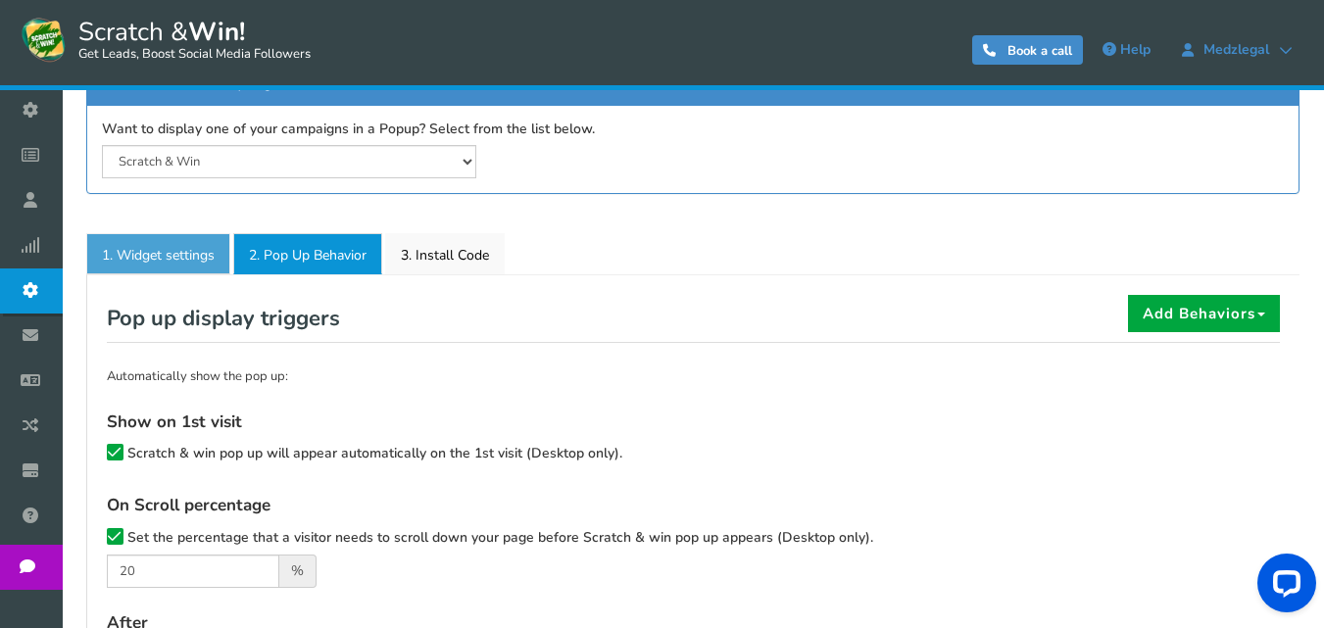
click at [167, 243] on link "1. Widget settings" at bounding box center [158, 253] width 144 height 41
